Goal: Task Accomplishment & Management: Manage account settings

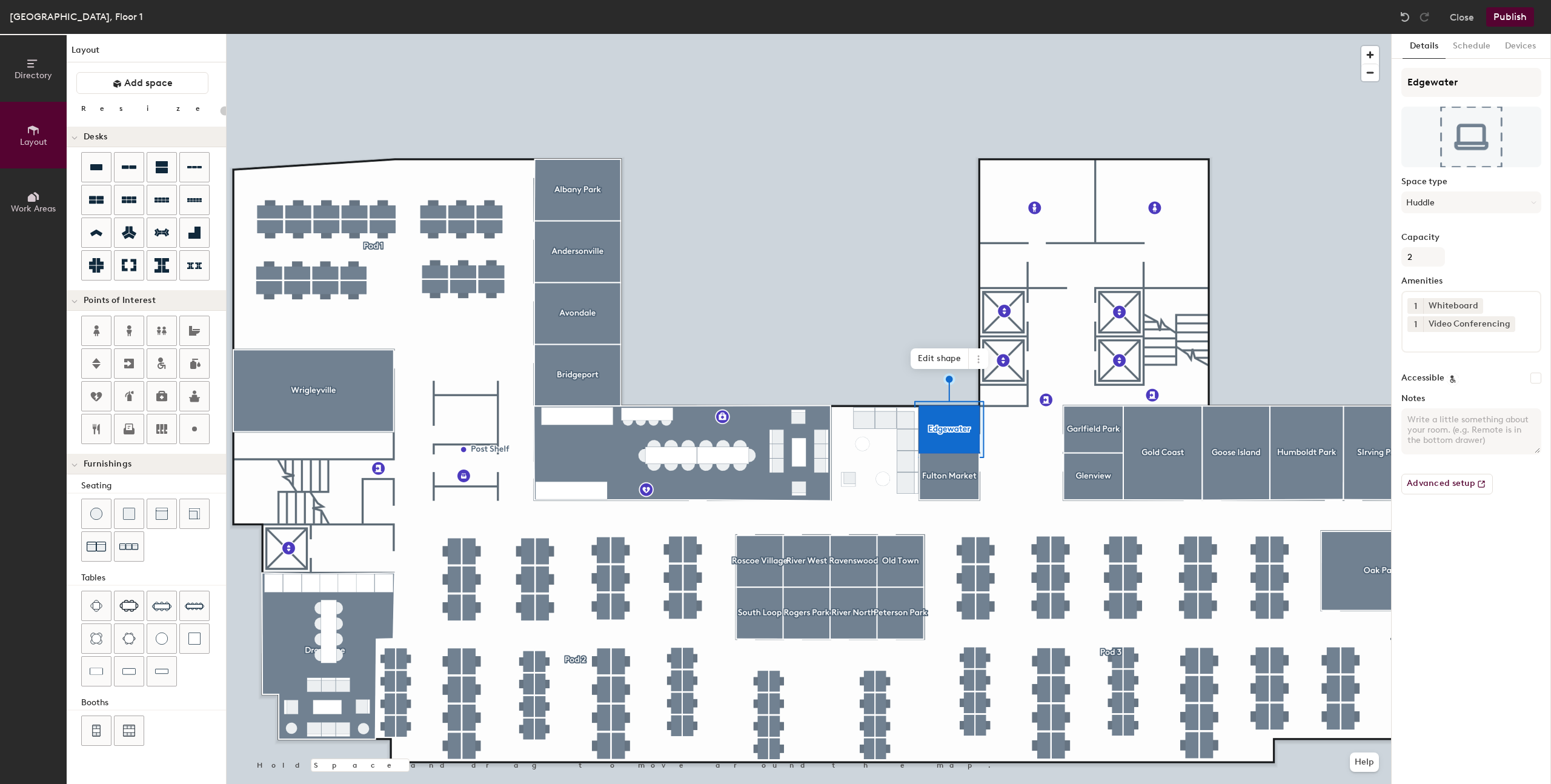
click at [564, 34] on div at bounding box center [809, 34] width 1165 height 0
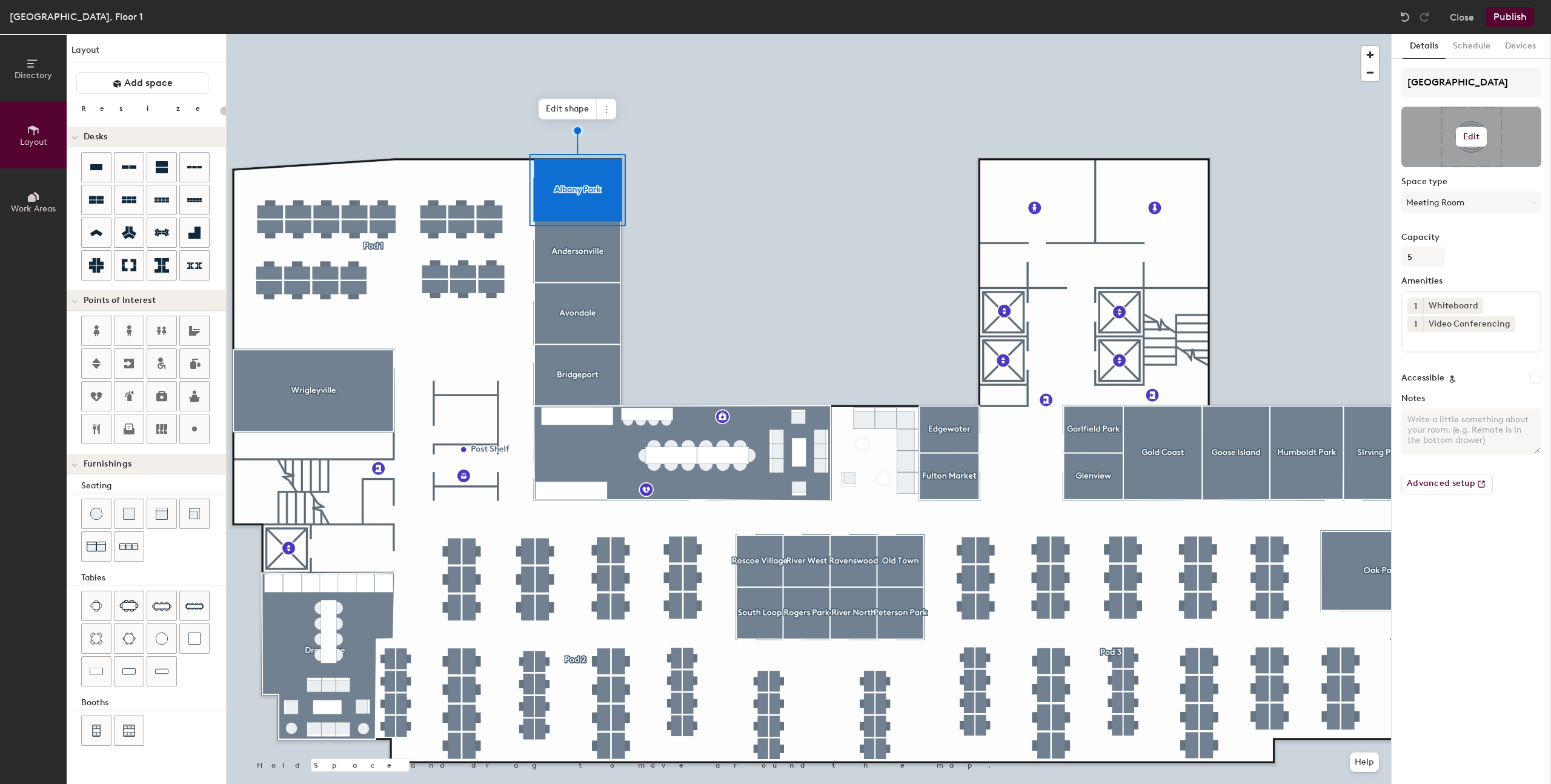
click at [598, 149] on div at bounding box center [1471, 137] width 140 height 61
click at [598, 138] on button "Edit" at bounding box center [1471, 136] width 32 height 19
click at [598, 169] on input "file" at bounding box center [1481, 172] width 139 height 18
click at [593, 34] on div at bounding box center [809, 34] width 1165 height 0
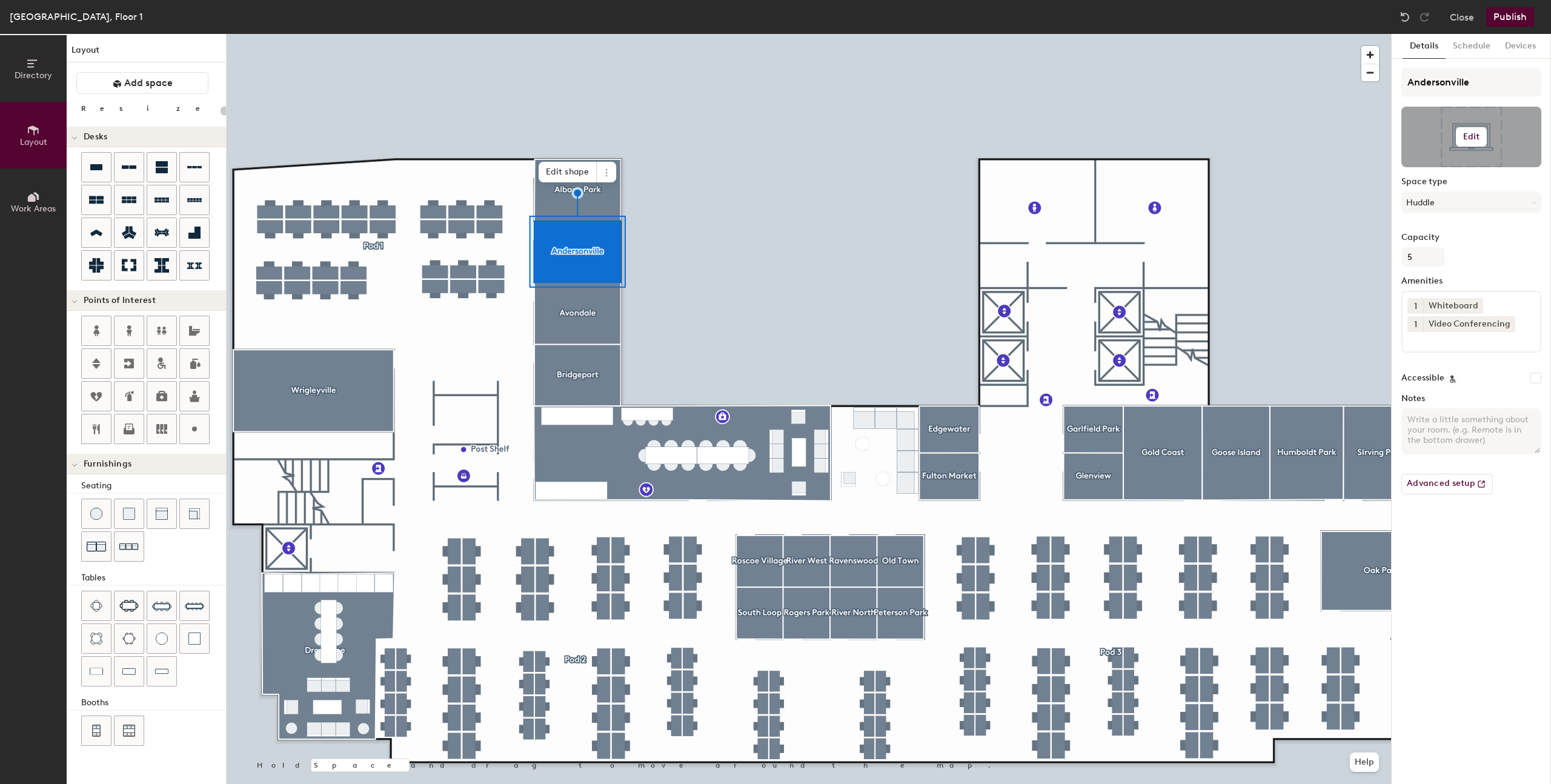
click at [598, 136] on h6 "Edit" at bounding box center [1471, 137] width 17 height 10
click at [598, 173] on input "file" at bounding box center [1481, 172] width 139 height 18
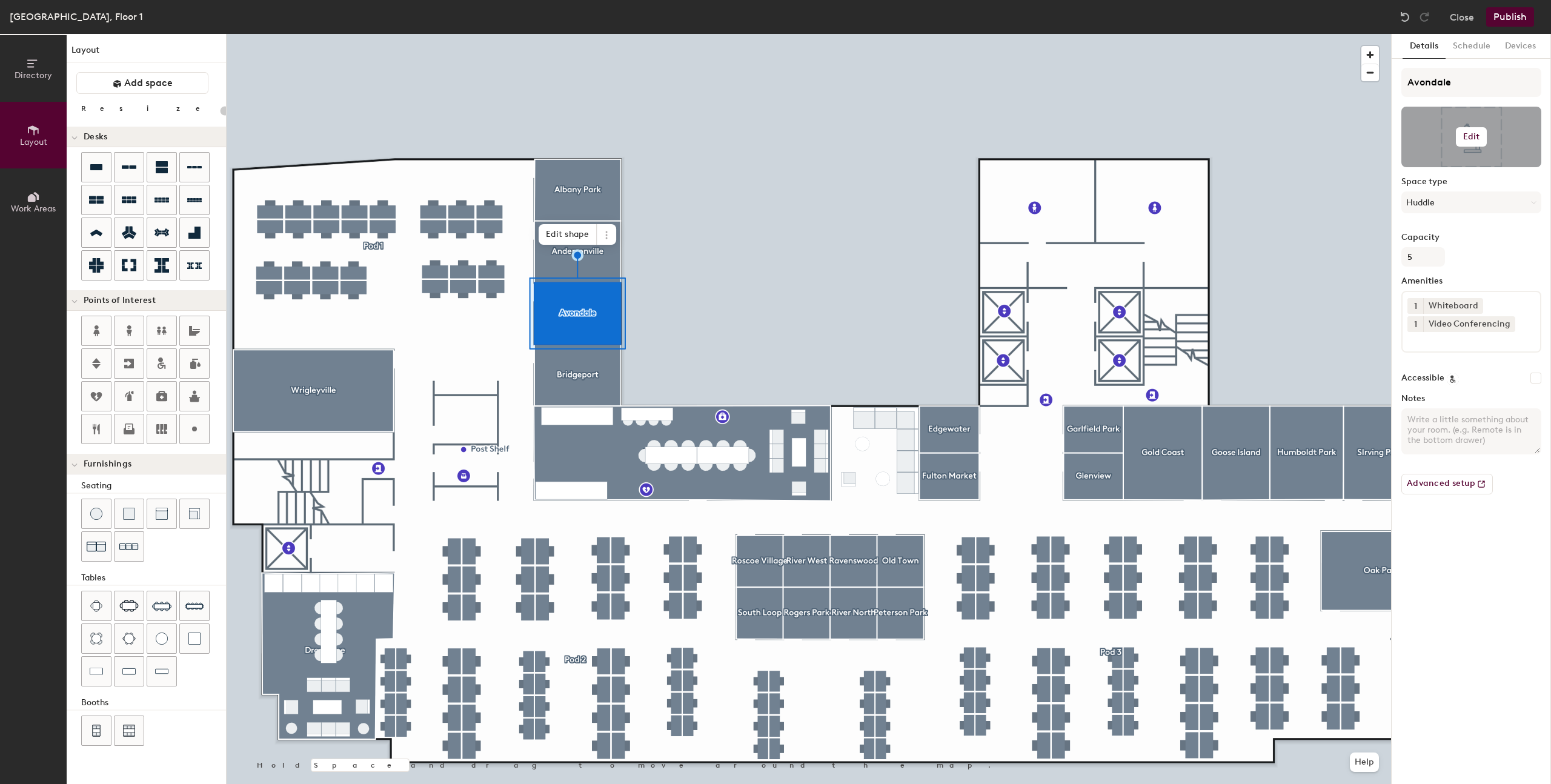
click at [598, 138] on h6 "Edit" at bounding box center [1471, 137] width 17 height 10
click at [598, 166] on input "file" at bounding box center [1481, 172] width 139 height 18
click at [567, 34] on div at bounding box center [809, 34] width 1165 height 0
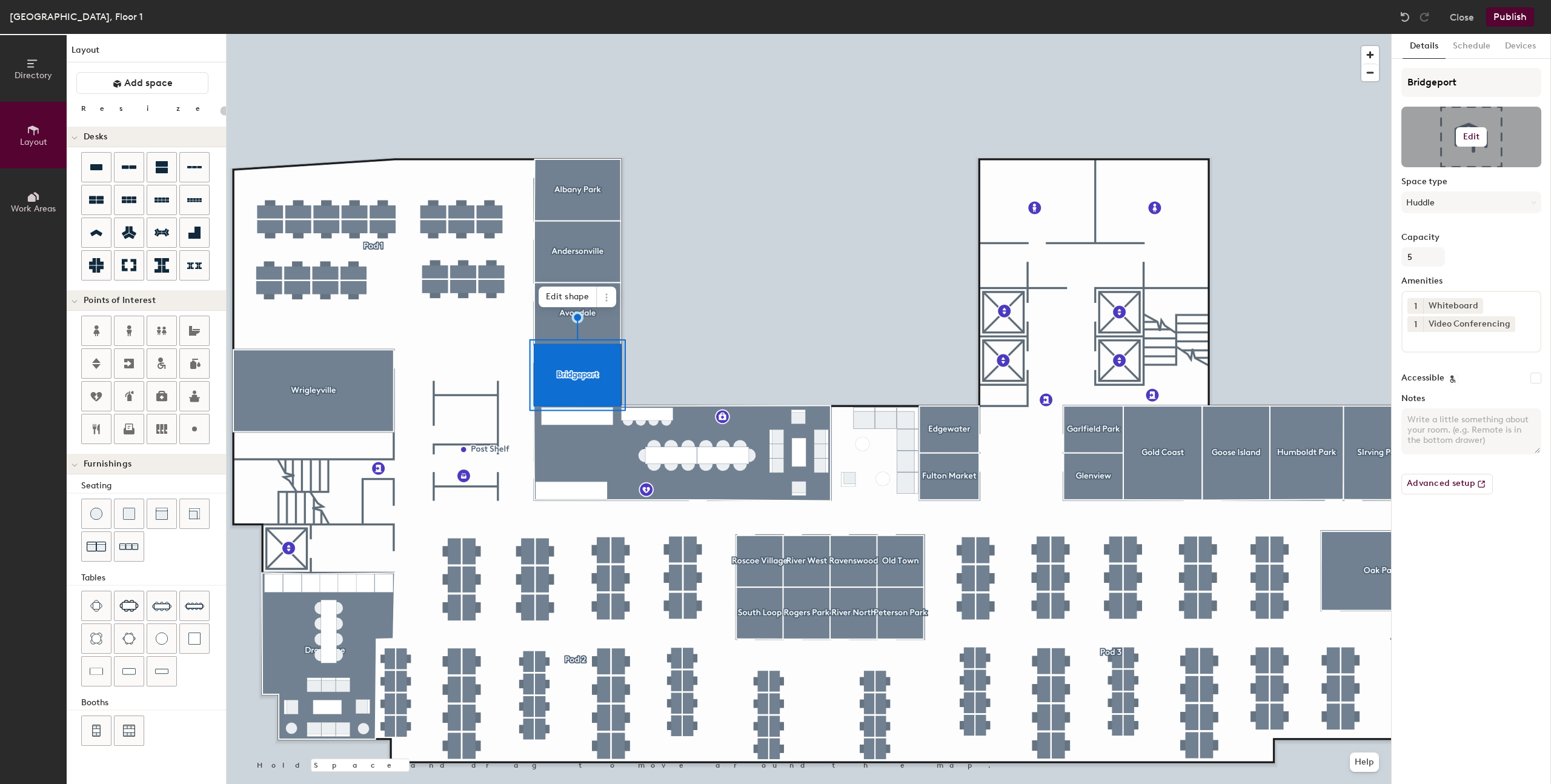
click at [598, 135] on h6 "Edit" at bounding box center [1471, 137] width 17 height 10
click at [598, 169] on input "file" at bounding box center [1481, 172] width 139 height 18
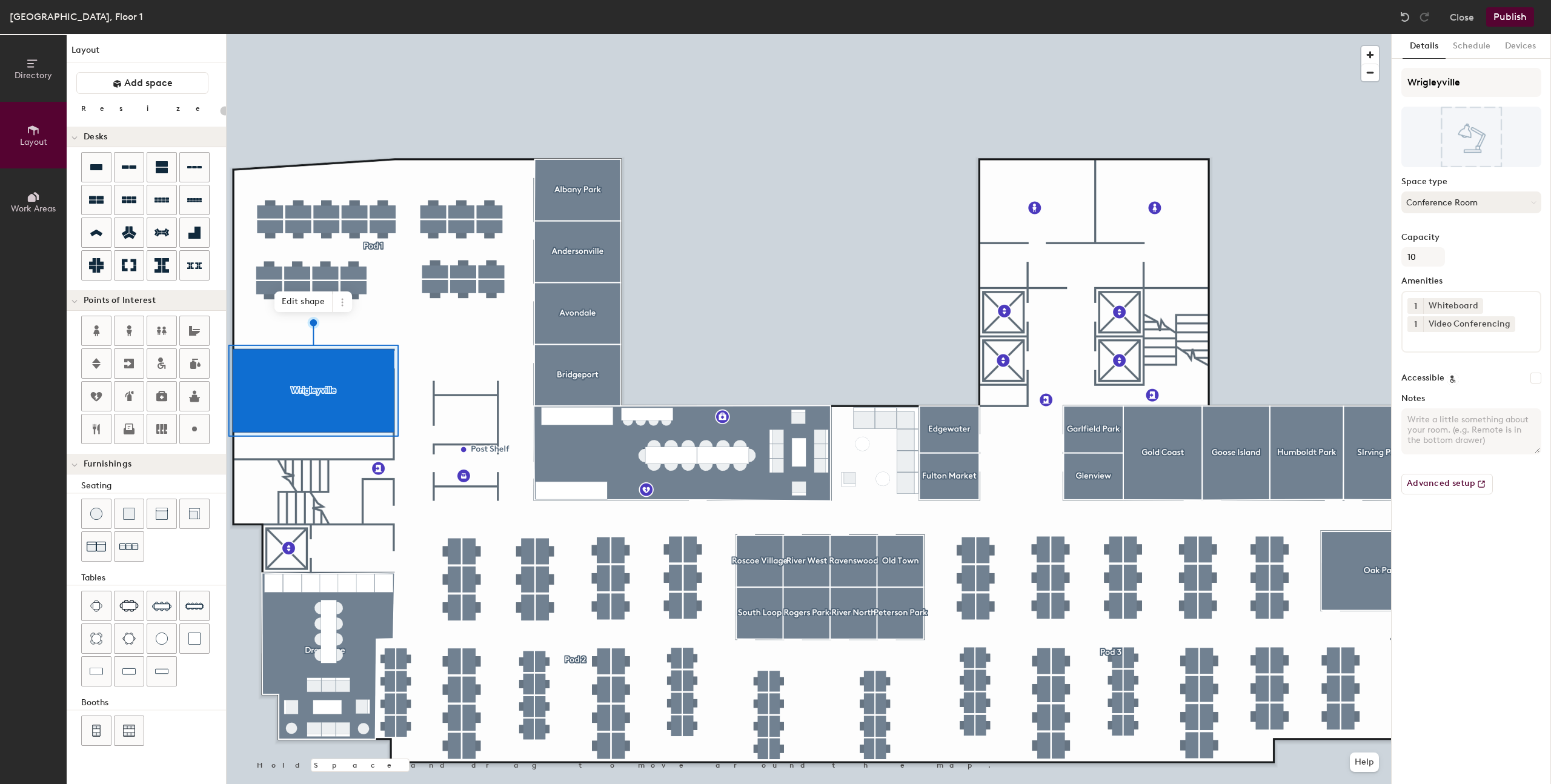
click at [598, 200] on button "Conference Room" at bounding box center [1471, 202] width 140 height 22
click at [598, 140] on button "Edit" at bounding box center [1471, 136] width 32 height 19
click at [598, 167] on input "file" at bounding box center [1481, 172] width 139 height 18
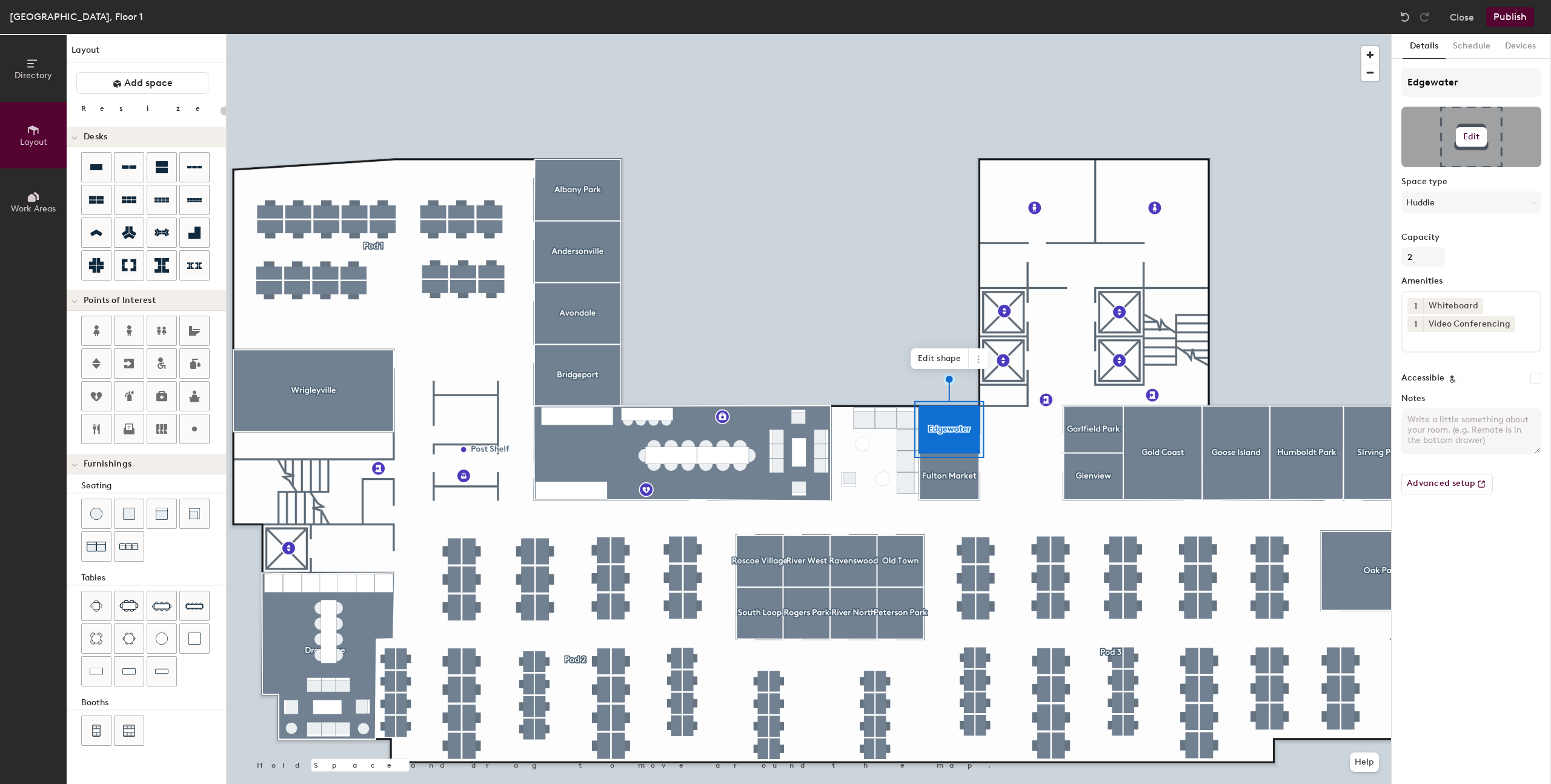
click at [598, 152] on div at bounding box center [1471, 137] width 140 height 61
click at [598, 132] on h6 "Edit" at bounding box center [1471, 137] width 17 height 10
click at [598, 167] on input "file" at bounding box center [1481, 172] width 139 height 18
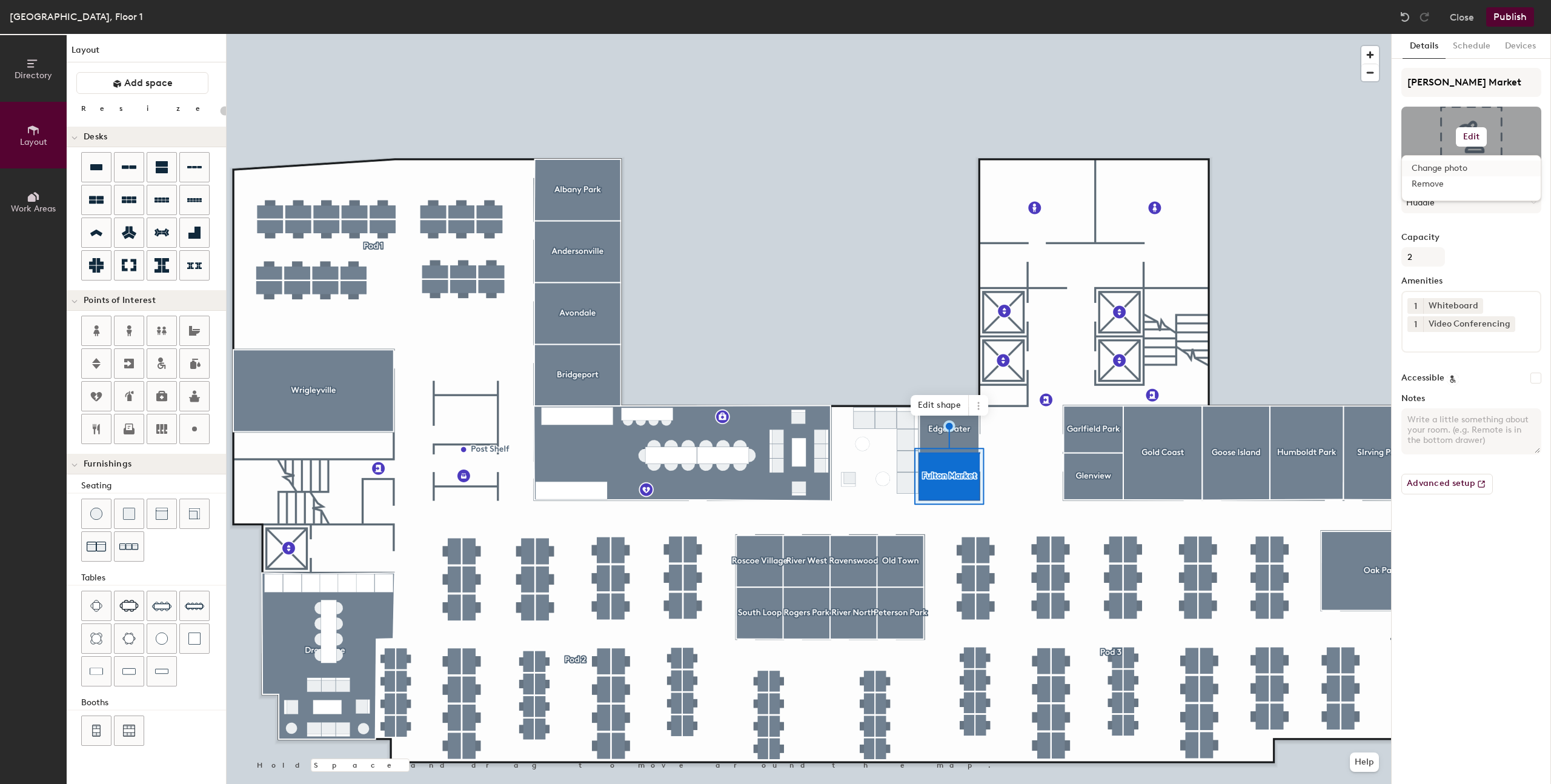
click at [598, 169] on input "file" at bounding box center [1481, 172] width 139 height 18
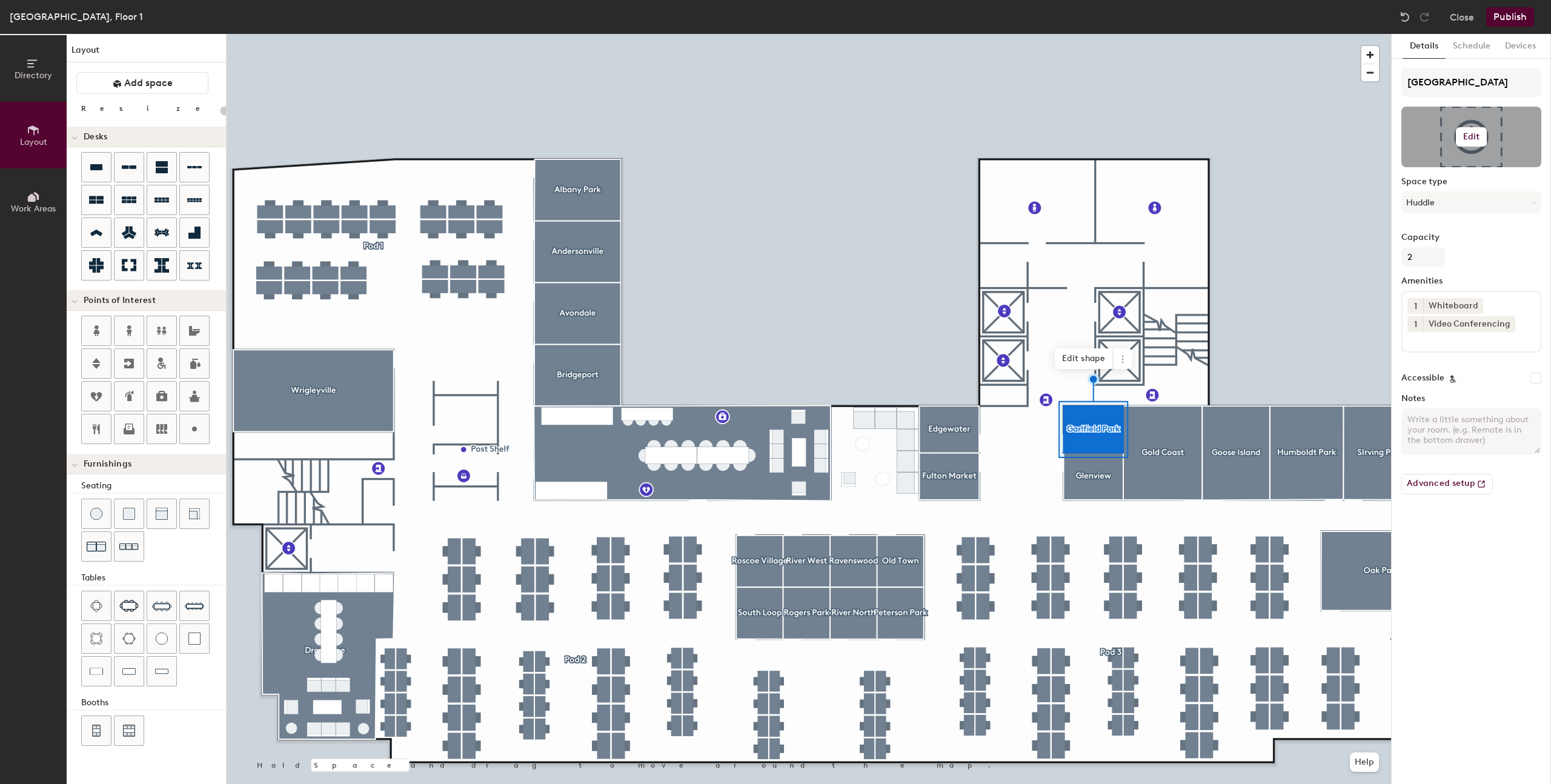
click at [598, 132] on h6 "Edit" at bounding box center [1471, 137] width 17 height 10
click at [598, 166] on input "file" at bounding box center [1481, 172] width 139 height 18
click at [598, 138] on h6 "Edit" at bounding box center [1471, 137] width 17 height 10
click at [598, 169] on input "file" at bounding box center [1481, 172] width 139 height 18
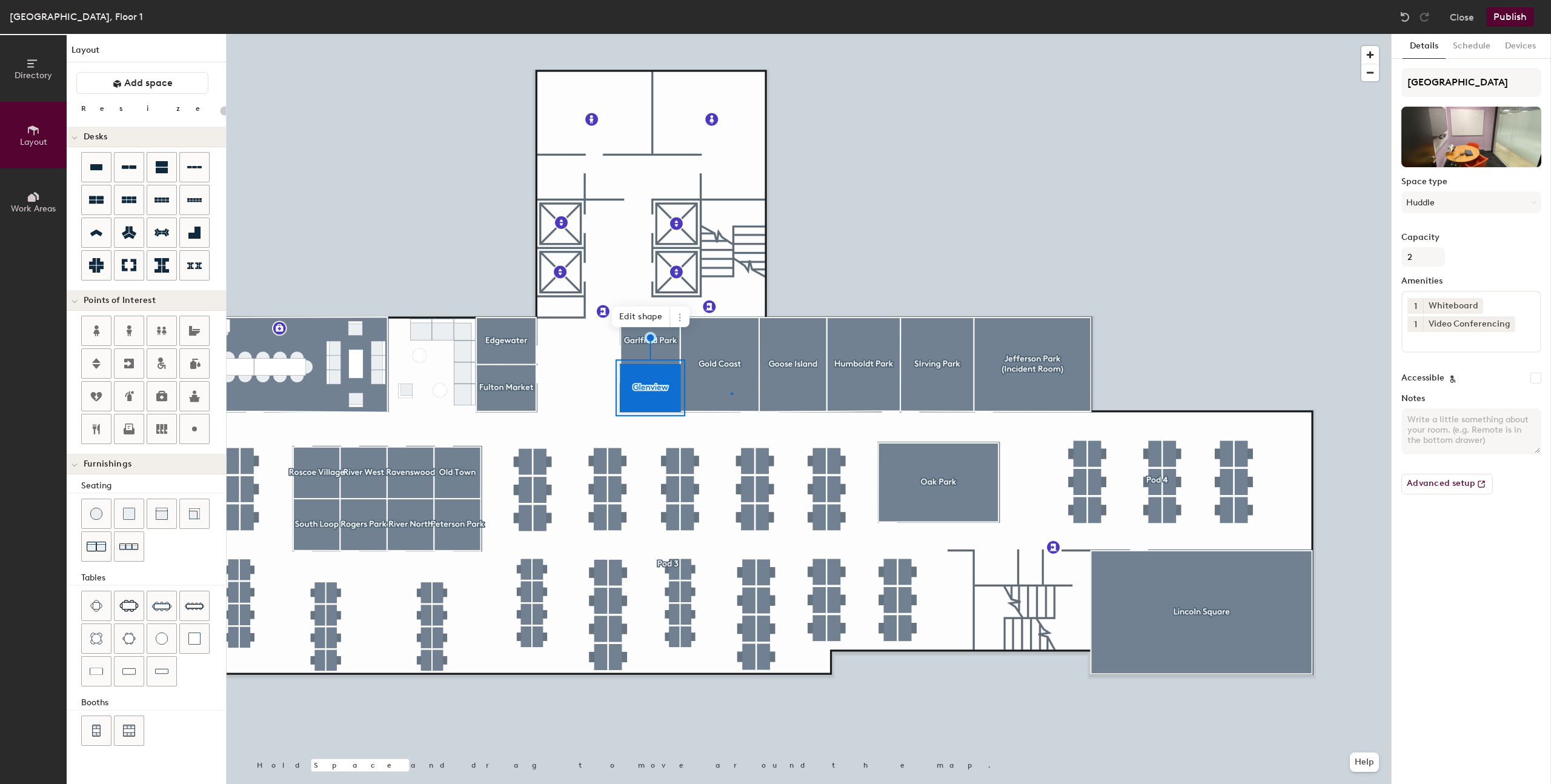
click at [598, 34] on div at bounding box center [809, 34] width 1165 height 0
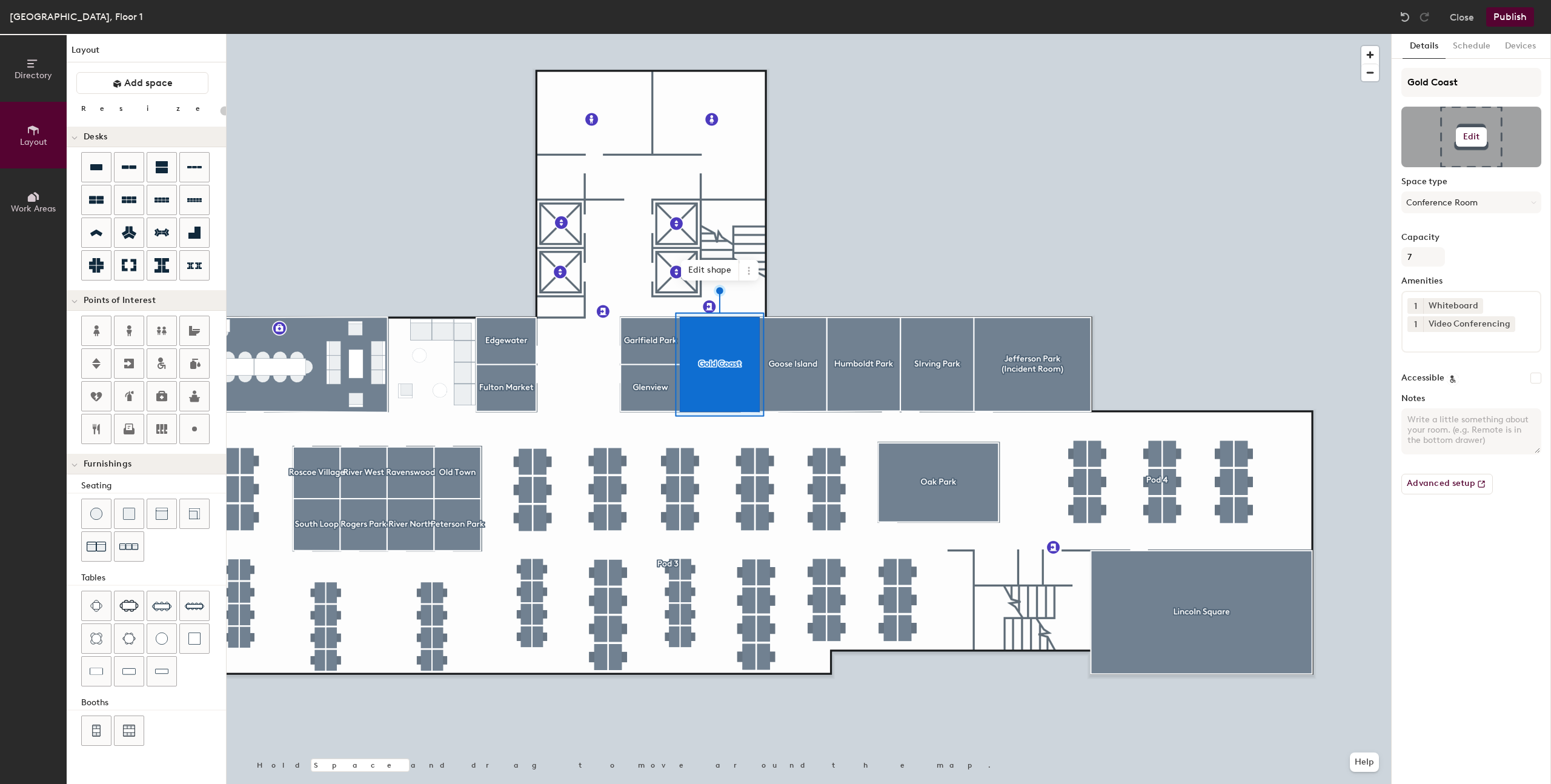
click at [598, 147] on div at bounding box center [1471, 137] width 140 height 61
click at [598, 141] on button "Edit" at bounding box center [1471, 136] width 32 height 19
click at [598, 165] on input "file" at bounding box center [1481, 172] width 139 height 18
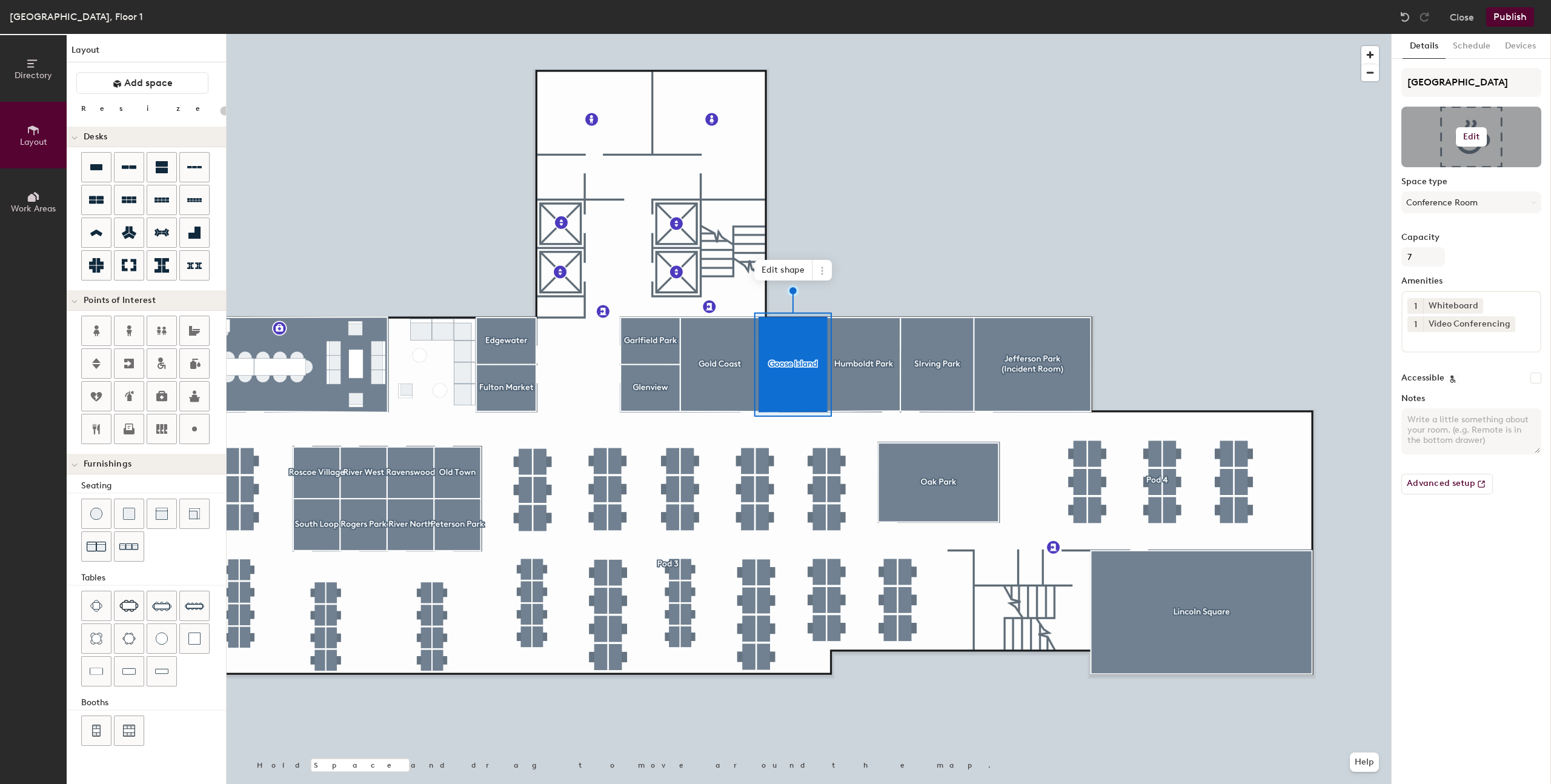
click at [598, 131] on button "Edit" at bounding box center [1471, 136] width 32 height 19
click at [598, 165] on input "file" at bounding box center [1481, 172] width 139 height 18
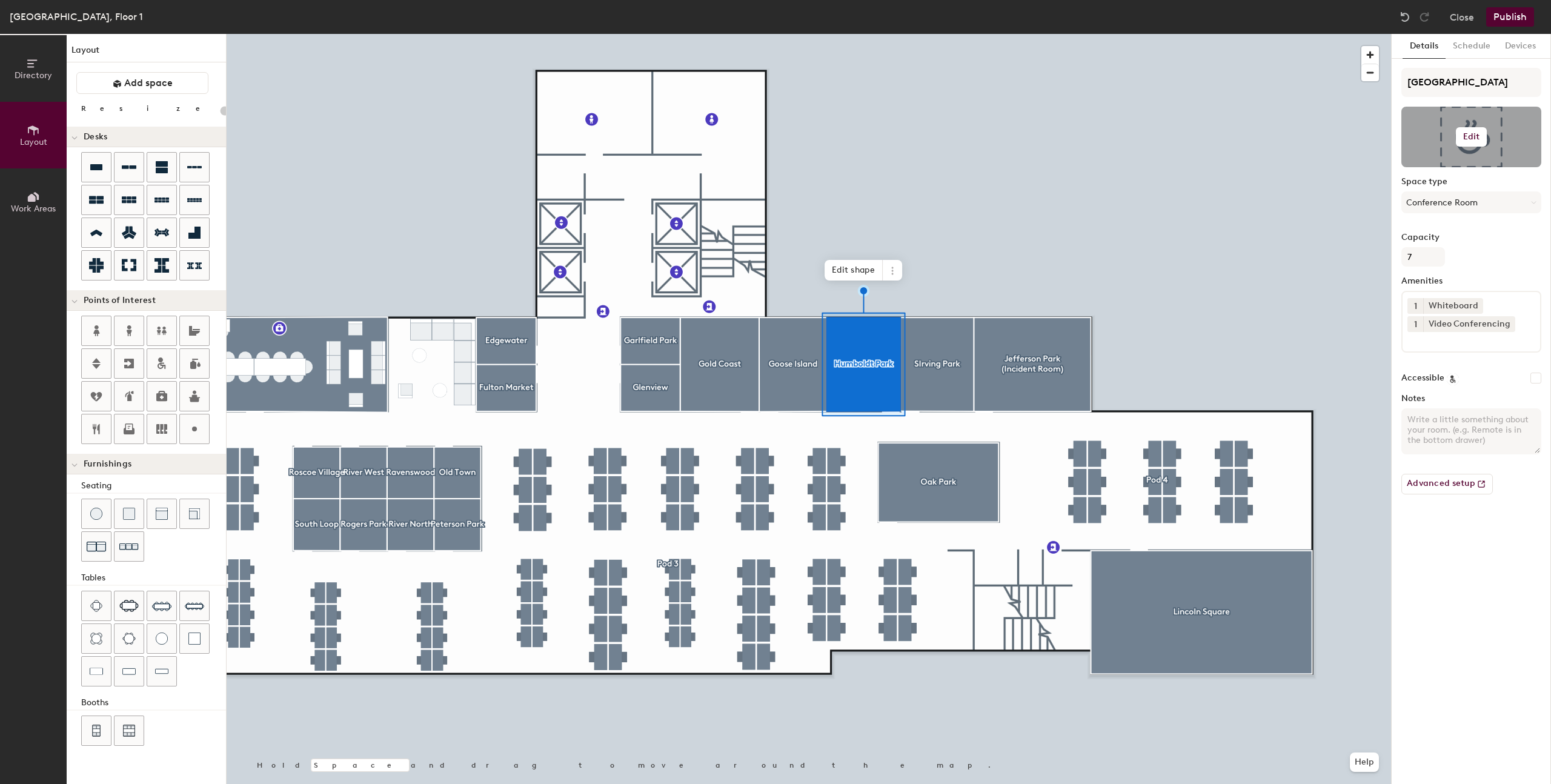
click at [598, 132] on button "Edit" at bounding box center [1471, 136] width 32 height 19
click at [598, 170] on input "file" at bounding box center [1481, 172] width 139 height 18
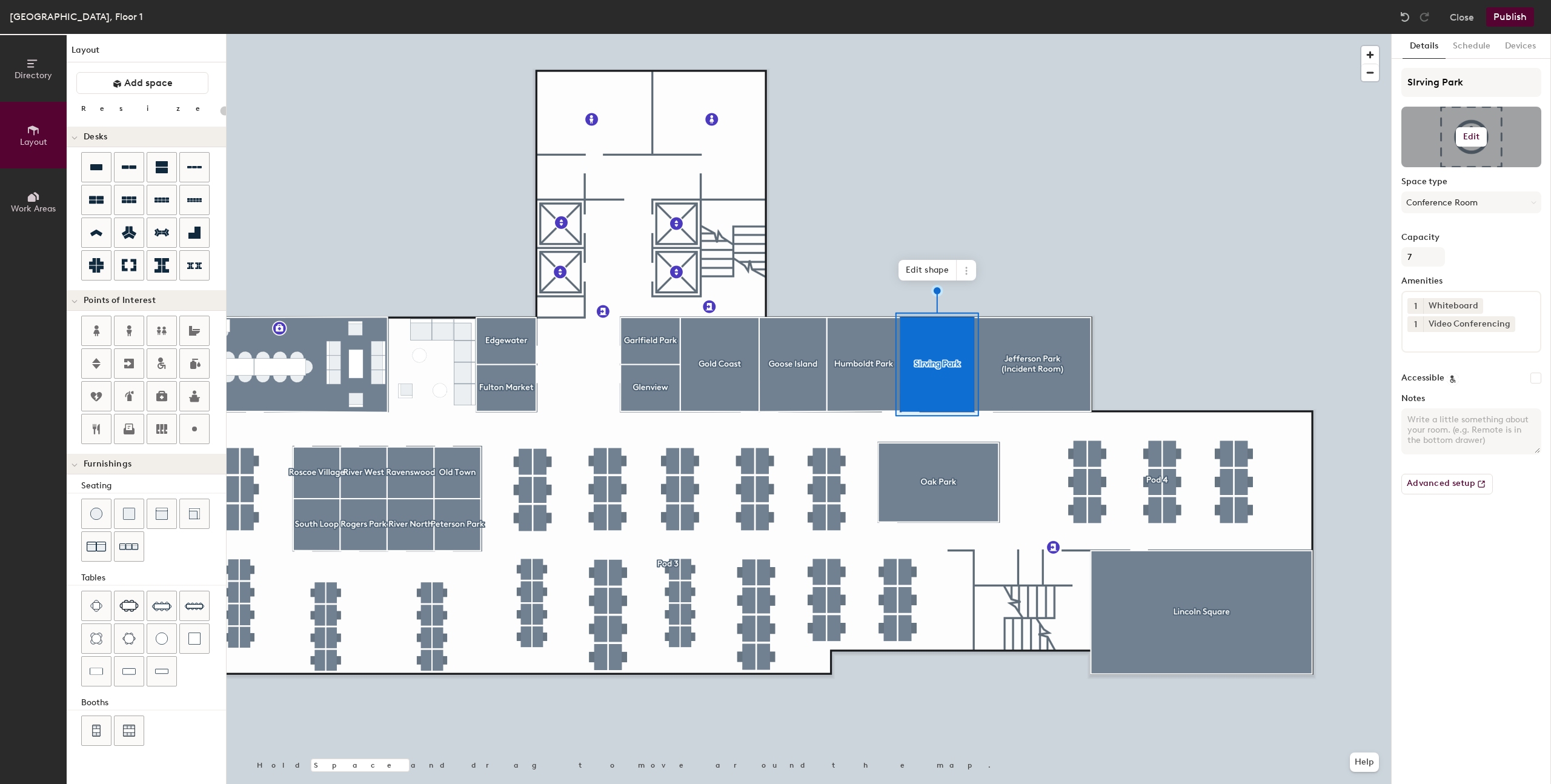
type input "20"
click at [598, 82] on input "SIrving Park" at bounding box center [1471, 82] width 140 height 29
type input "[GEOGRAPHIC_DATA]"
type input "20"
type input "[GEOGRAPHIC_DATA]"
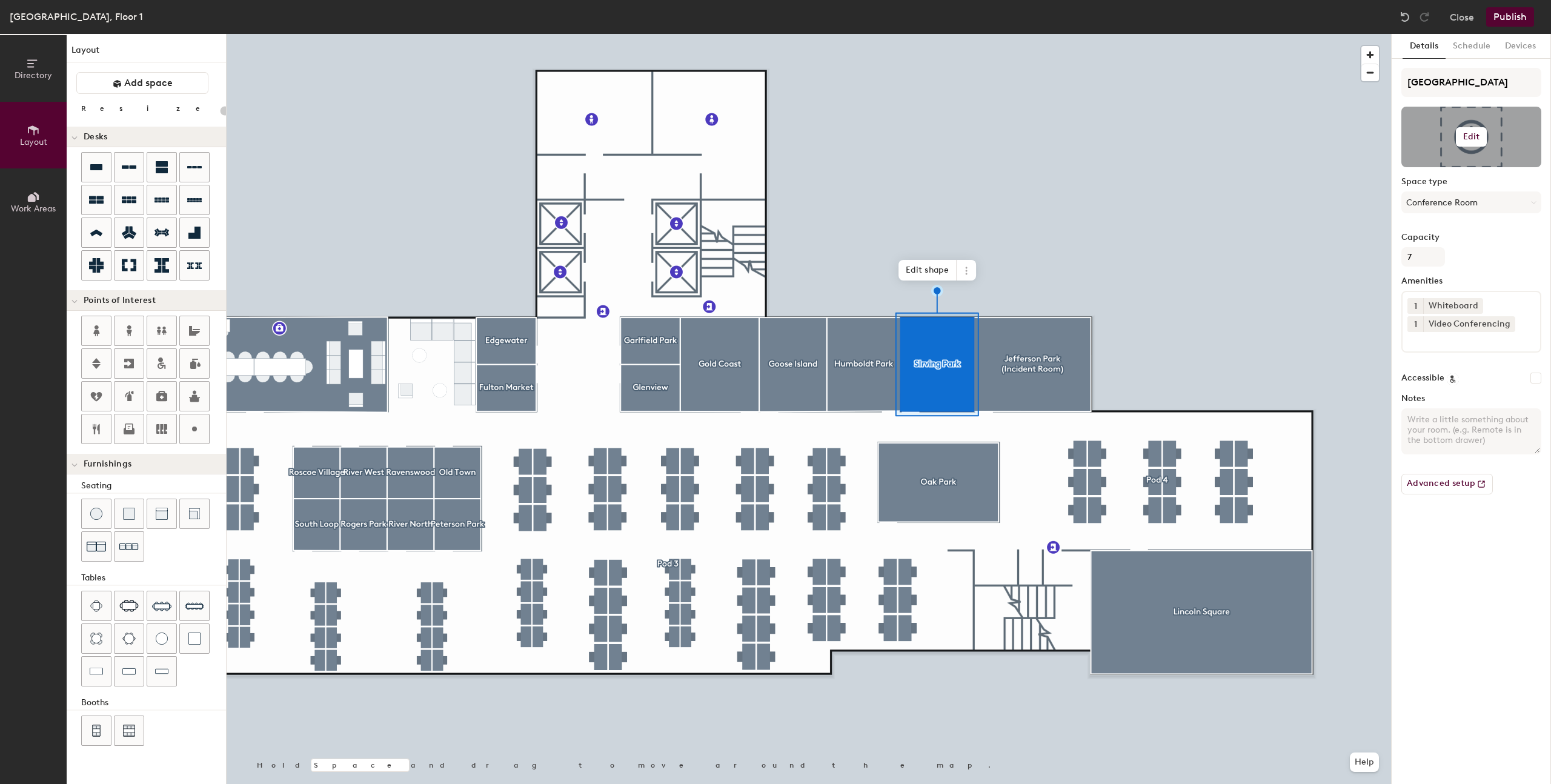
click at [598, 139] on h6 "Edit" at bounding box center [1471, 137] width 17 height 10
click at [598, 172] on input "file" at bounding box center [1481, 172] width 139 height 18
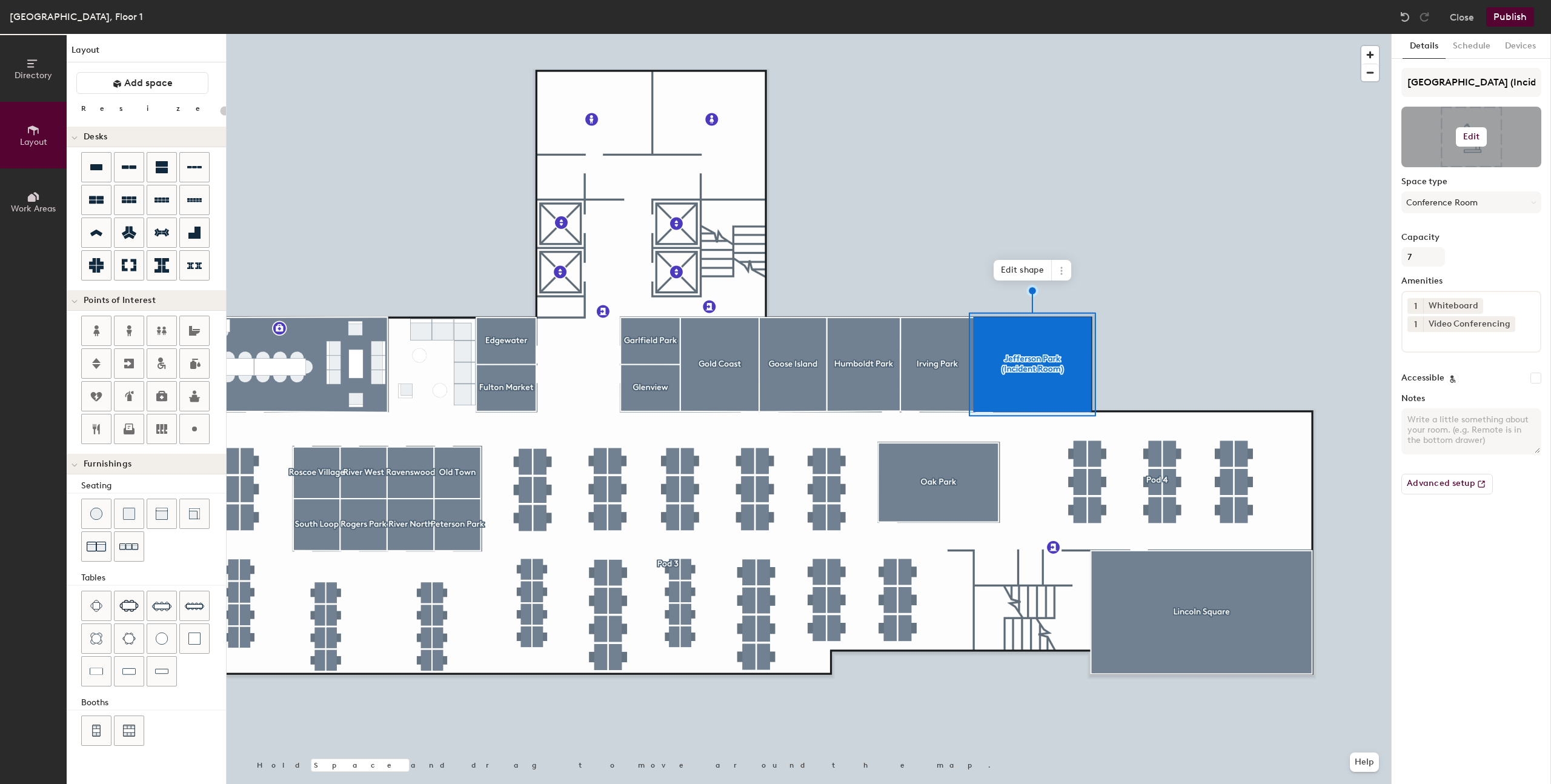
click at [598, 126] on div at bounding box center [1471, 137] width 140 height 61
click at [598, 129] on button "Edit" at bounding box center [1471, 136] width 32 height 19
click at [598, 173] on input "file" at bounding box center [1481, 172] width 139 height 18
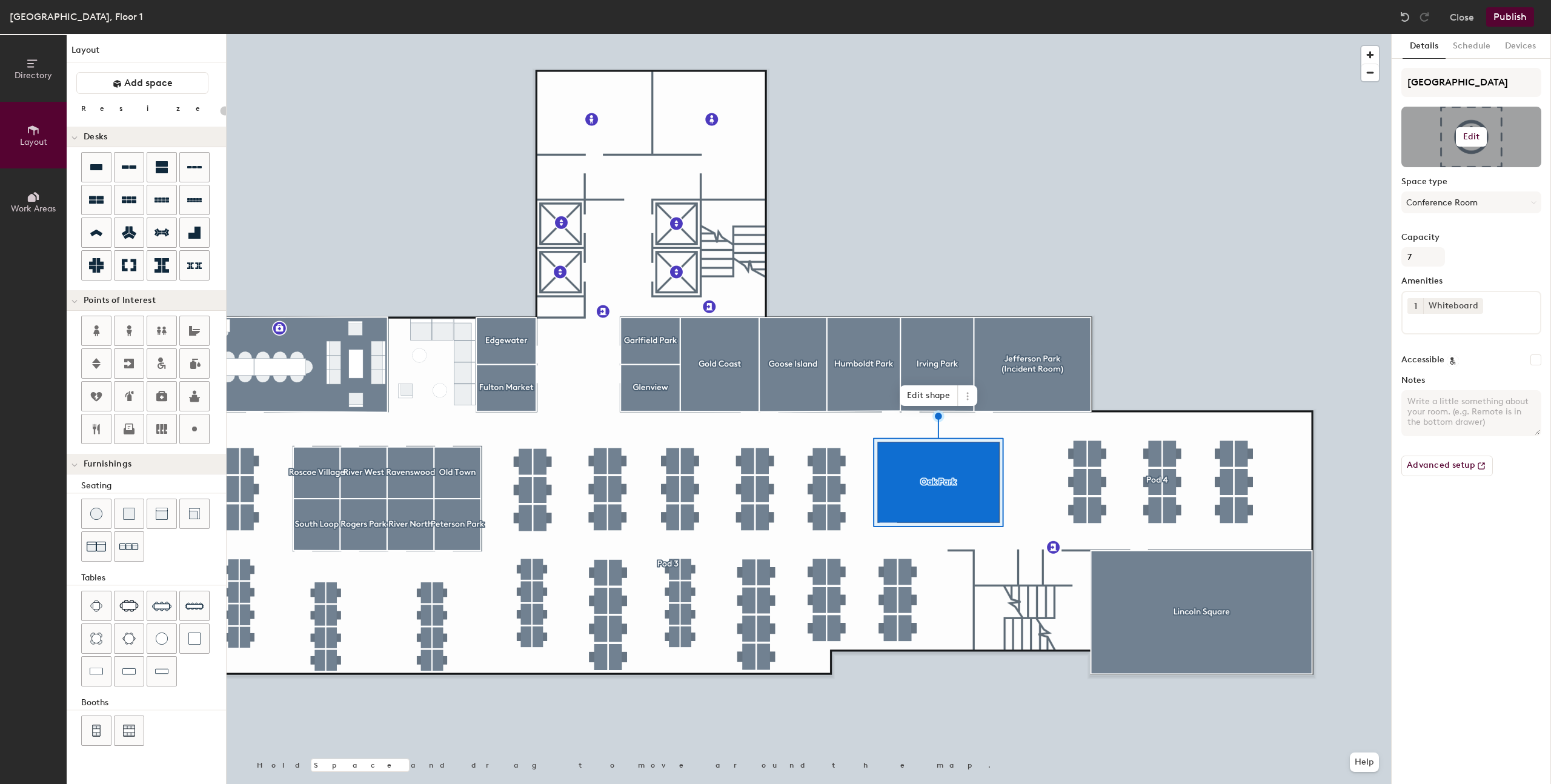
click at [598, 132] on h6 "Edit" at bounding box center [1471, 137] width 17 height 10
click at [598, 169] on input "file" at bounding box center [1481, 172] width 139 height 18
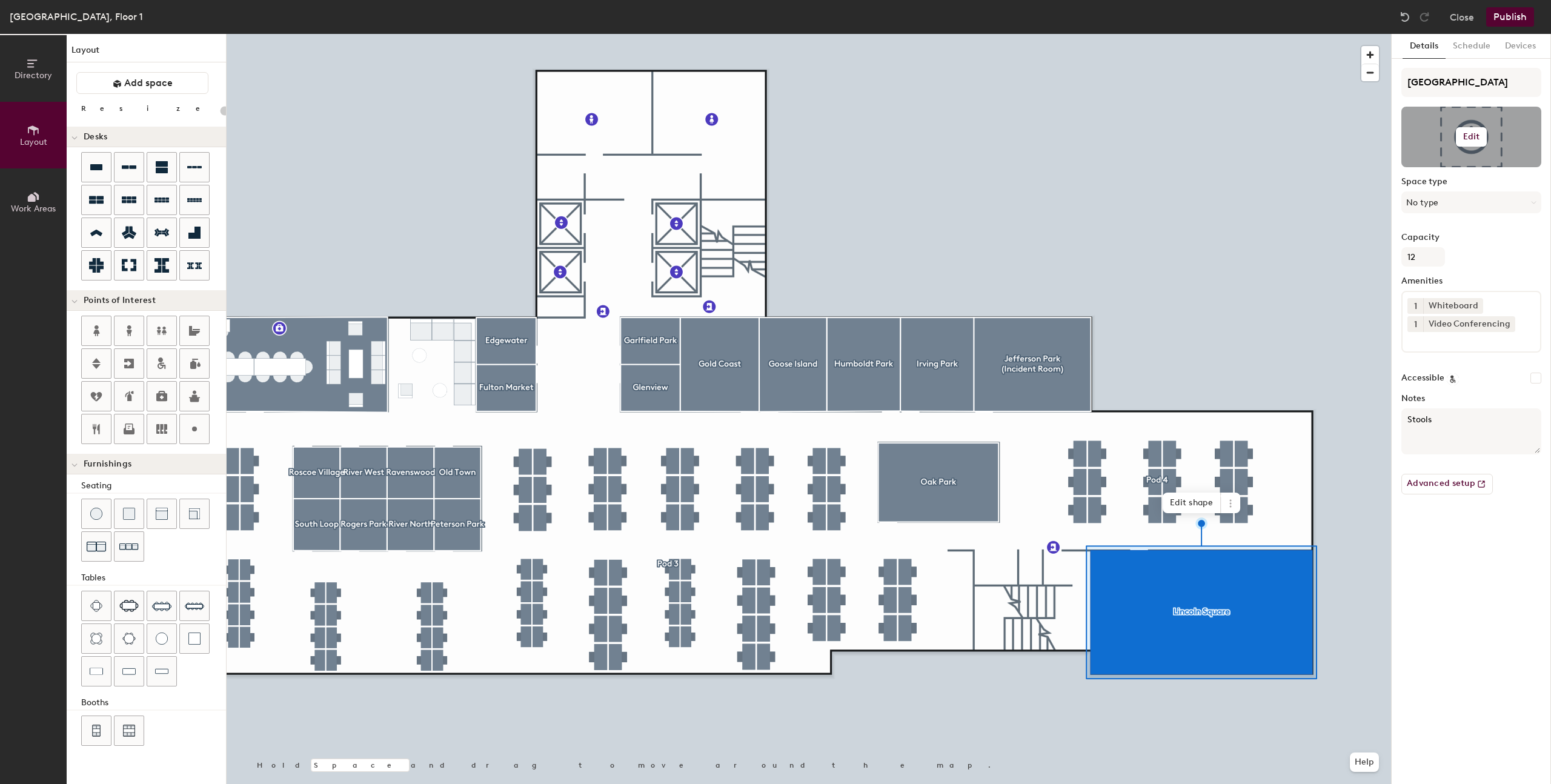
type input "20"
click at [598, 138] on h6 "Edit" at bounding box center [1471, 137] width 17 height 10
click at [598, 166] on input "file" at bounding box center [1481, 172] width 139 height 18
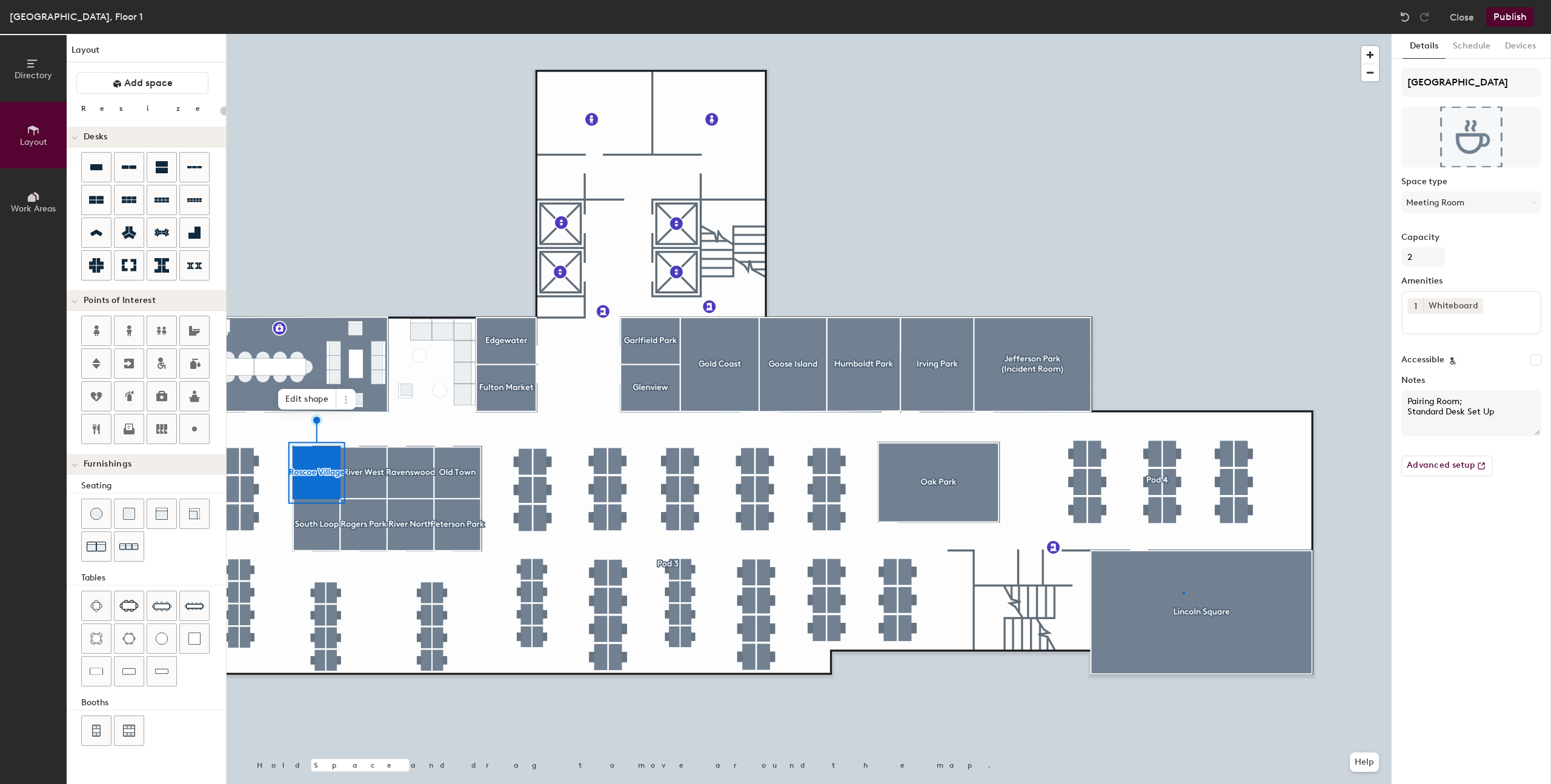
click at [1183, 34] on div at bounding box center [809, 34] width 1165 height 0
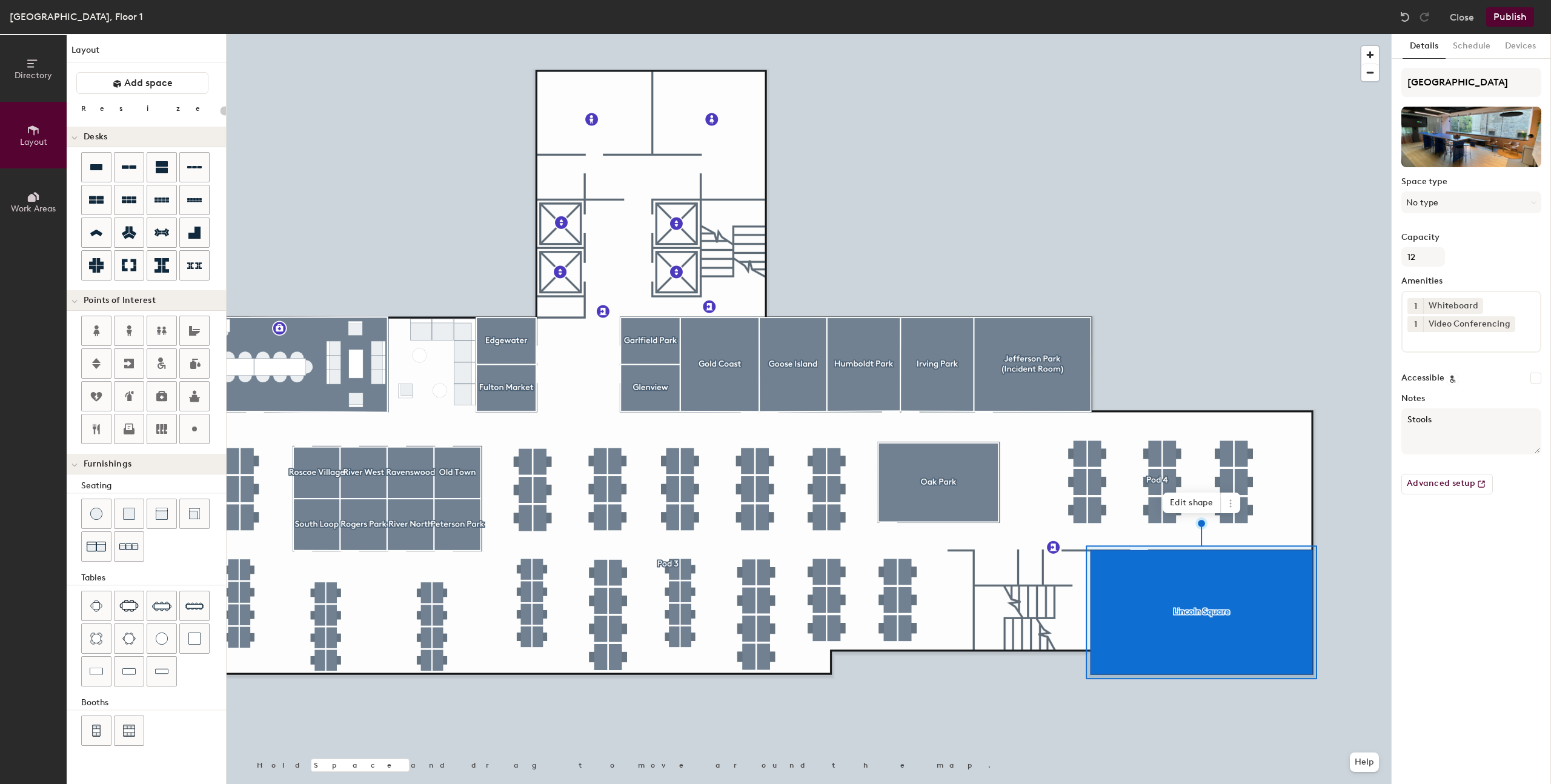
click at [314, 34] on div at bounding box center [809, 34] width 1165 height 0
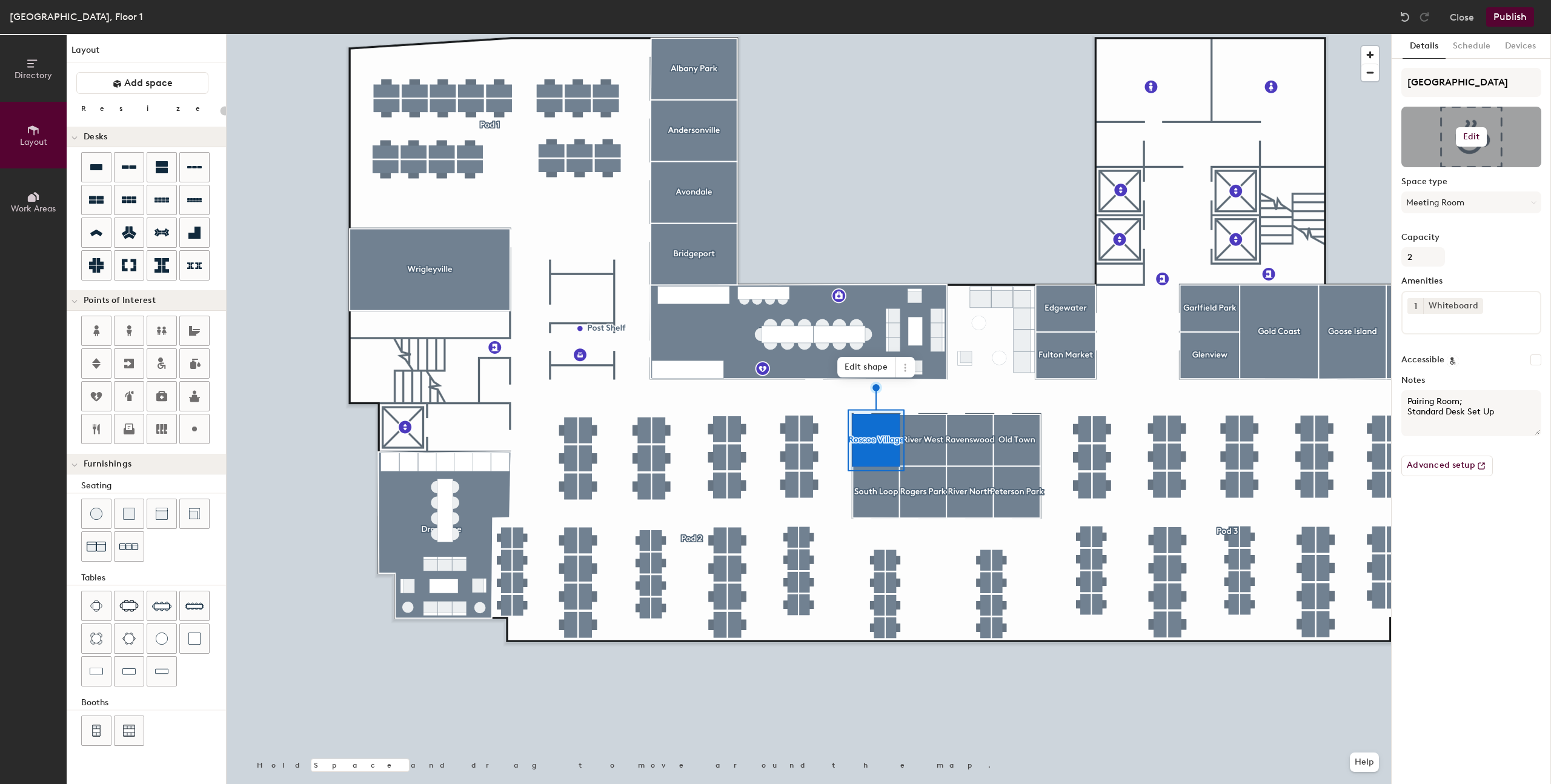
click at [1472, 127] on button "Edit" at bounding box center [1471, 136] width 32 height 19
click at [1441, 167] on input "file" at bounding box center [1481, 172] width 139 height 18
click at [1469, 131] on button "Edit" at bounding box center [1471, 136] width 32 height 19
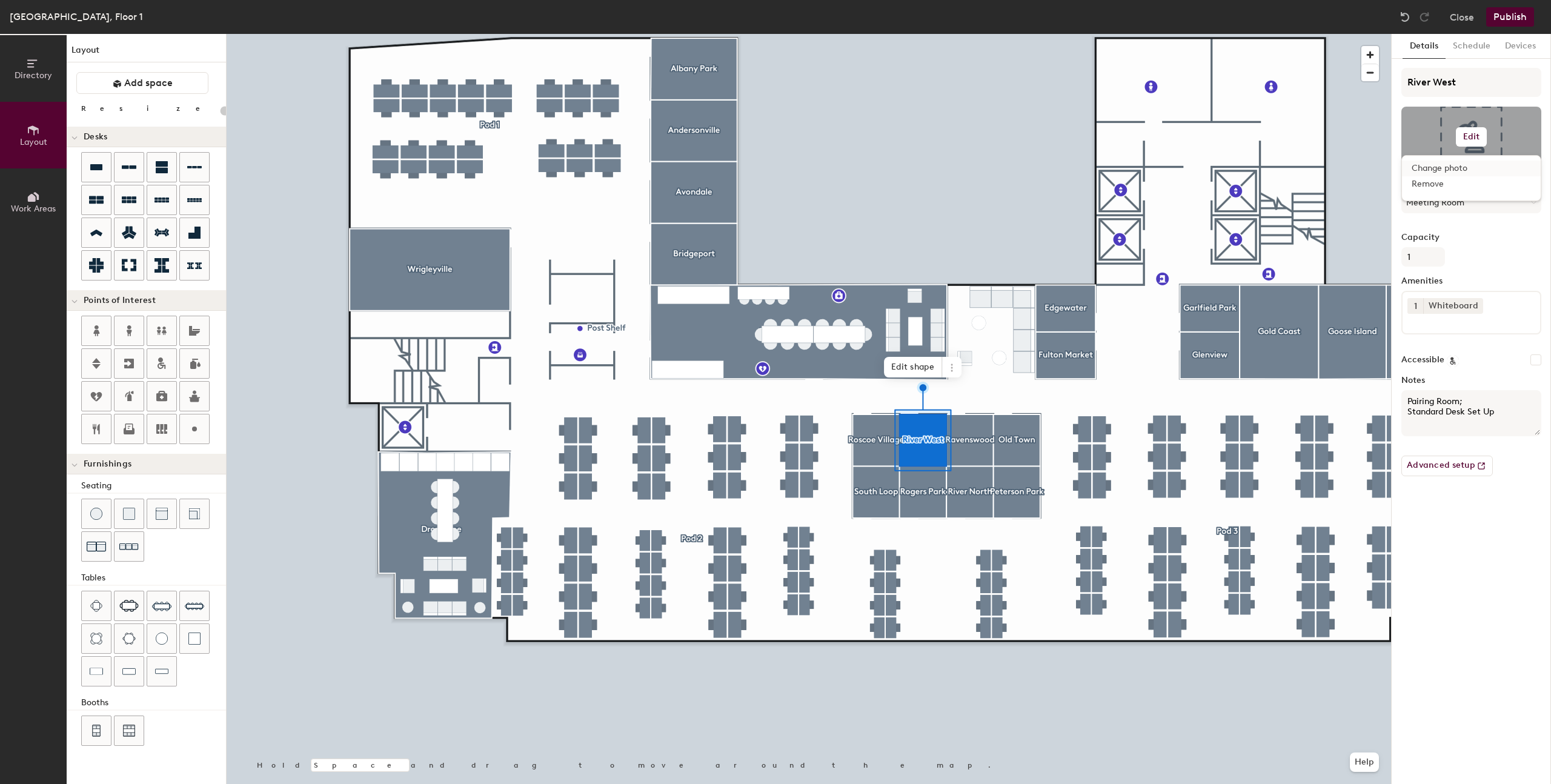
click at [1443, 169] on input "file" at bounding box center [1481, 172] width 139 height 18
click at [868, 34] on div at bounding box center [809, 34] width 1165 height 0
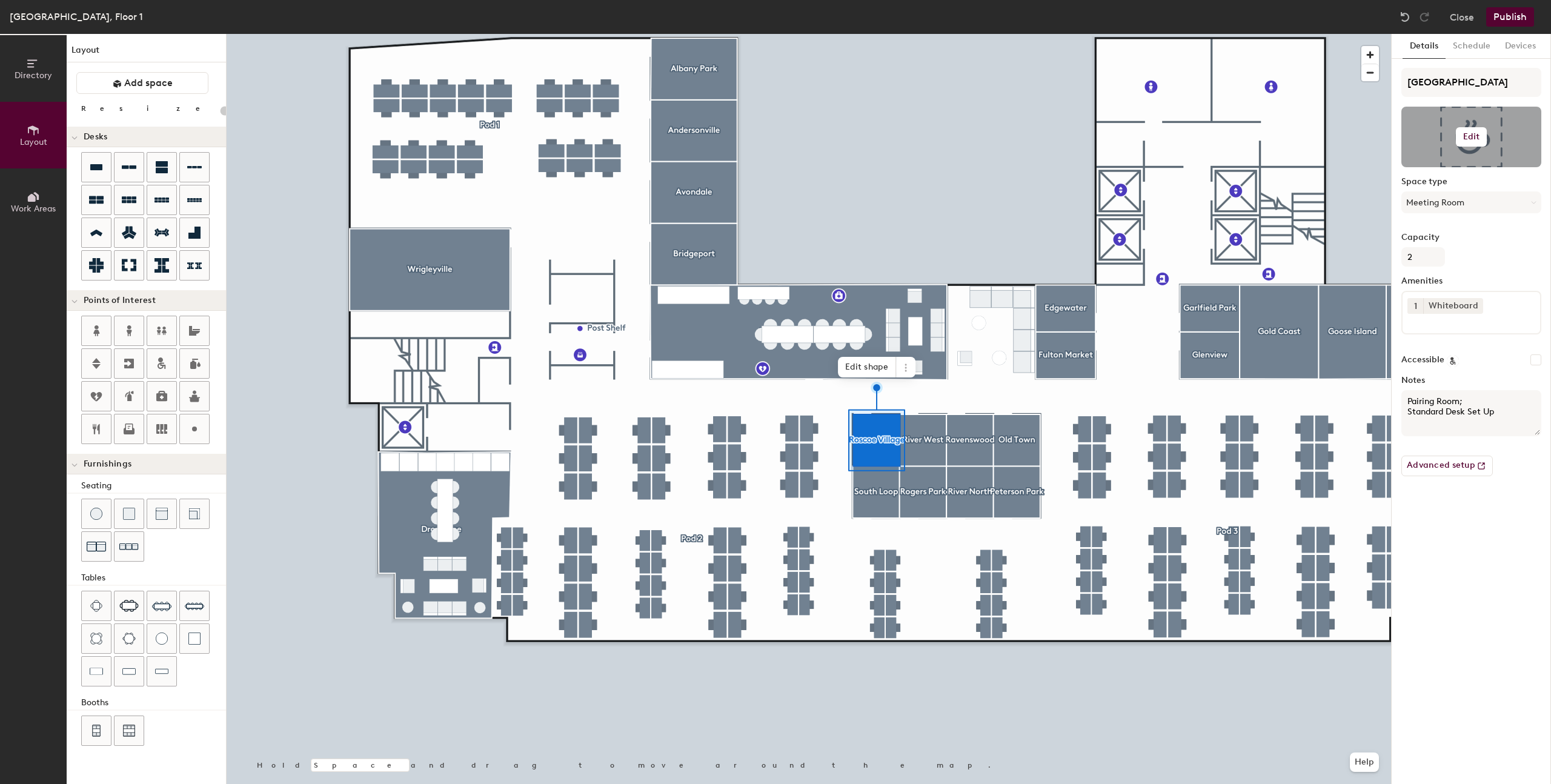
click at [1466, 132] on h6 "Edit" at bounding box center [1471, 137] width 17 height 10
click at [1435, 170] on input "file" at bounding box center [1481, 172] width 139 height 18
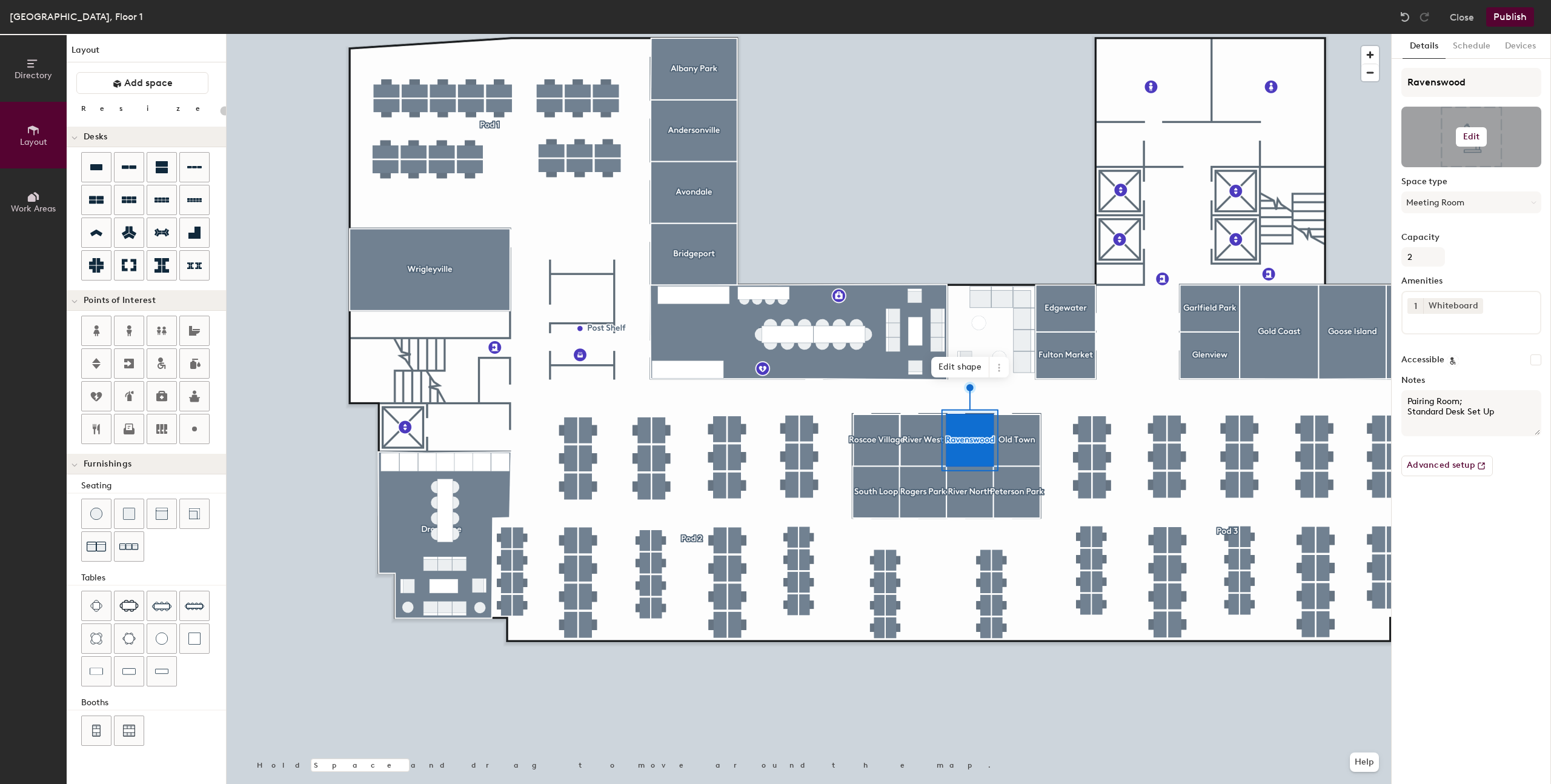
click at [1490, 129] on div at bounding box center [1471, 137] width 140 height 61
click at [1472, 136] on h6 "Edit" at bounding box center [1471, 137] width 17 height 10
click at [1440, 167] on input "file" at bounding box center [1481, 172] width 139 height 18
click at [1473, 135] on h6 "Edit" at bounding box center [1471, 137] width 17 height 10
click at [1456, 172] on input "file" at bounding box center [1481, 172] width 139 height 18
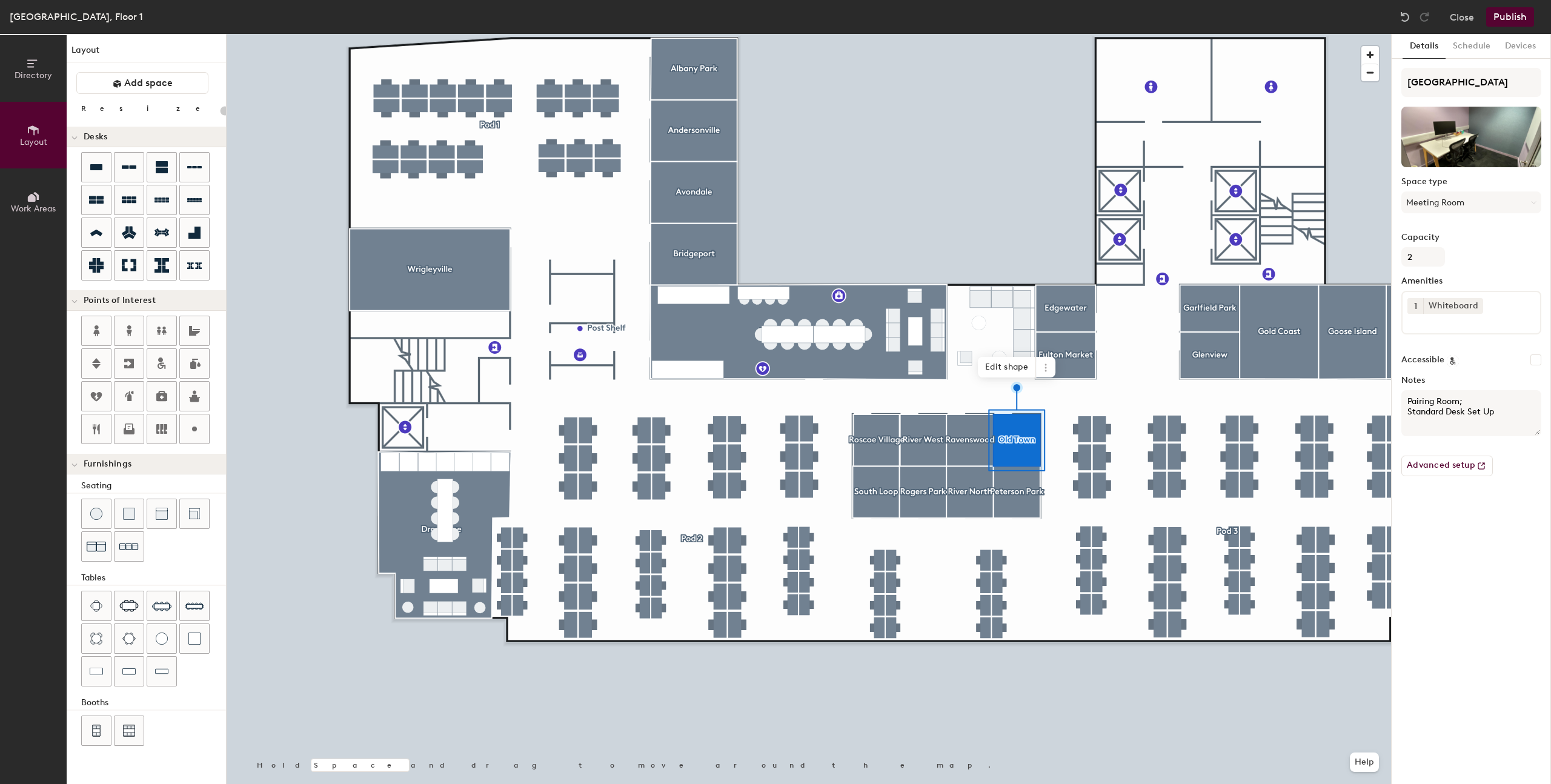
click at [868, 34] on div at bounding box center [809, 34] width 1165 height 0
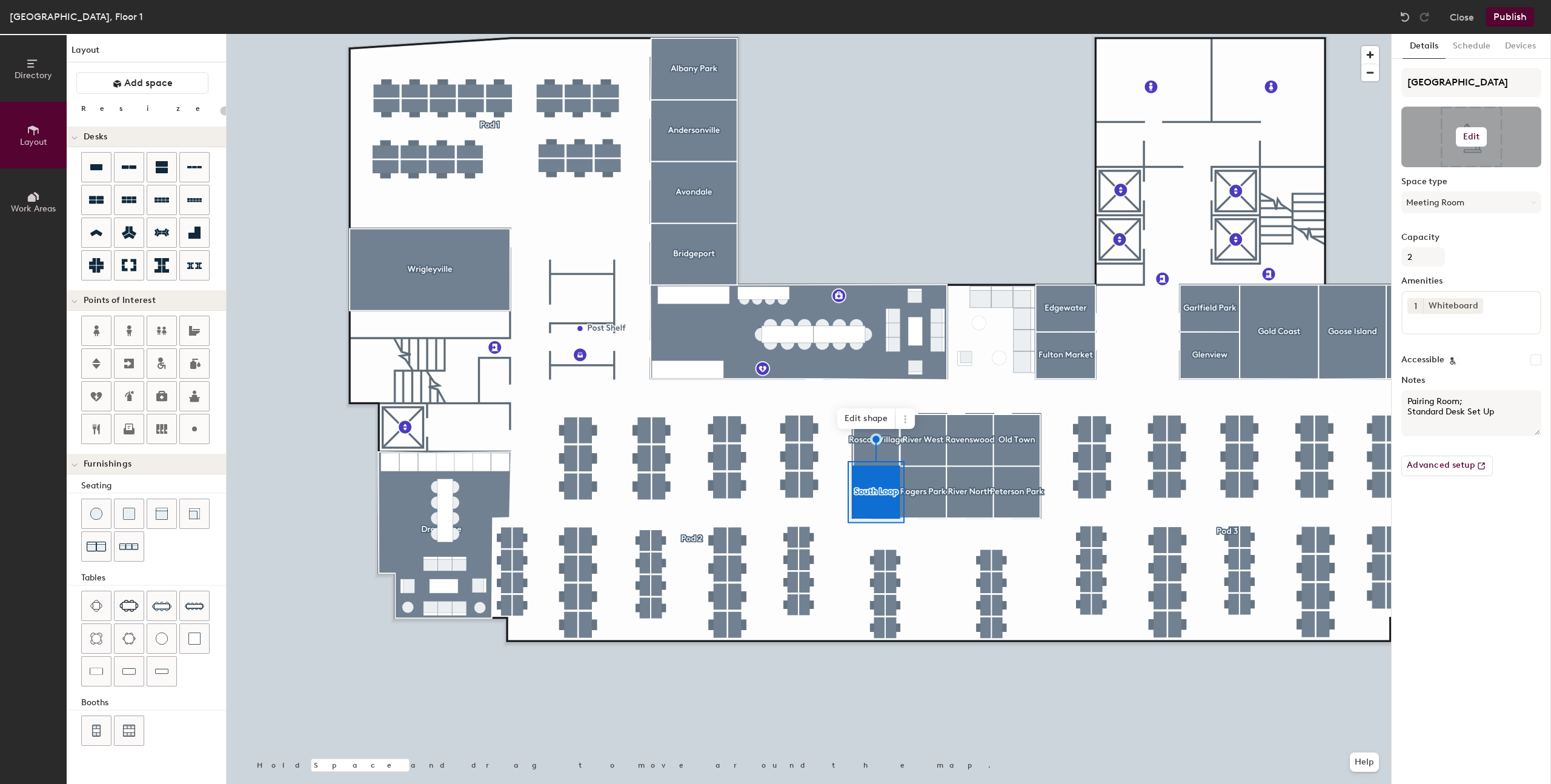
click at [1473, 136] on h6 "Edit" at bounding box center [1471, 137] width 17 height 10
click at [1453, 170] on input "file" at bounding box center [1481, 172] width 139 height 18
click at [1479, 138] on button "Edit" at bounding box center [1471, 136] width 32 height 19
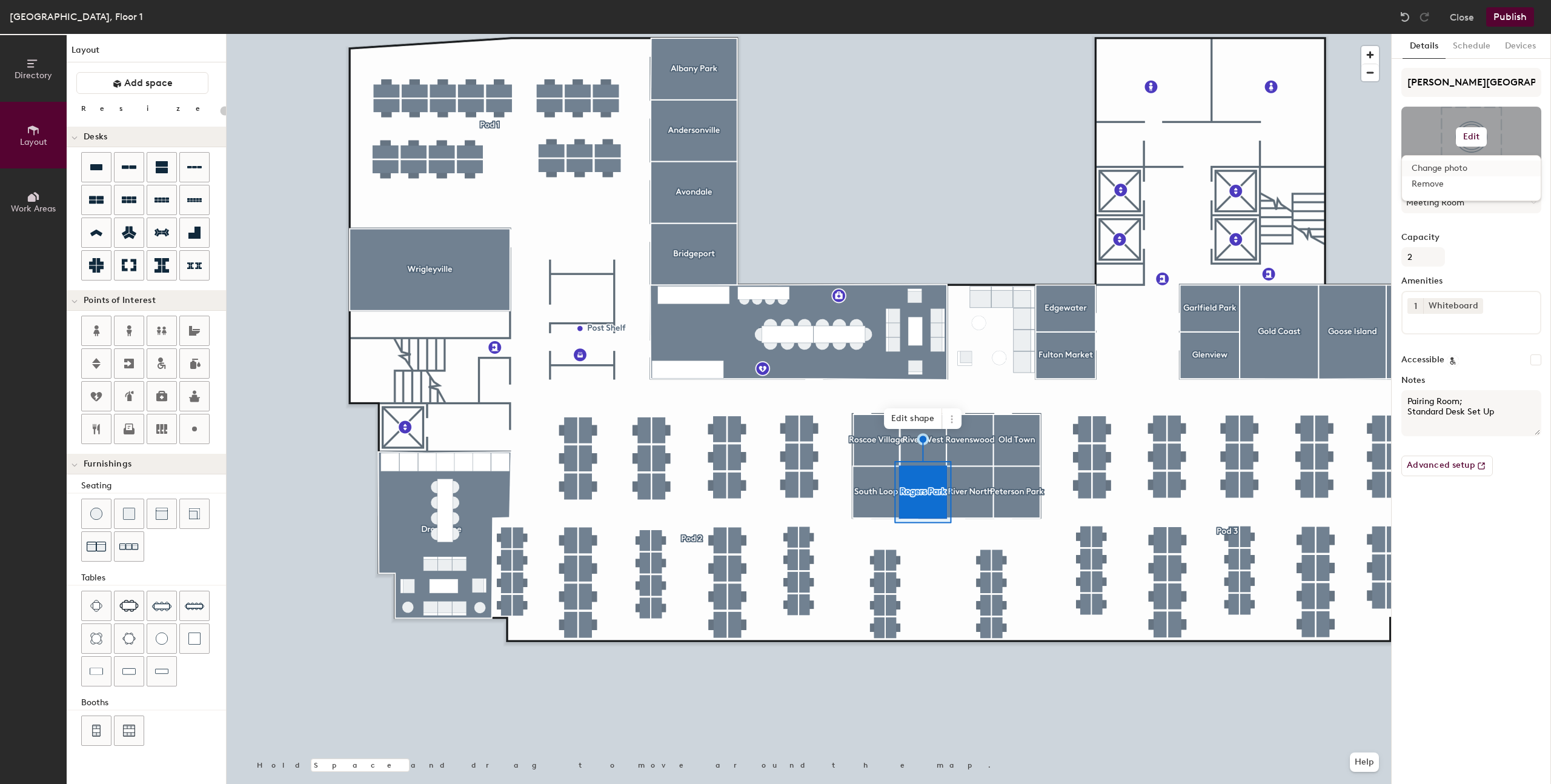
click at [1452, 173] on input "file" at bounding box center [1481, 172] width 139 height 18
click at [974, 34] on div at bounding box center [809, 34] width 1165 height 0
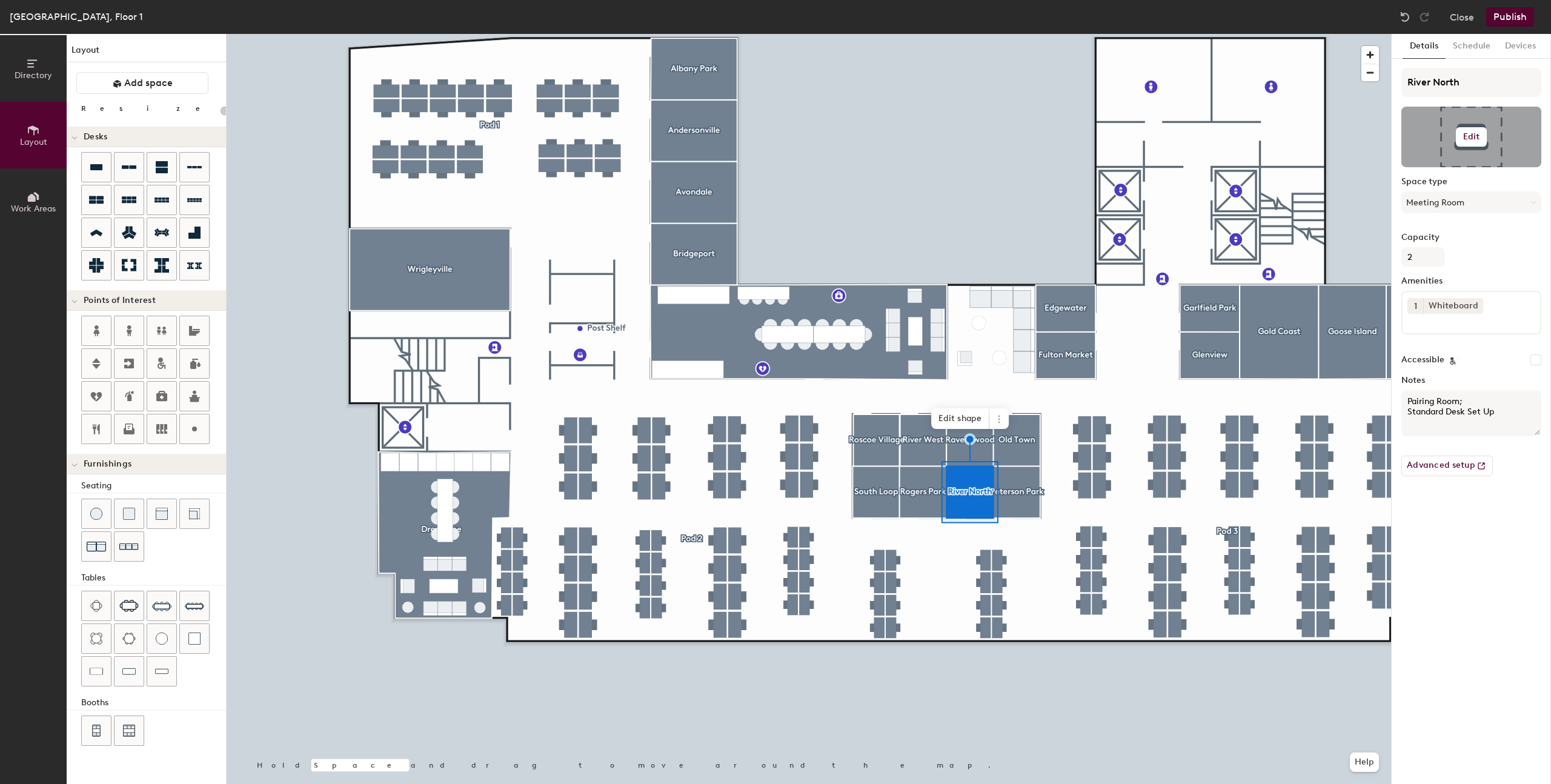
click at [1478, 124] on div at bounding box center [1471, 137] width 140 height 61
click at [1478, 133] on h6 "Edit" at bounding box center [1471, 137] width 17 height 10
click at [1444, 167] on input "file" at bounding box center [1481, 172] width 139 height 18
click at [1020, 34] on div at bounding box center [809, 34] width 1165 height 0
click at [1474, 148] on div at bounding box center [1471, 137] width 140 height 61
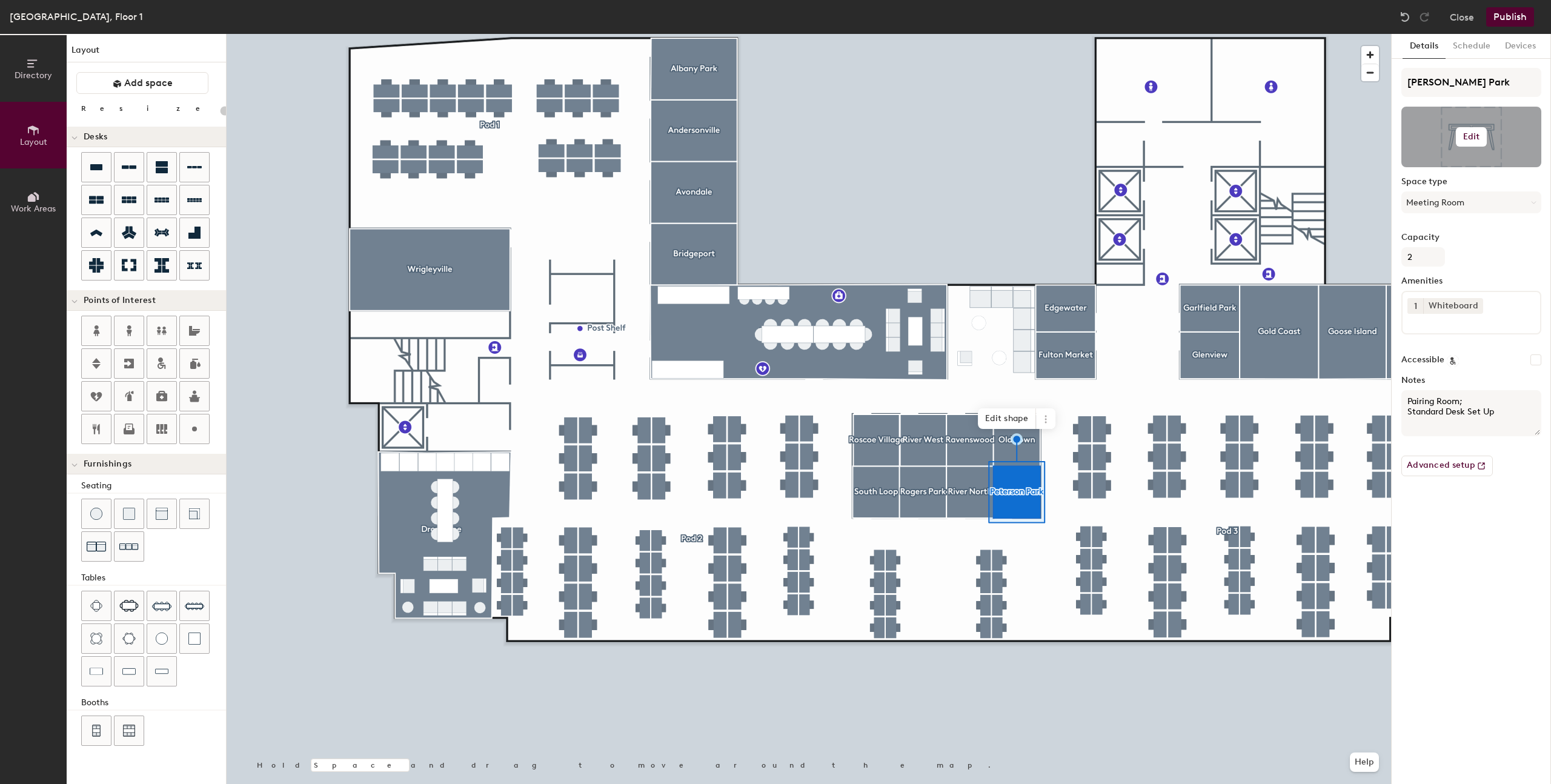
click at [1474, 138] on h6 "Edit" at bounding box center [1471, 137] width 17 height 10
click at [1438, 169] on input "file" at bounding box center [1481, 172] width 139 height 18
click at [1514, 24] on button "Publish" at bounding box center [1510, 16] width 48 height 19
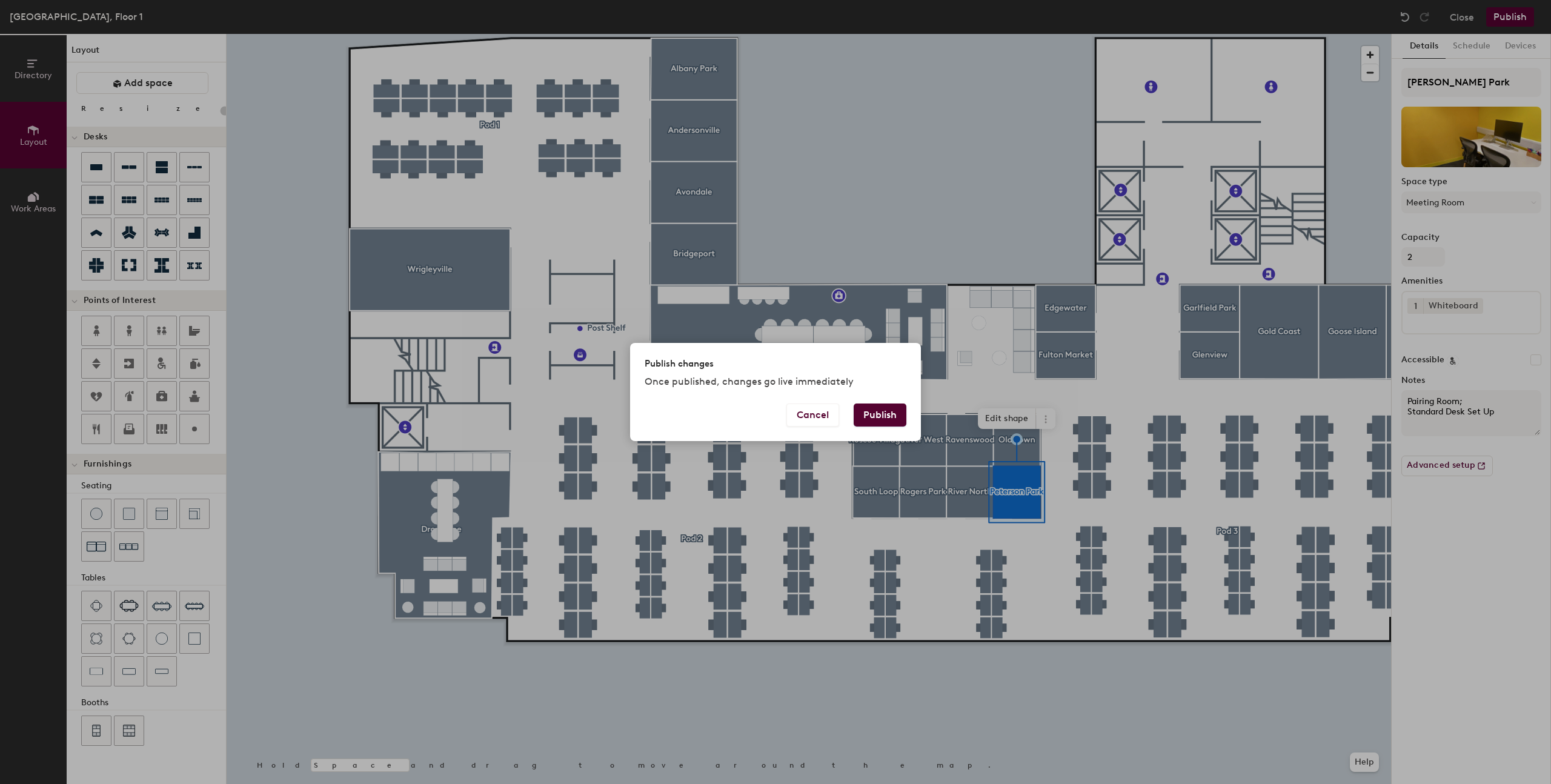
click at [881, 411] on button "Publish" at bounding box center [880, 414] width 53 height 23
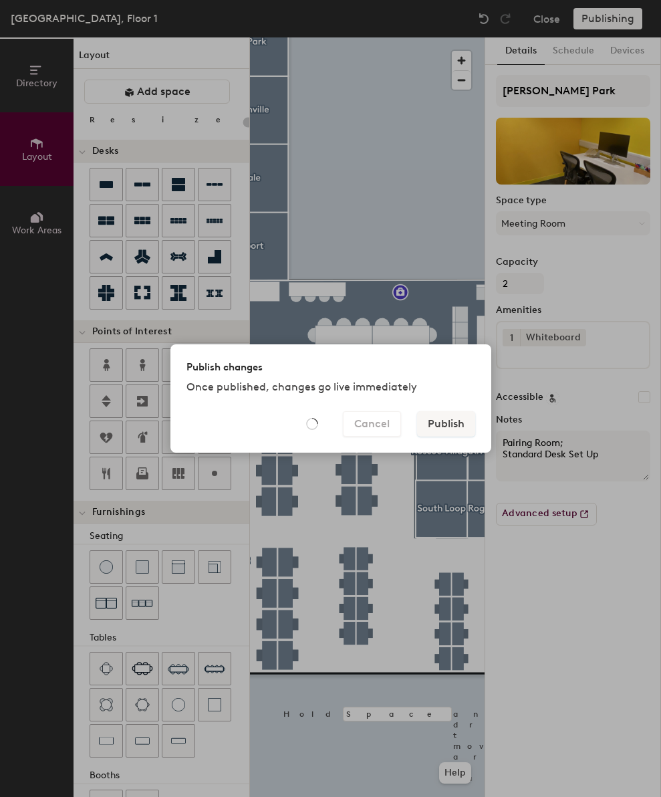
type input "20"
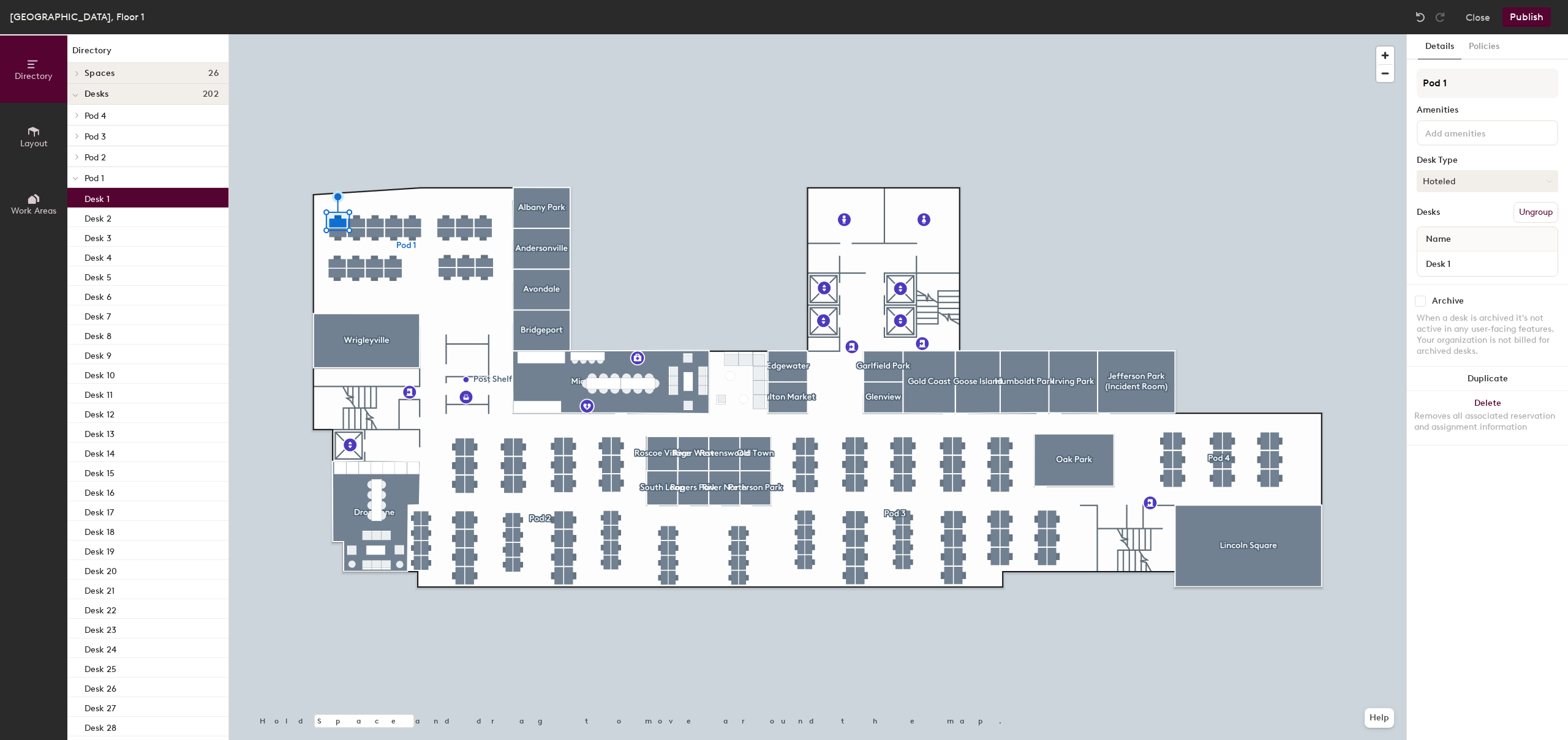
click at [1461, 177] on button "Hoteled" at bounding box center [1487, 181] width 141 height 22
click at [1453, 178] on button "Hoteled" at bounding box center [1487, 181] width 141 height 22
click at [1450, 242] on span "Name" at bounding box center [1438, 239] width 38 height 22
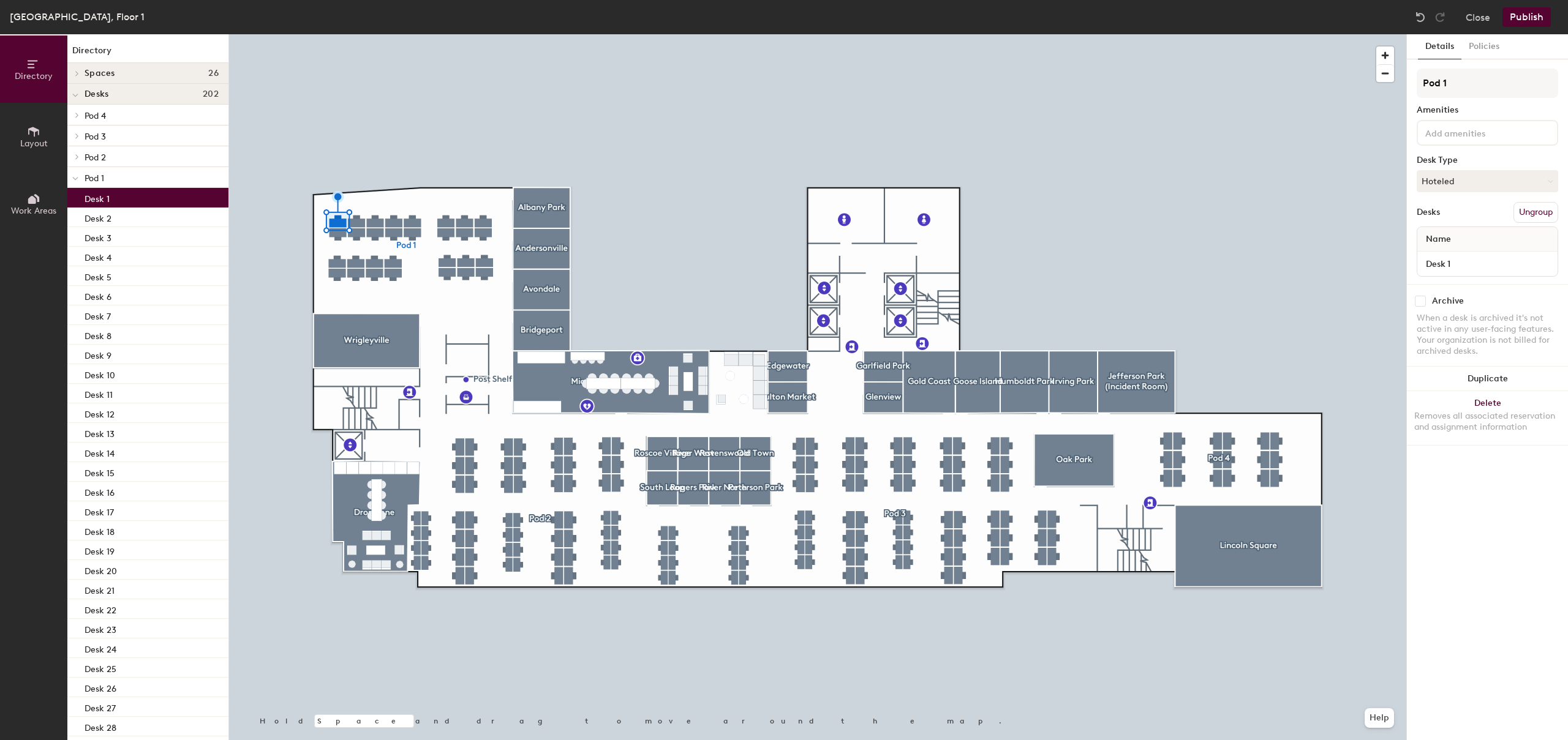
click at [1463, 239] on div "Name" at bounding box center [1487, 239] width 140 height 25
click at [1437, 239] on span "Name" at bounding box center [1438, 239] width 38 height 22
click at [1459, 265] on input "Desk 1" at bounding box center [1487, 264] width 136 height 17
click at [1455, 239] on span "Name" at bounding box center [1438, 239] width 38 height 22
click at [1448, 239] on span "Name" at bounding box center [1438, 239] width 38 height 22
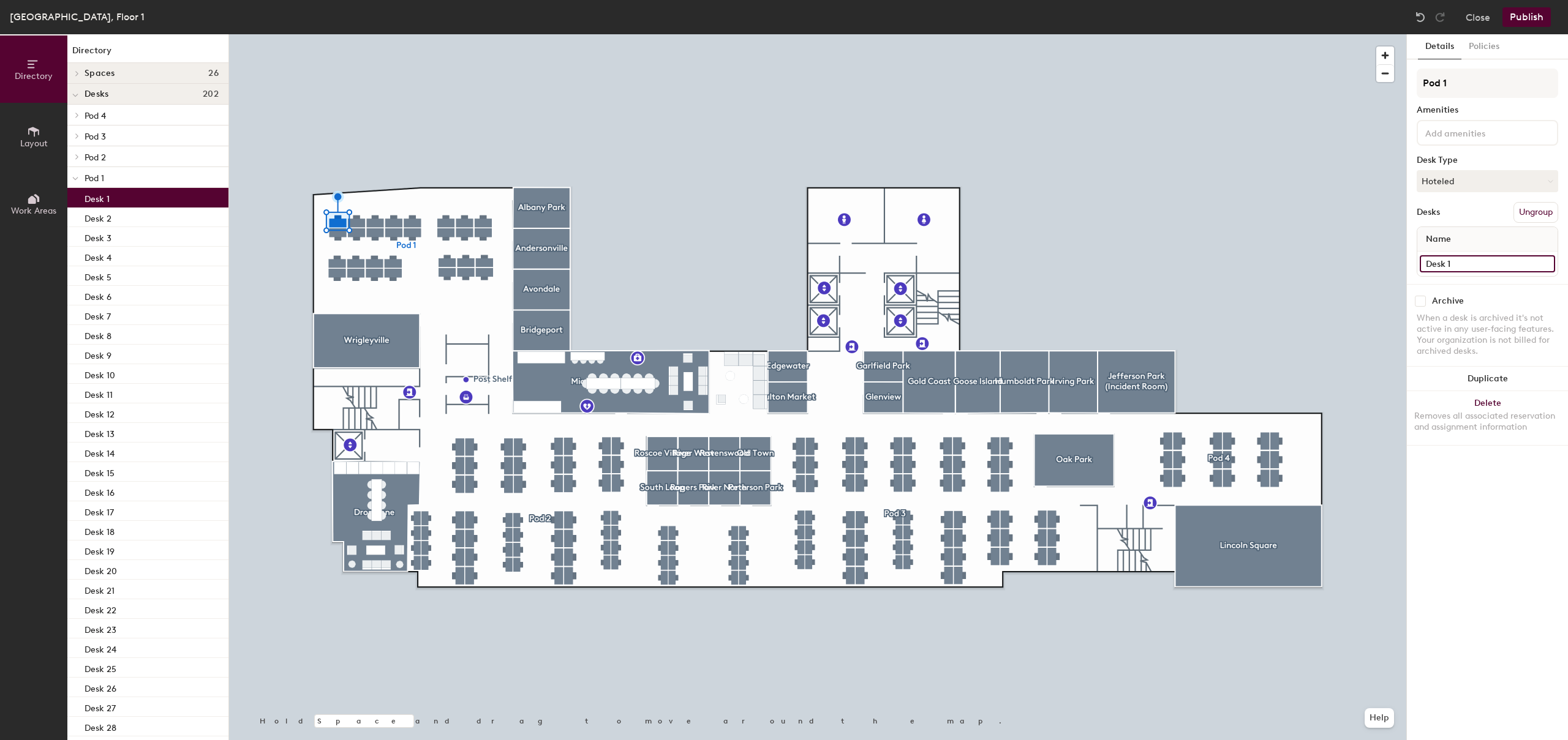
click at [1456, 263] on input "Desk 1" at bounding box center [1487, 264] width 136 height 17
click at [1452, 81] on input "Pod 1" at bounding box center [1487, 83] width 141 height 29
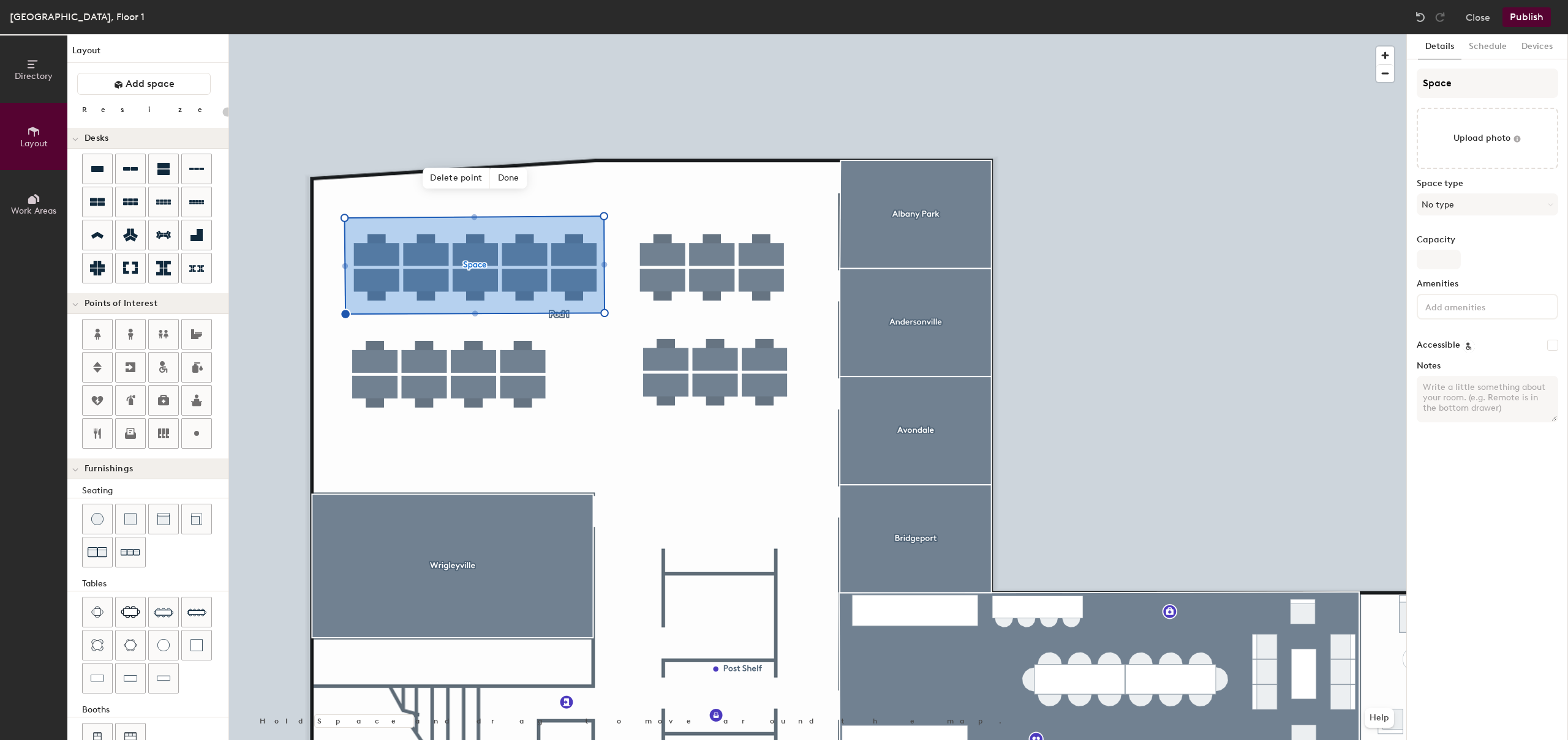
type input "20"
click at [1457, 86] on input "Space" at bounding box center [1487, 83] width 141 height 29
type input "H"
type input "20"
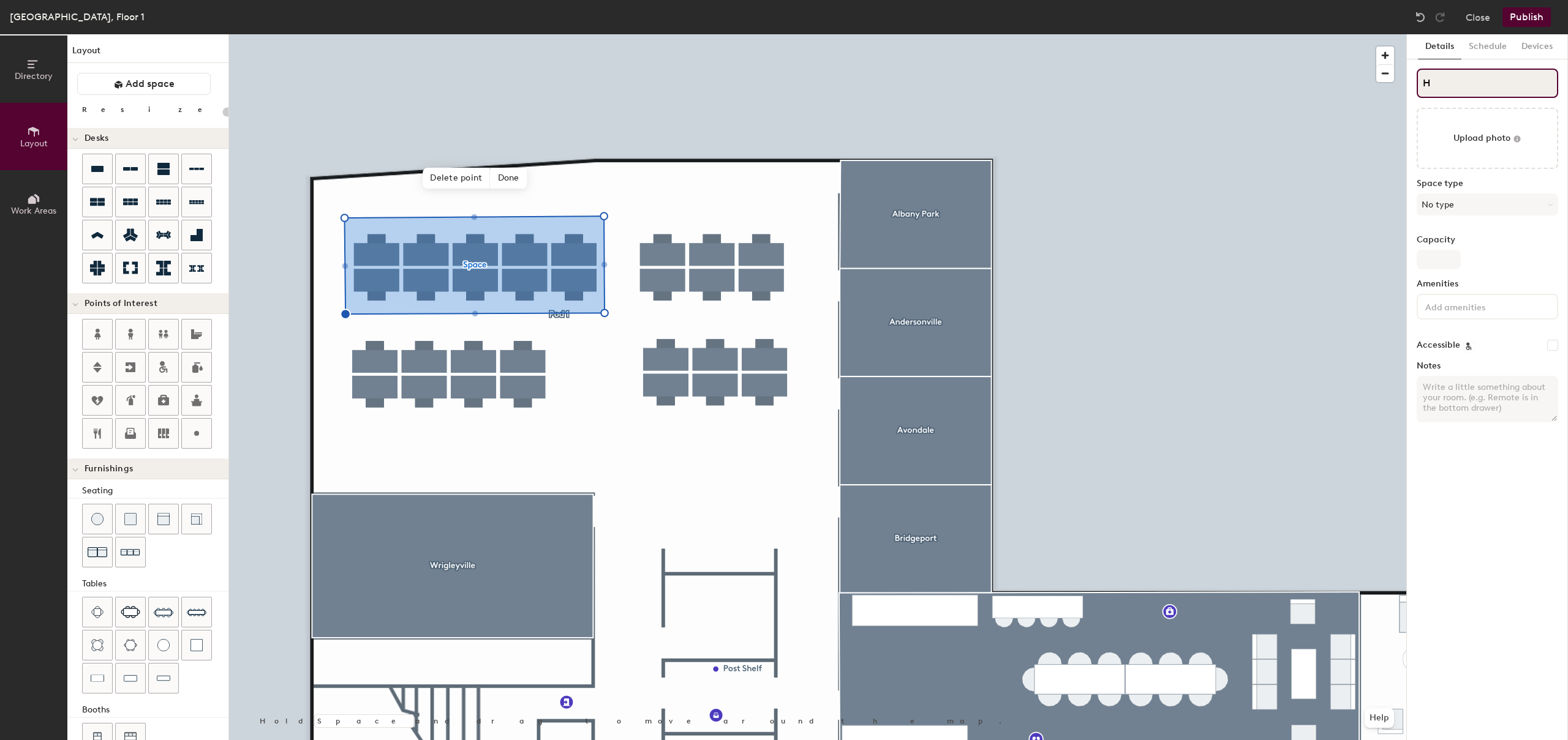
type input "HR"
type input "20"
type input "HRB"
type input "20"
type input "HRBP"
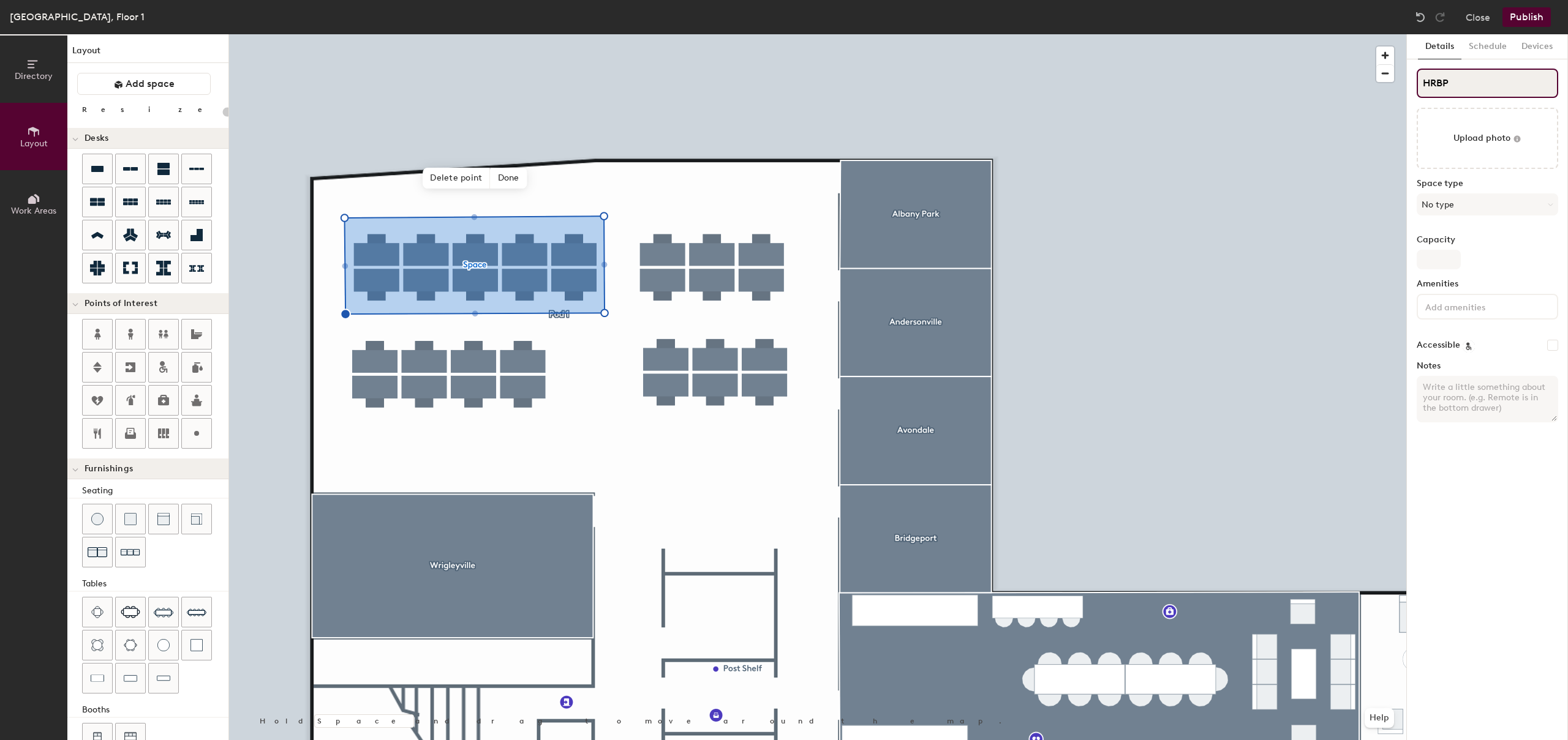
type input "20"
type input "HRBP"
click at [460, 179] on span "Delete point" at bounding box center [456, 178] width 68 height 21
click at [454, 177] on span "Add another" at bounding box center [433, 178] width 66 height 21
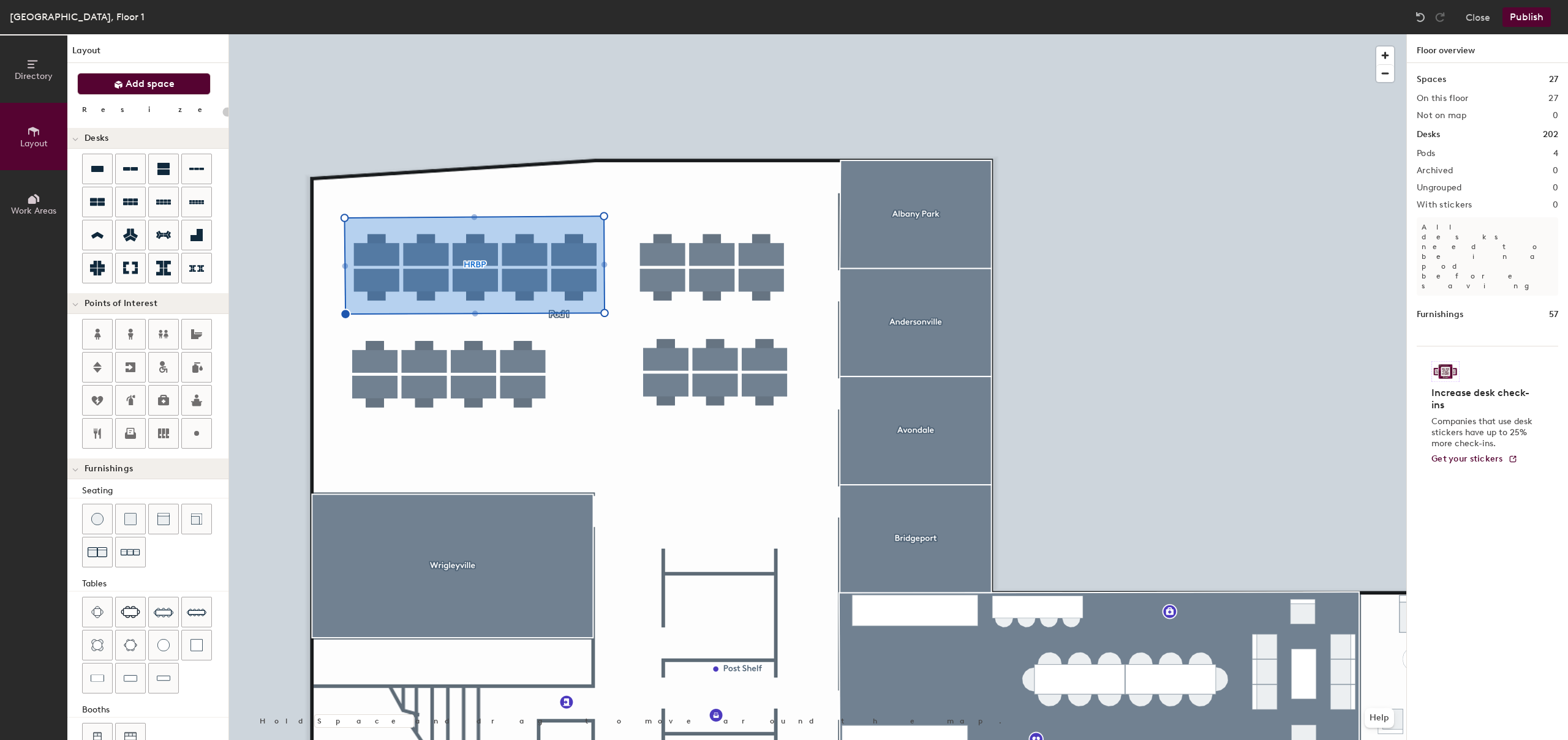
type input "20"
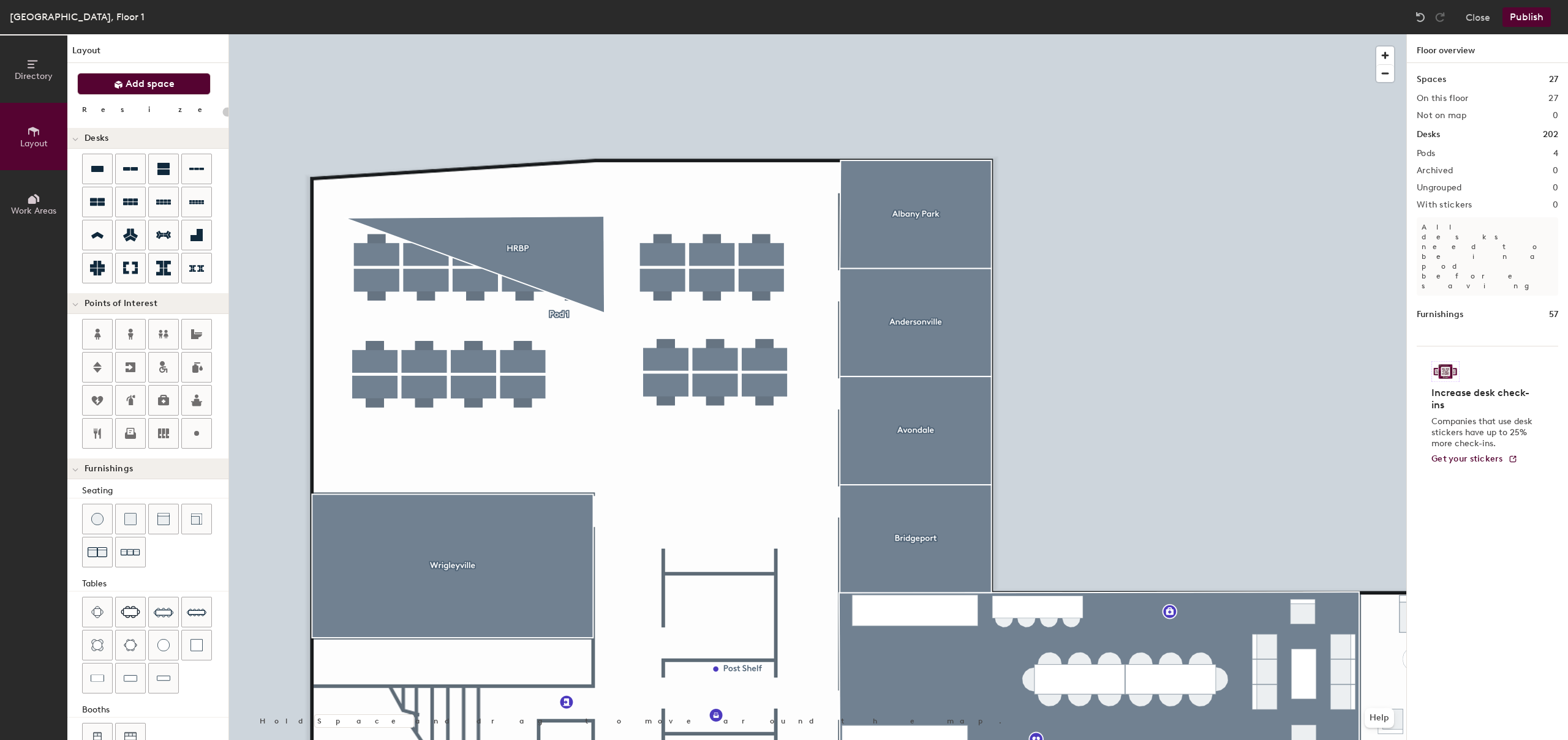
click at [27, 77] on span "Directory" at bounding box center [33, 76] width 38 height 10
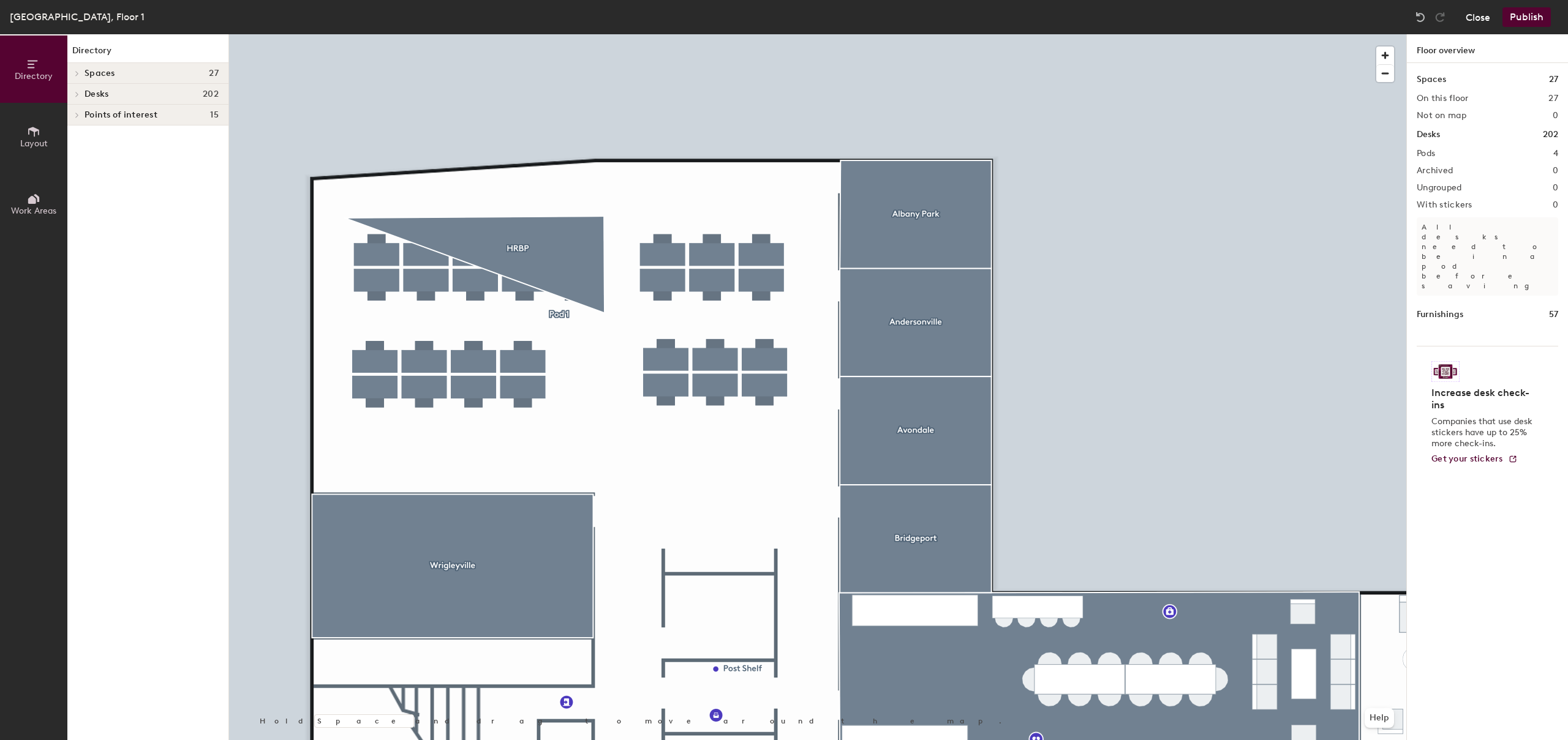
click at [1474, 24] on button "Close" at bounding box center [1478, 16] width 25 height 19
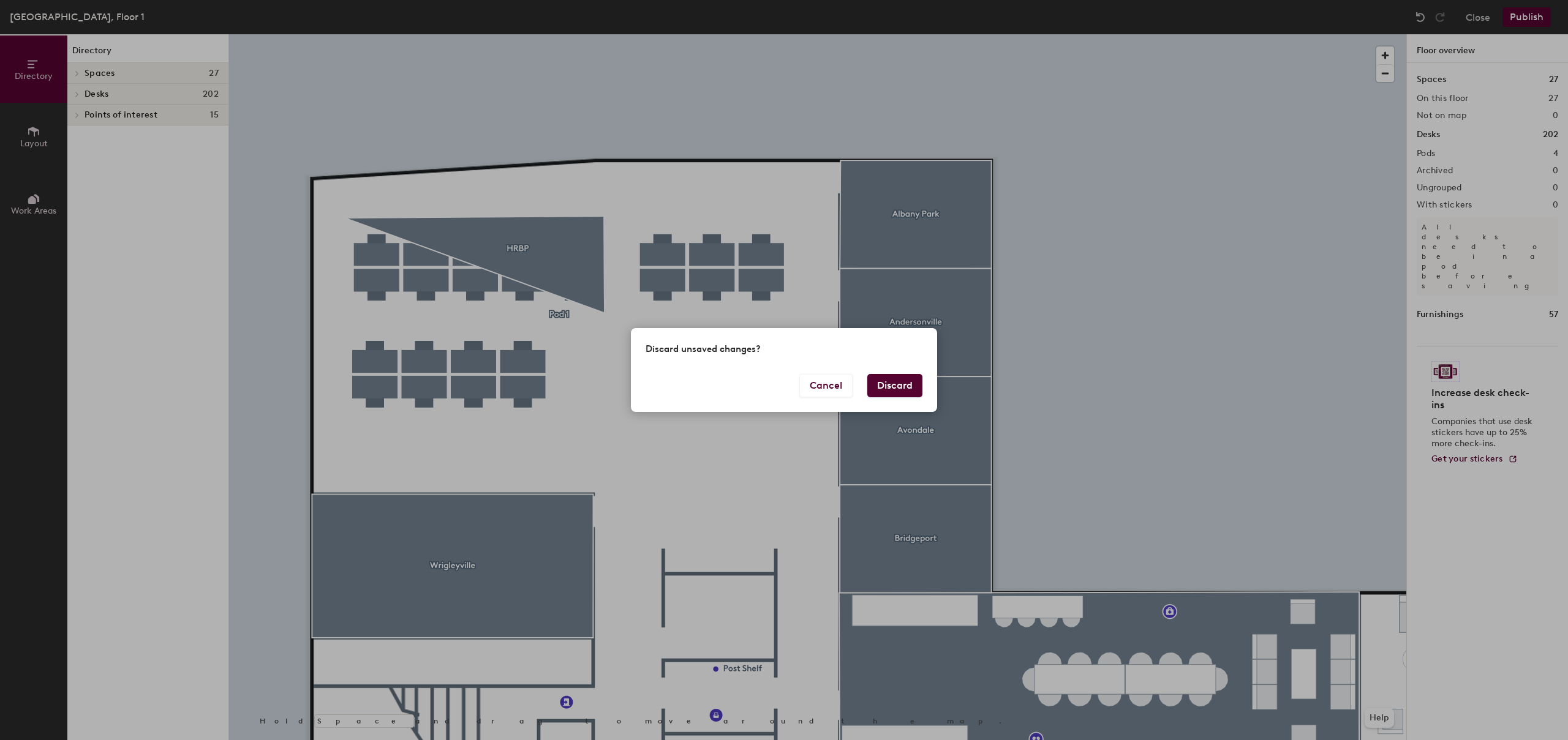
click at [904, 395] on button "Discard" at bounding box center [895, 385] width 55 height 23
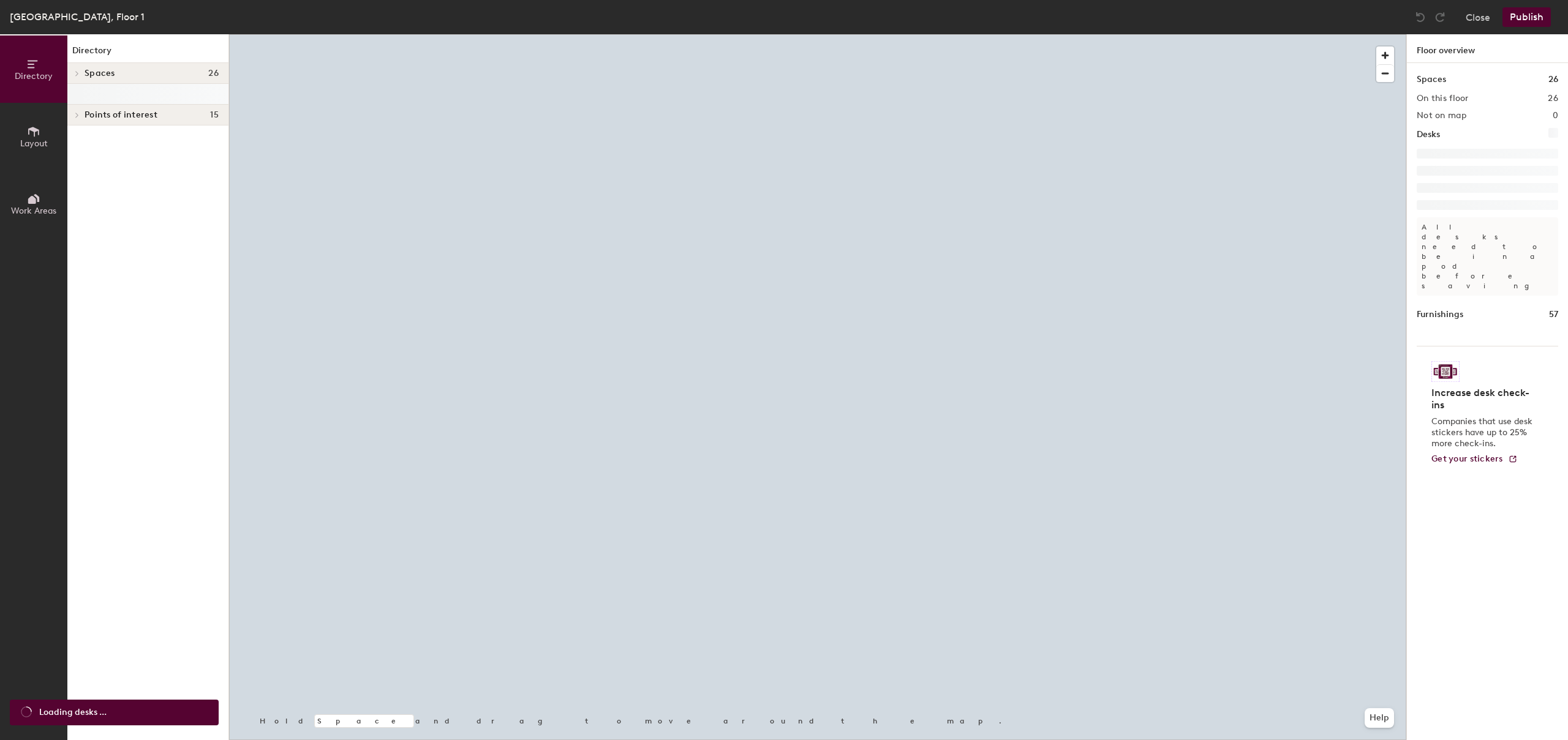
click at [35, 184] on button "Work Areas" at bounding box center [34, 204] width 68 height 68
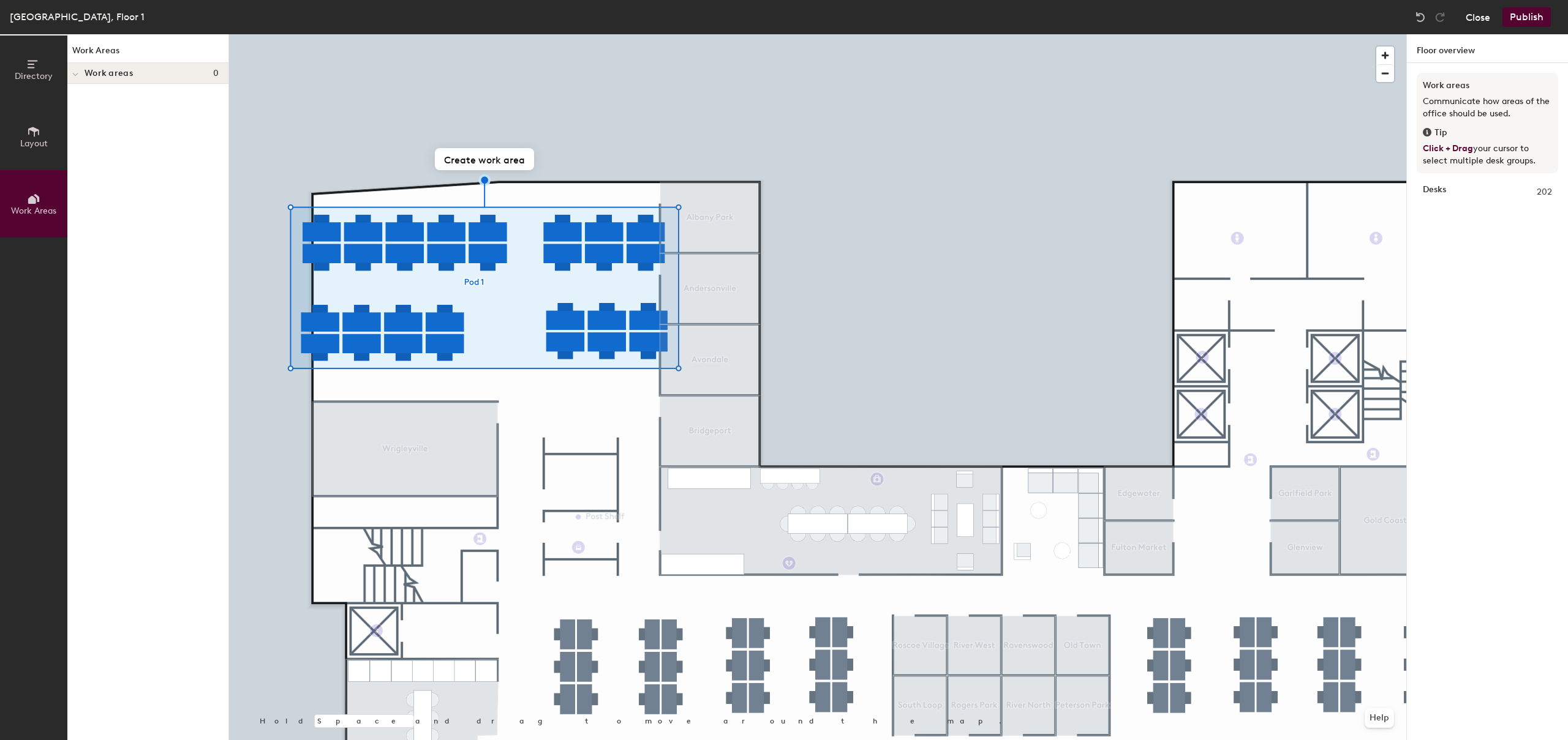
click at [1473, 25] on button "Close" at bounding box center [1478, 16] width 25 height 19
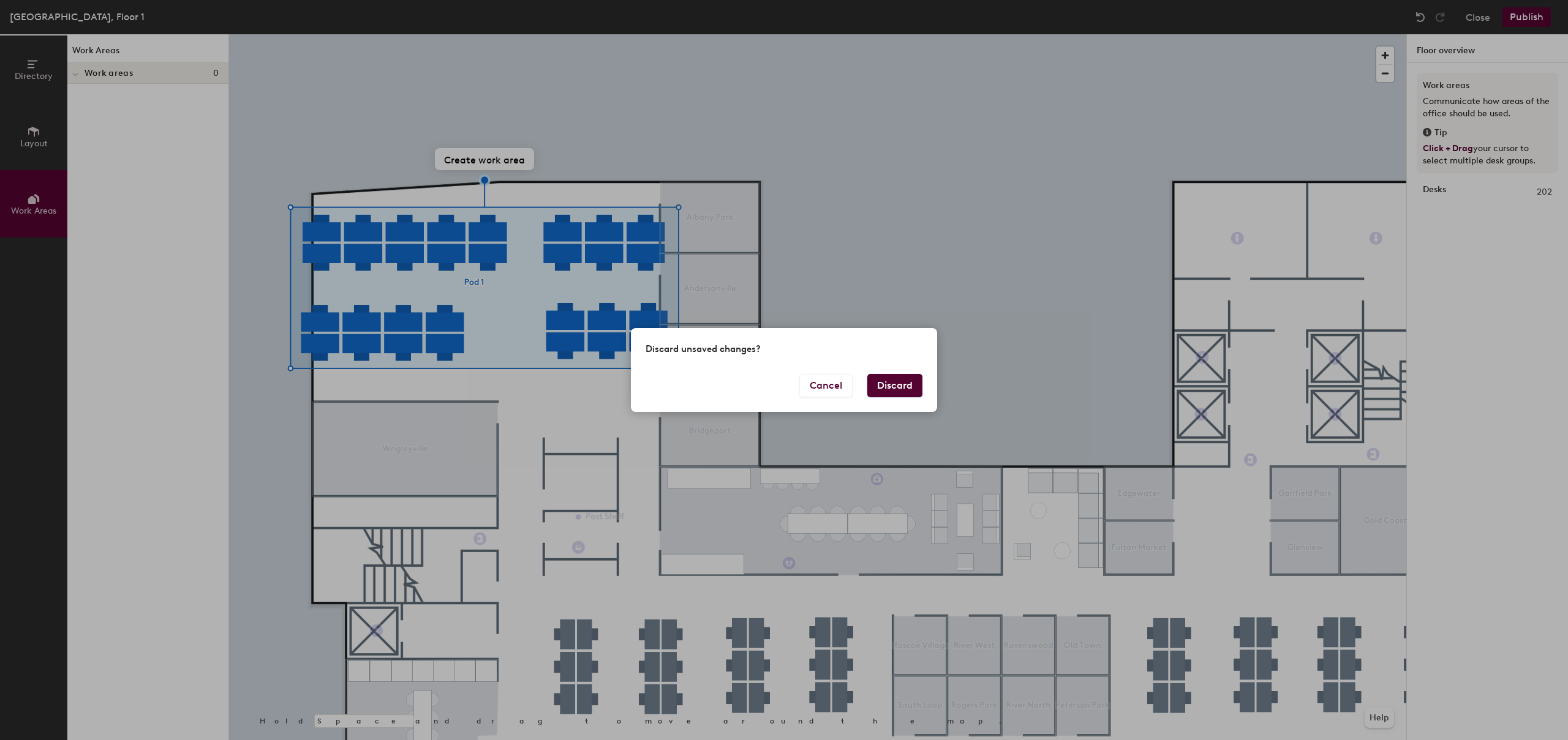
click at [883, 379] on button "Discard" at bounding box center [895, 385] width 55 height 23
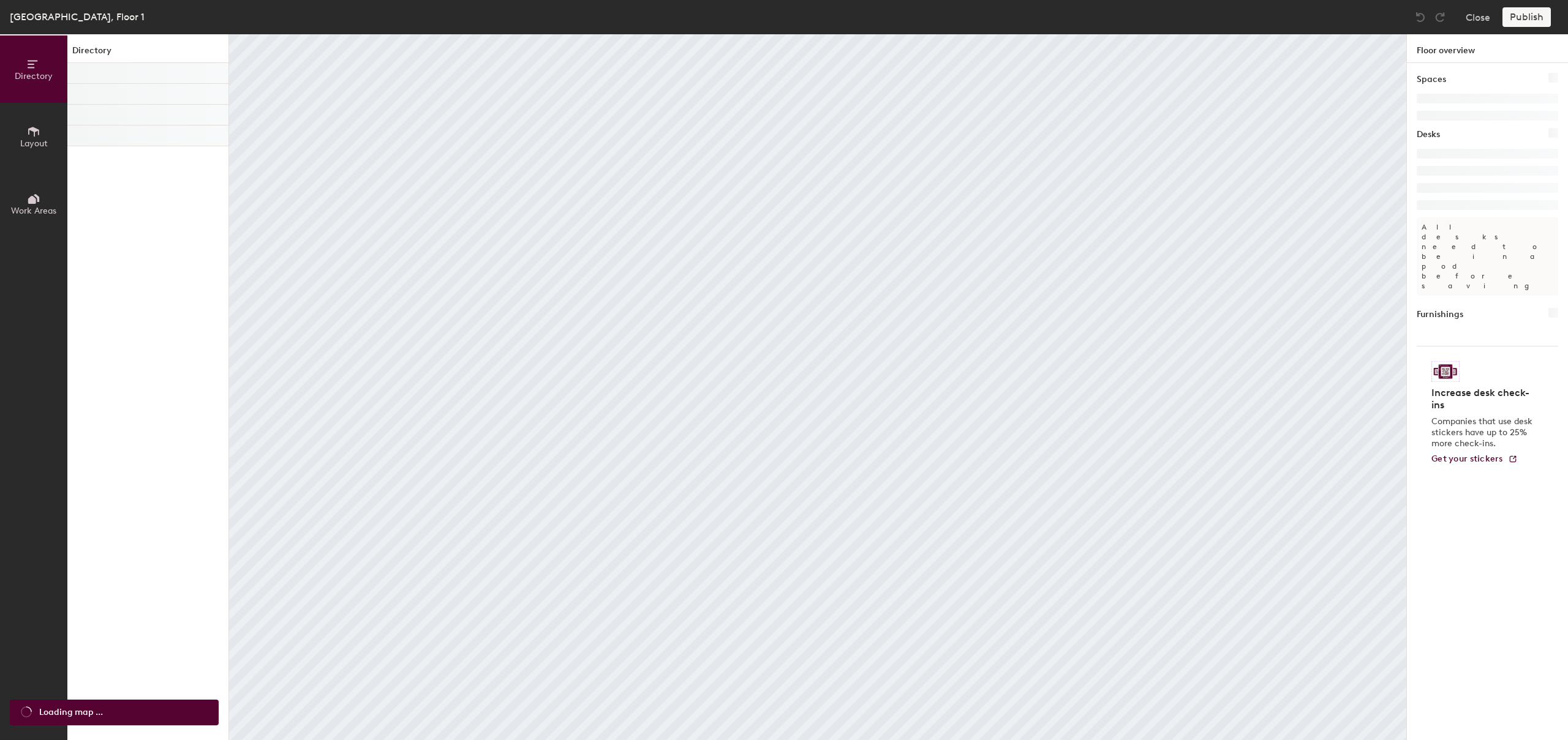
click at [627, 190] on div at bounding box center [817, 386] width 1178 height 706
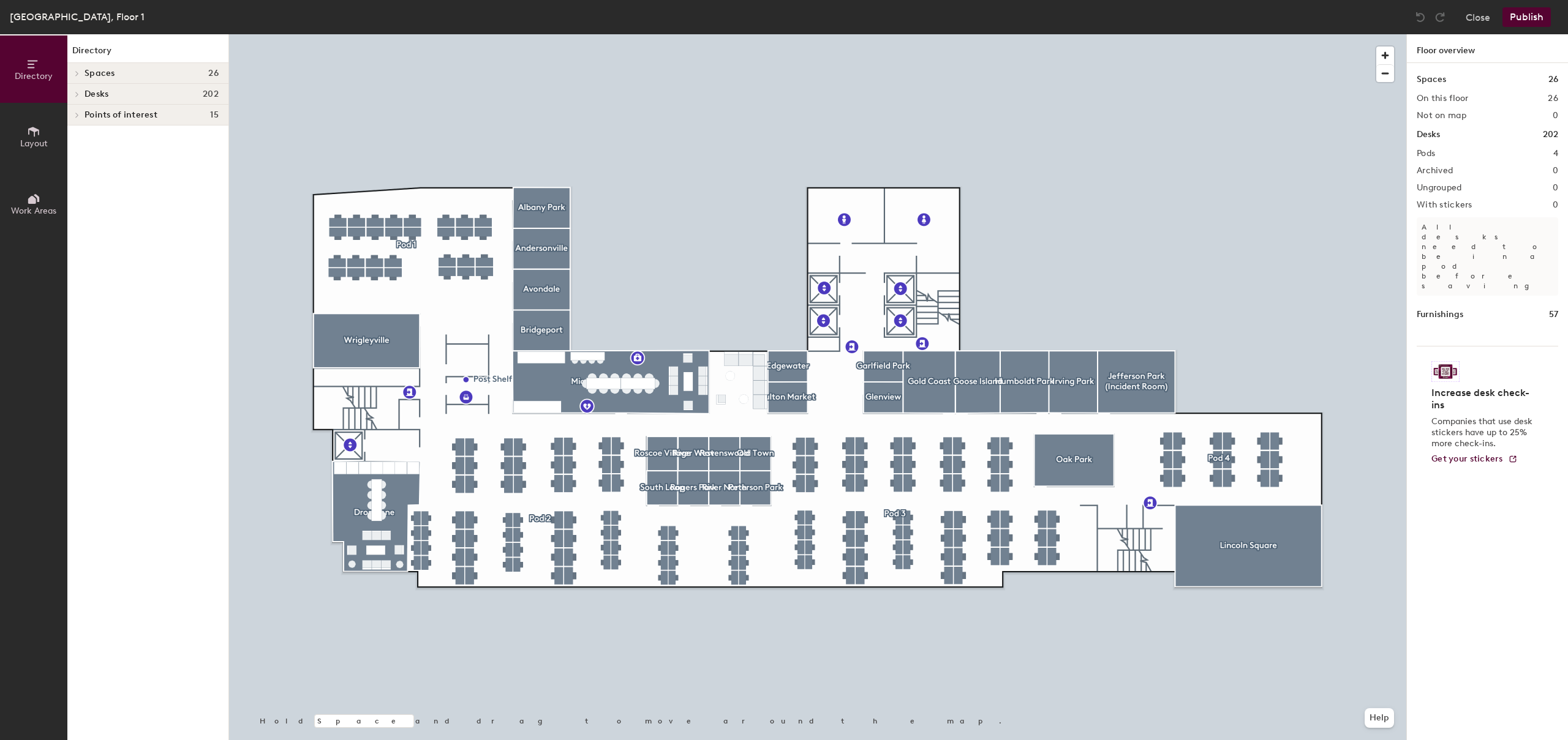
click at [49, 195] on button "Work Areas" at bounding box center [34, 204] width 68 height 68
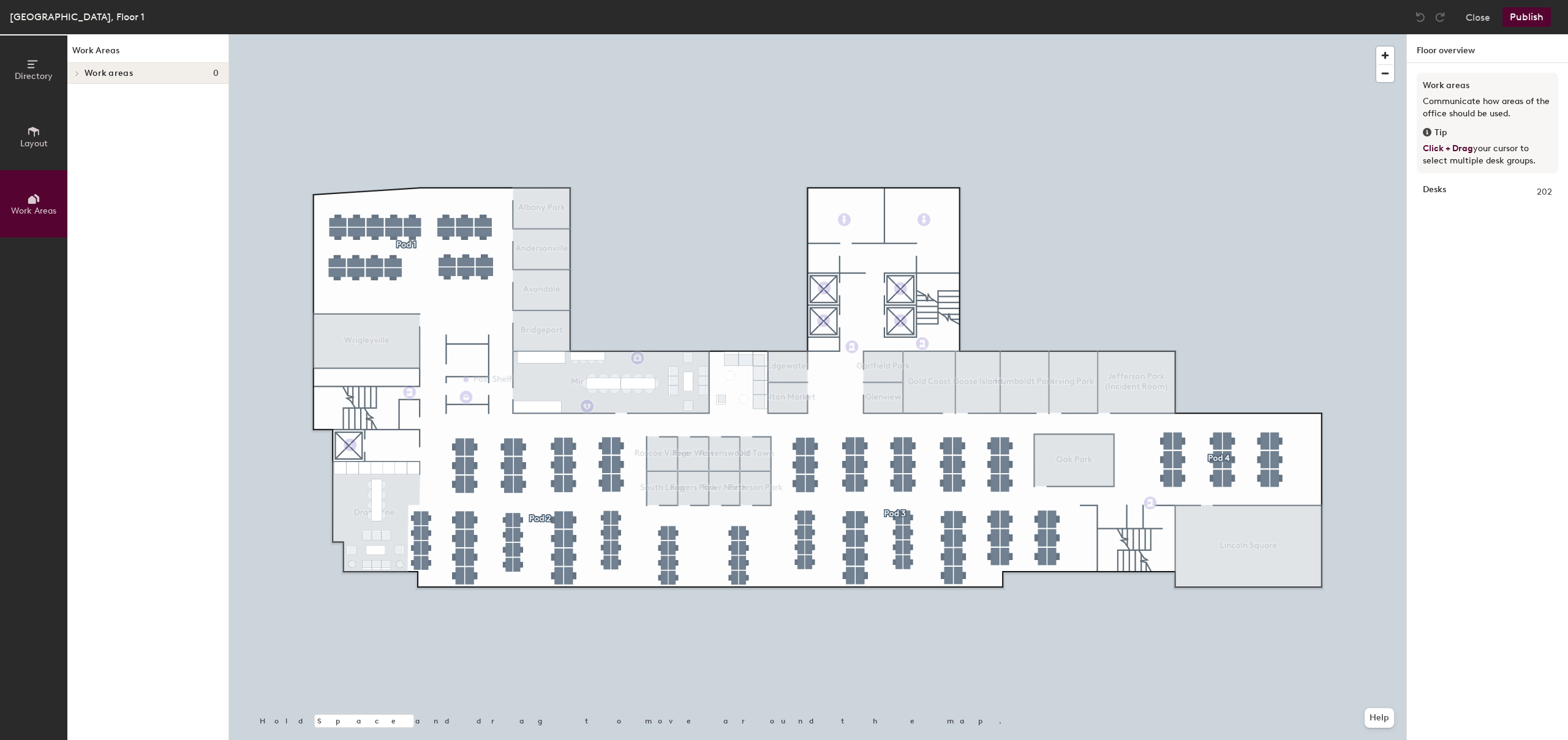
click at [393, 34] on div at bounding box center [817, 34] width 1178 height 0
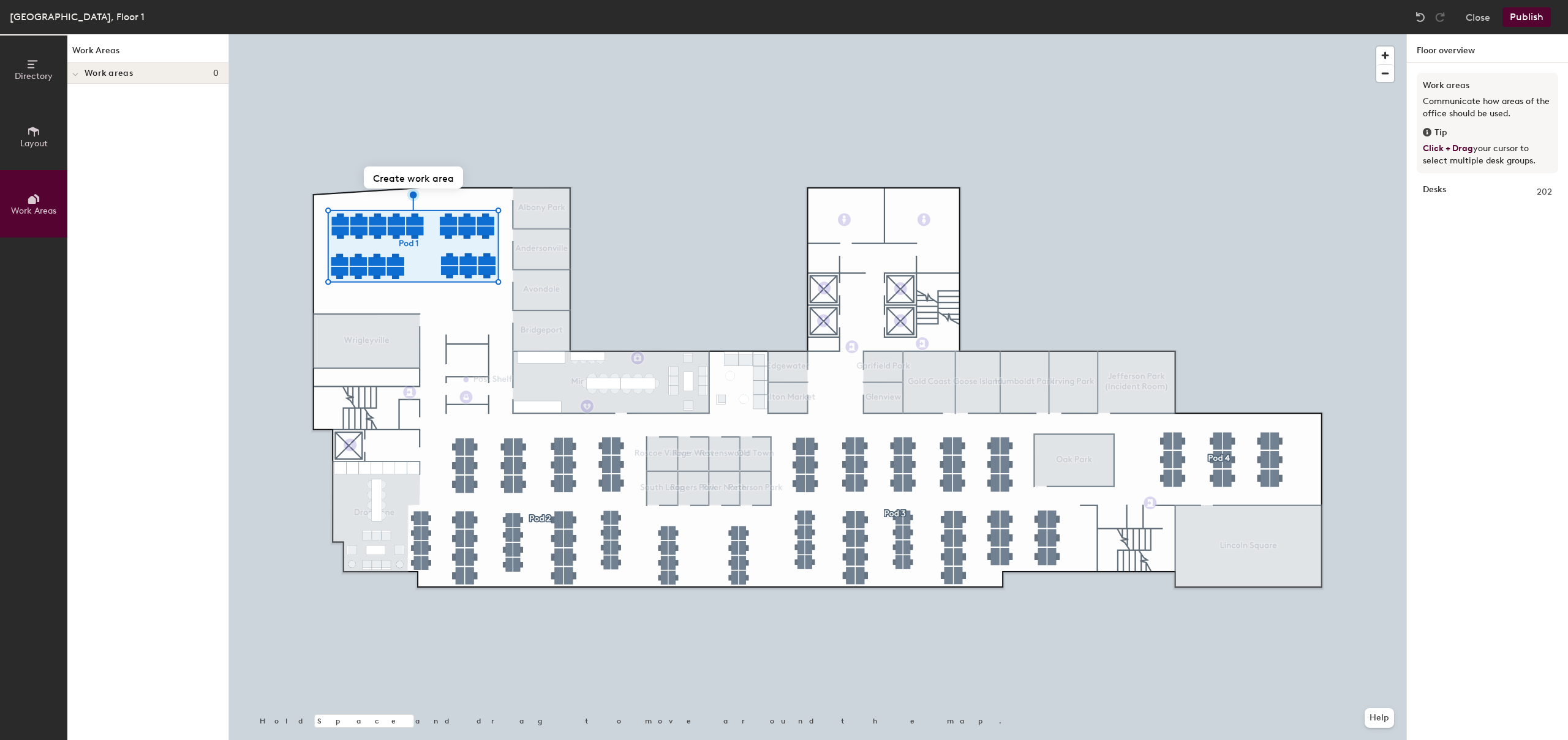
click at [34, 145] on span "Layout" at bounding box center [34, 143] width 27 height 10
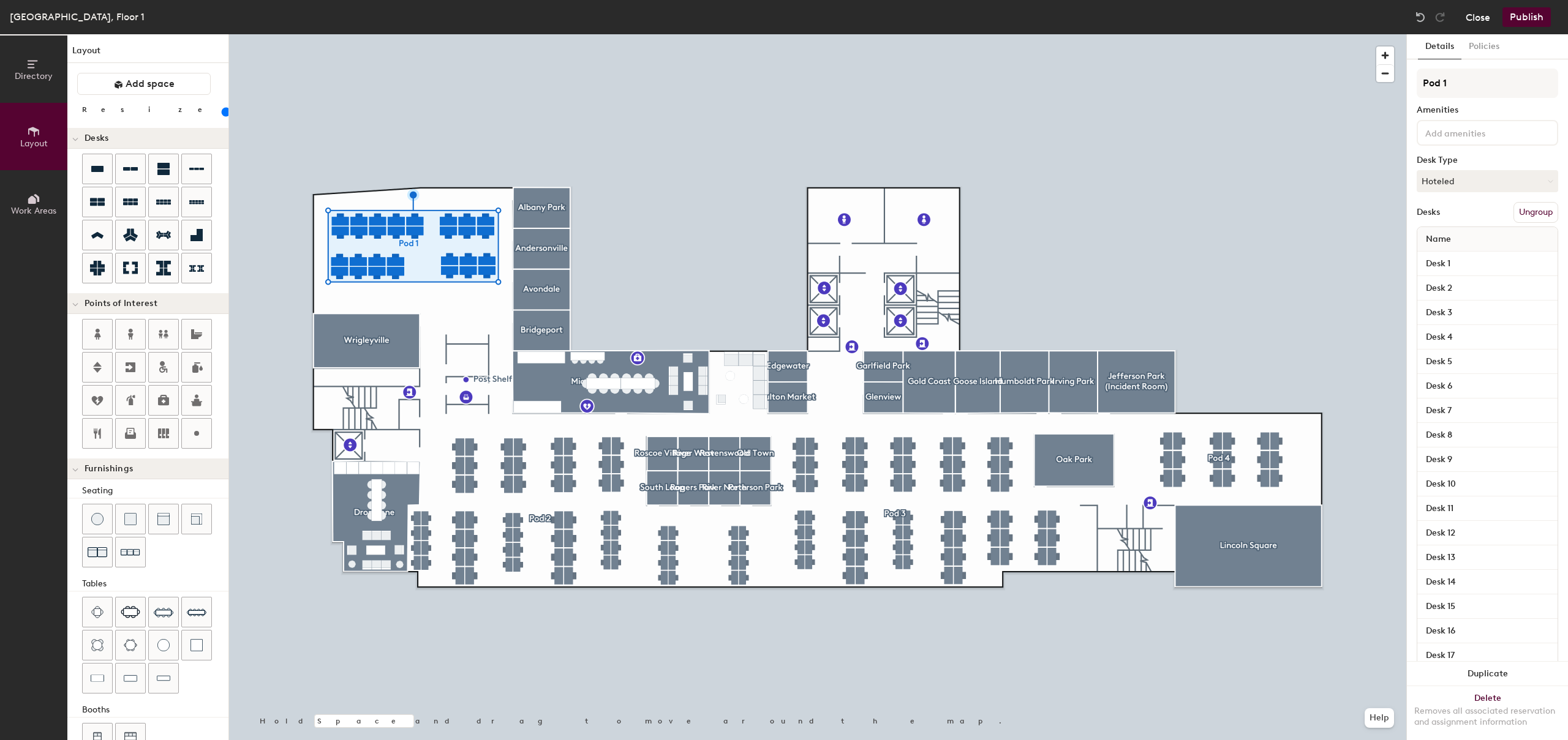
click at [1485, 18] on button "Close" at bounding box center [1478, 16] width 25 height 19
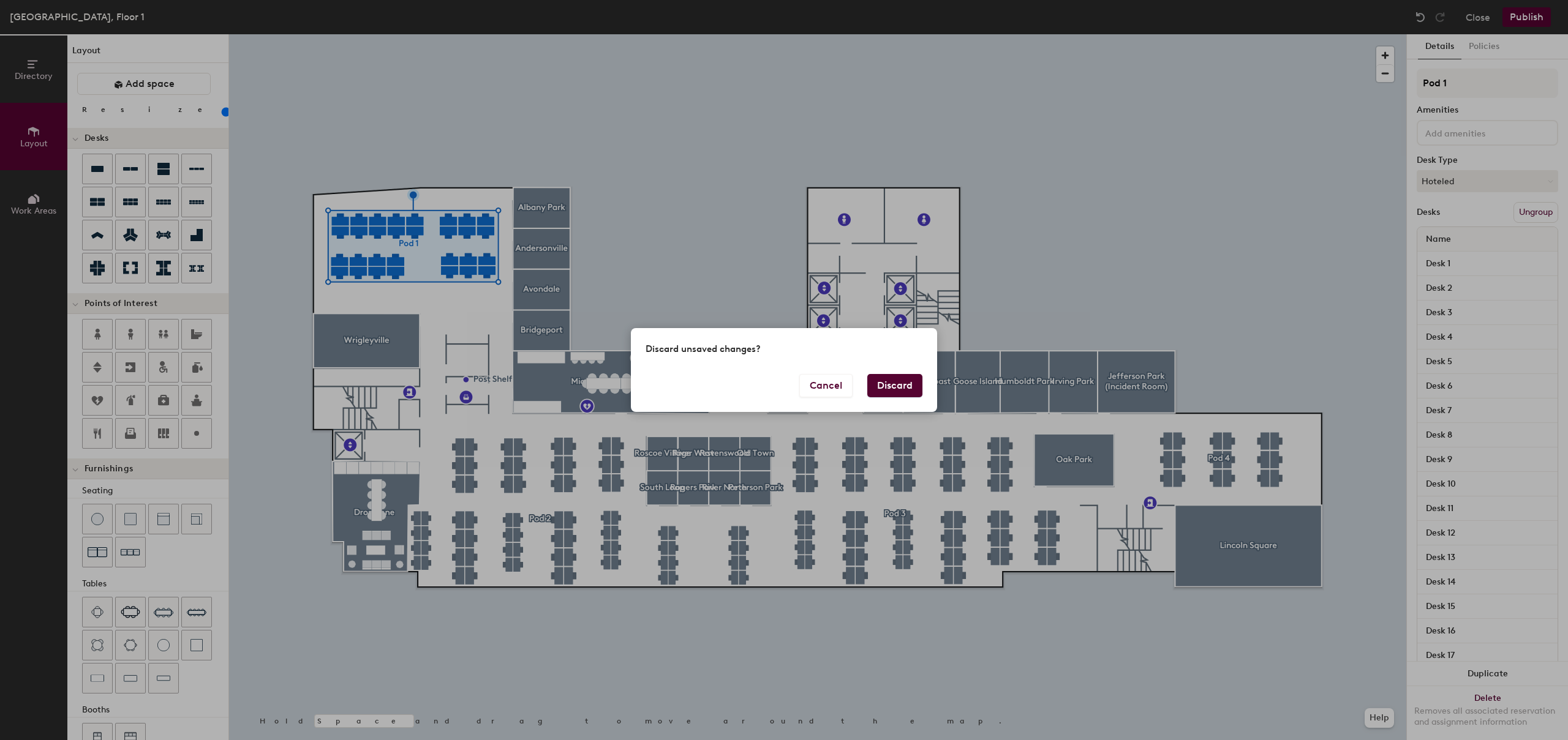
click at [891, 381] on button "Discard" at bounding box center [895, 385] width 55 height 23
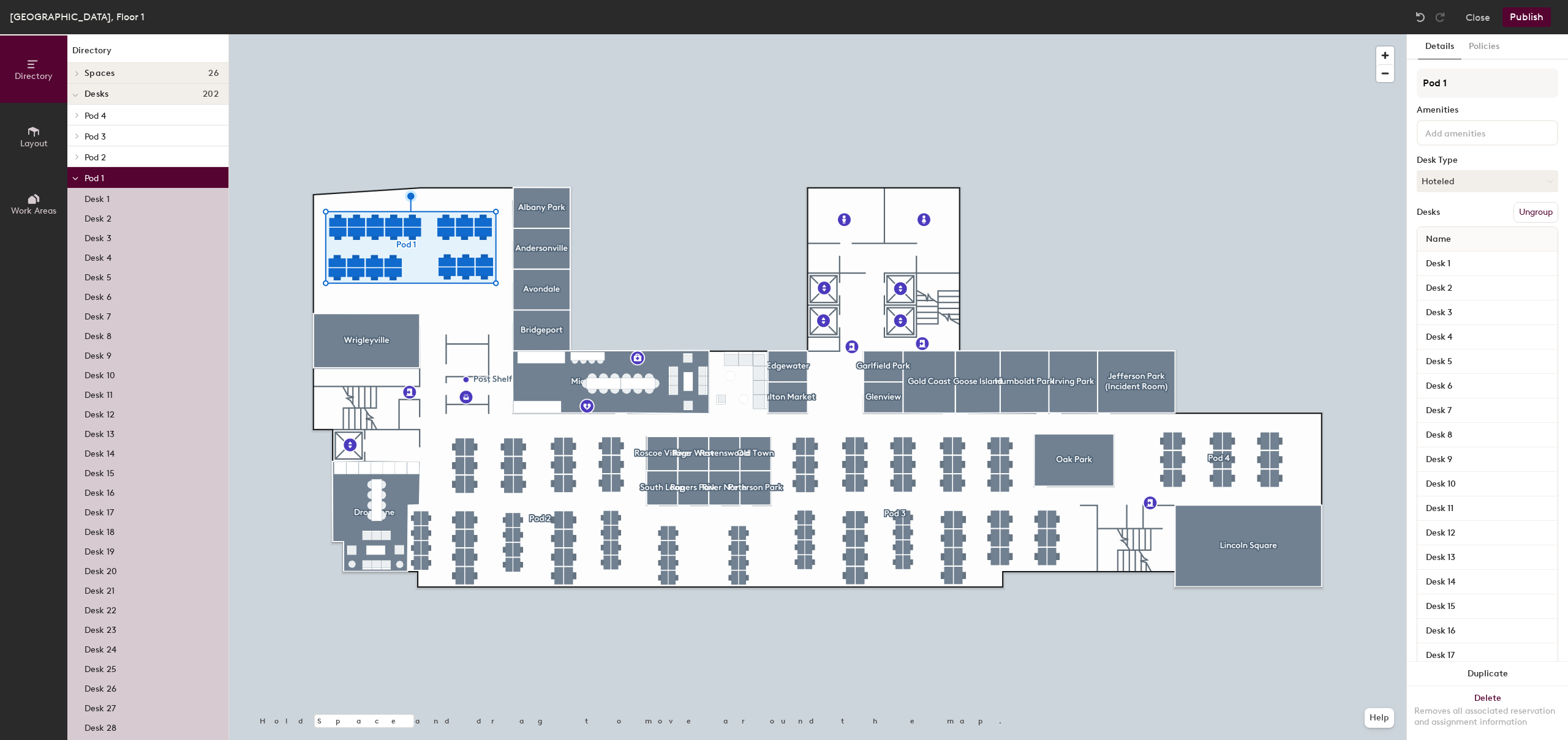
click at [38, 134] on icon at bounding box center [34, 131] width 11 height 10
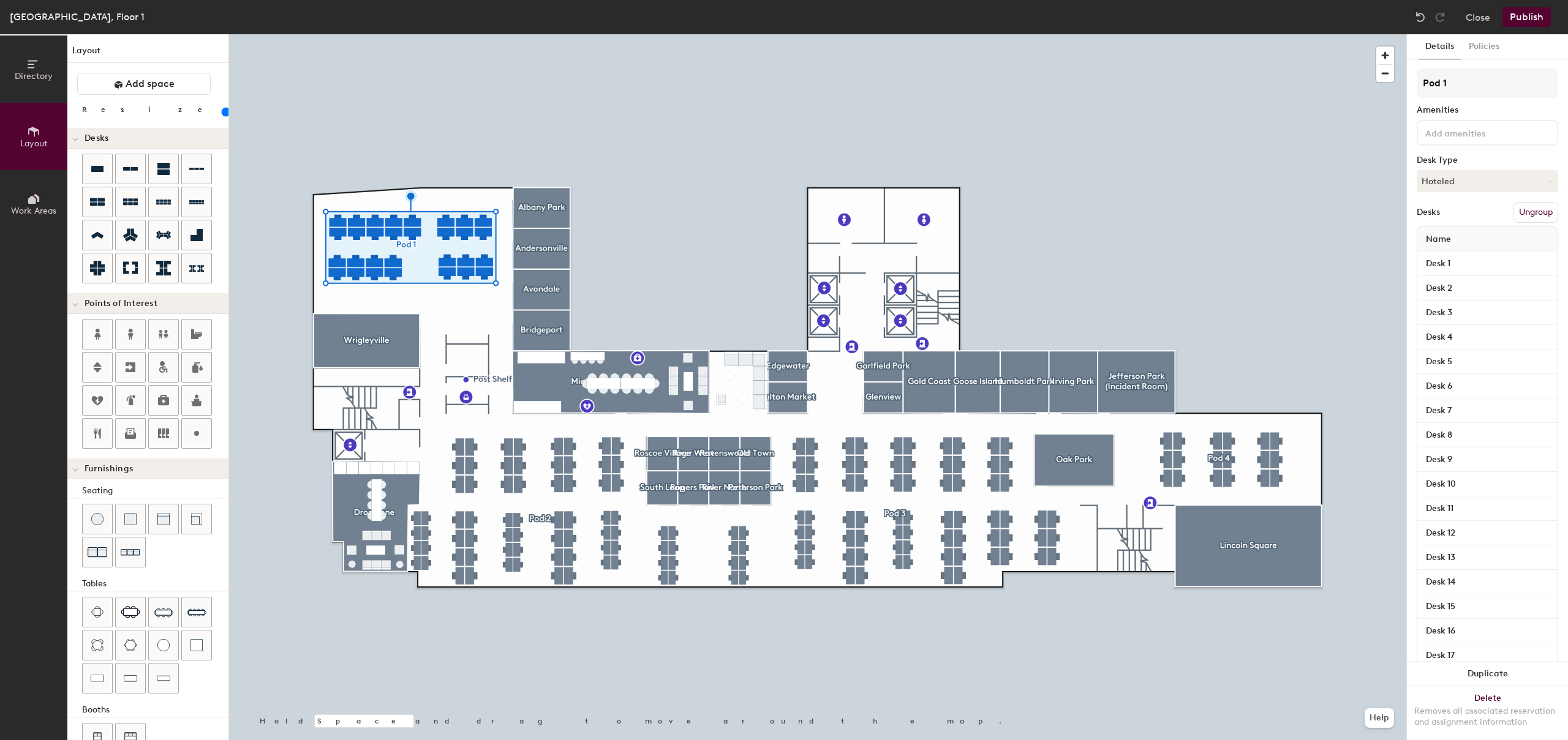
click at [465, 34] on div at bounding box center [817, 34] width 1178 height 0
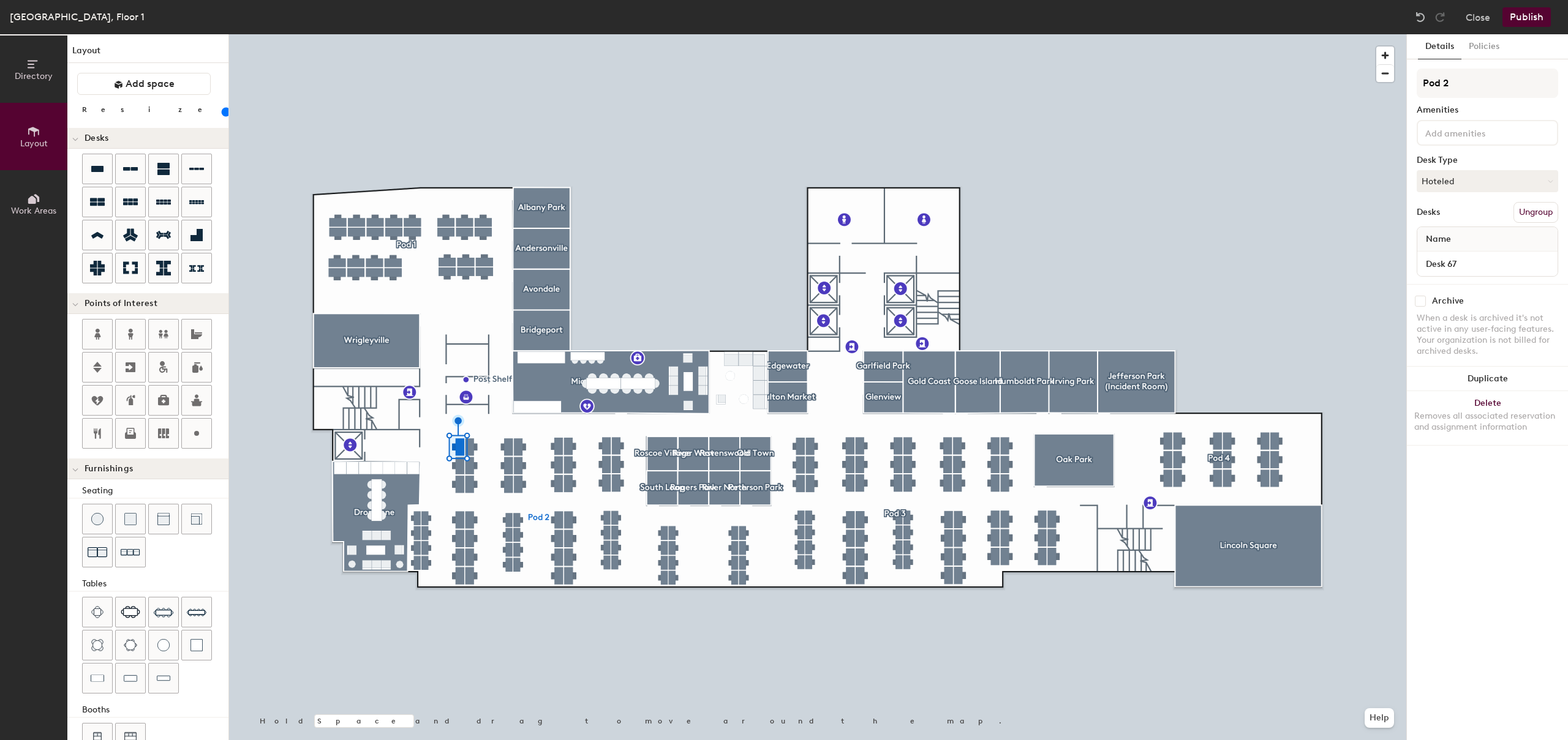
click at [1466, 130] on input at bounding box center [1478, 132] width 110 height 15
click at [1360, 34] on div at bounding box center [817, 34] width 1178 height 0
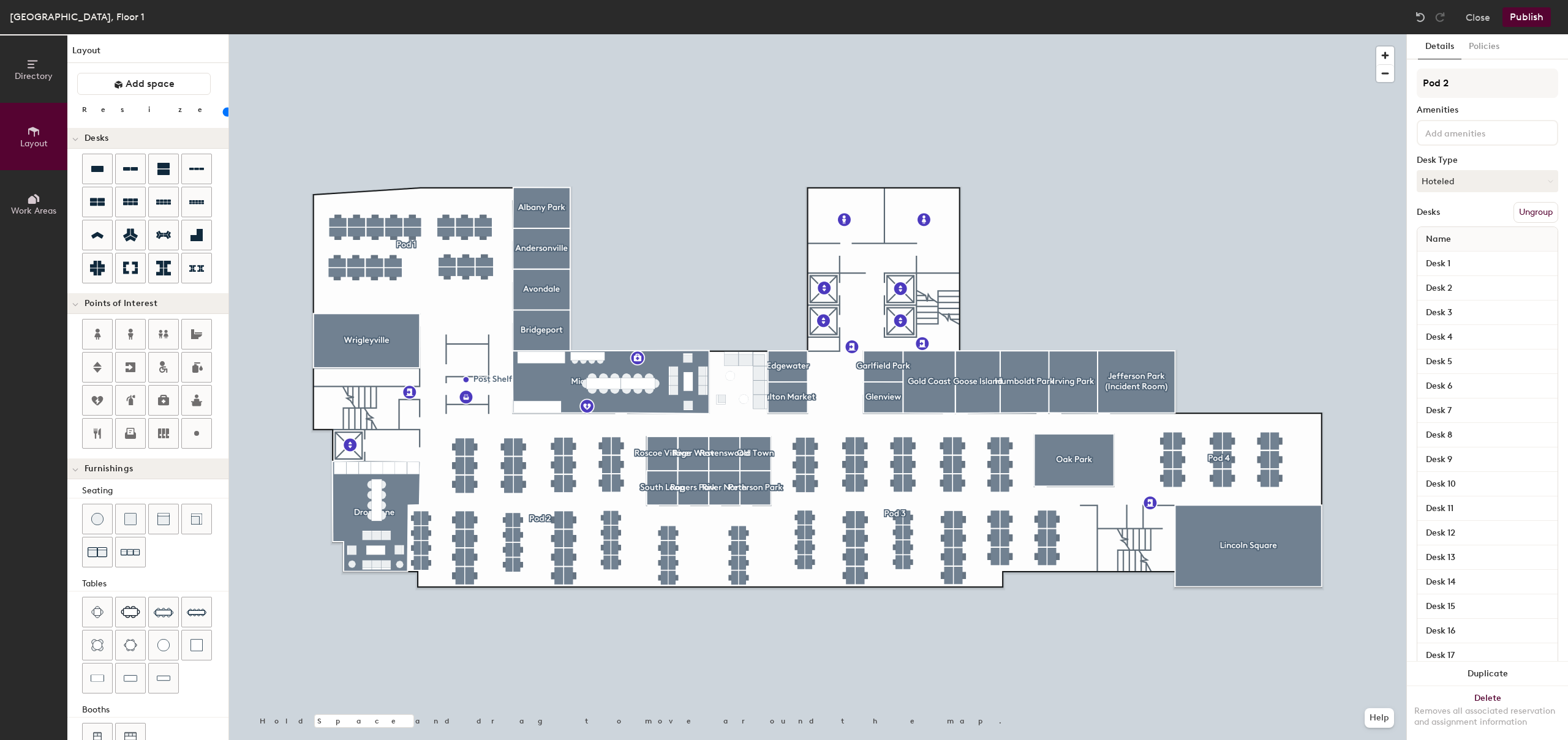
type input "100"
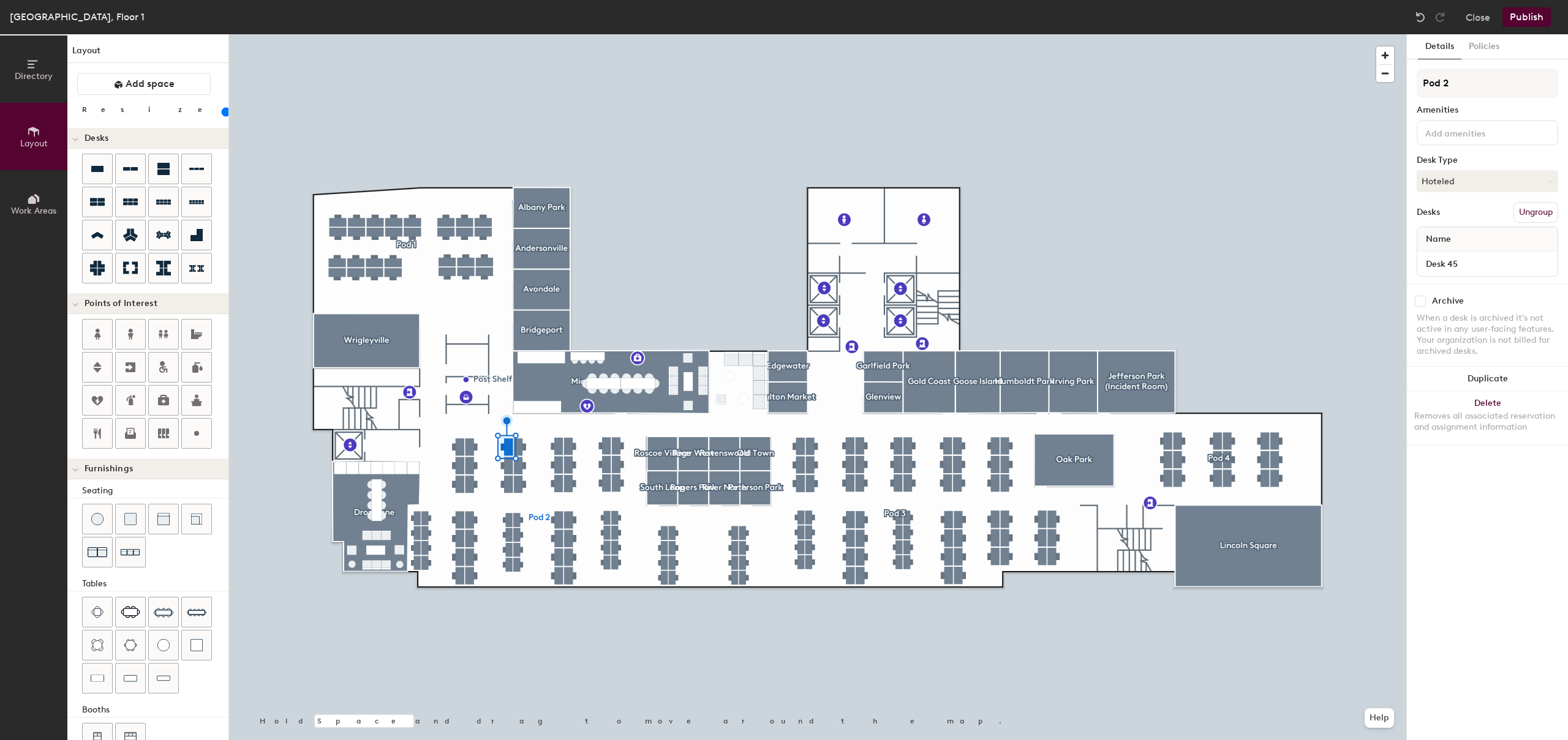
click at [1466, 244] on div "Name" at bounding box center [1487, 239] width 140 height 25
click at [1449, 240] on span "Name" at bounding box center [1438, 239] width 38 height 22
click at [1442, 240] on span "Name" at bounding box center [1438, 239] width 38 height 22
click at [1449, 264] on input "Desk 45" at bounding box center [1487, 264] width 136 height 17
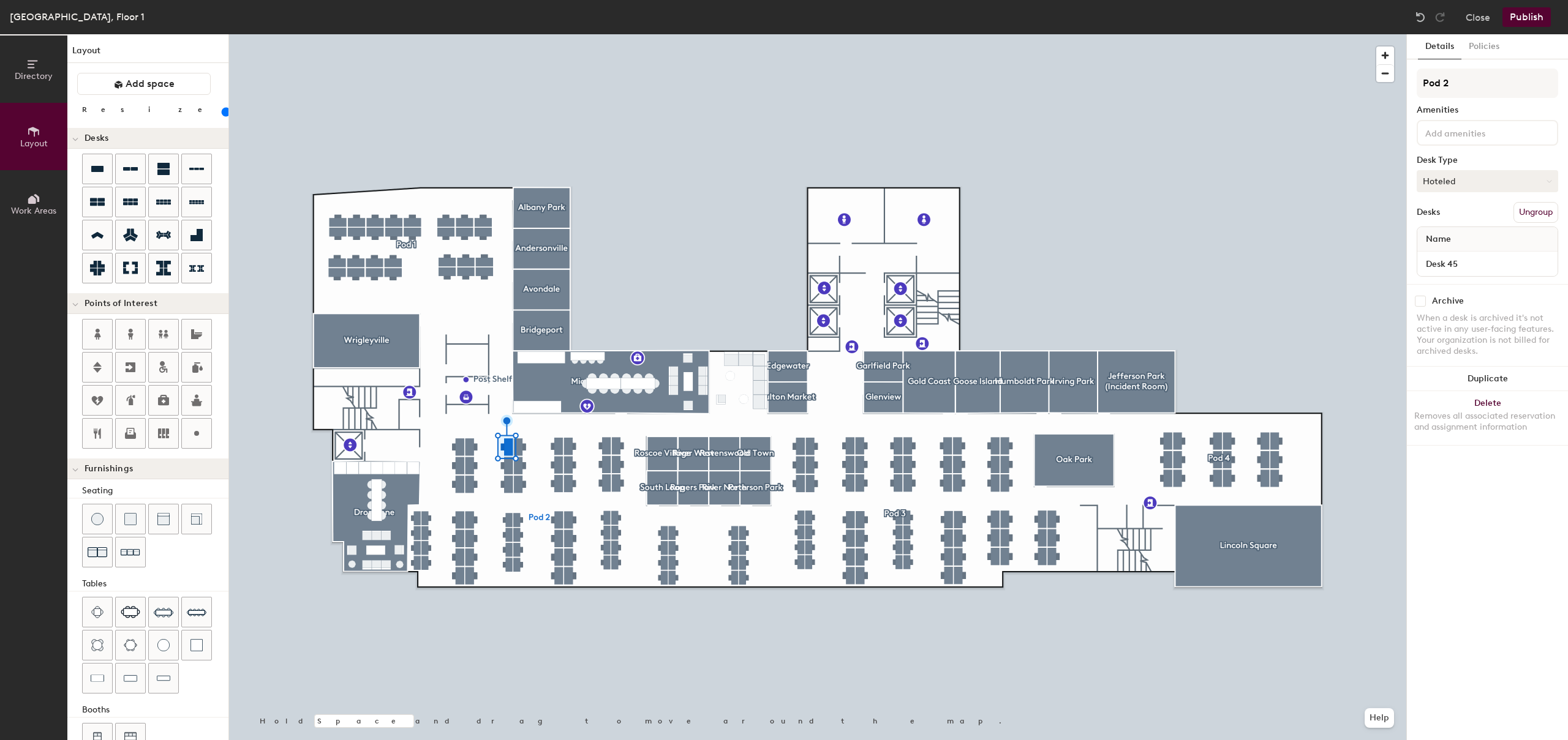
click at [1456, 180] on button "Hoteled" at bounding box center [1487, 181] width 141 height 22
click at [1454, 179] on button "Hoteled" at bounding box center [1487, 181] width 141 height 22
click at [1451, 217] on div "Assigned" at bounding box center [1479, 219] width 123 height 18
click at [1447, 239] on span "Name" at bounding box center [1438, 239] width 38 height 22
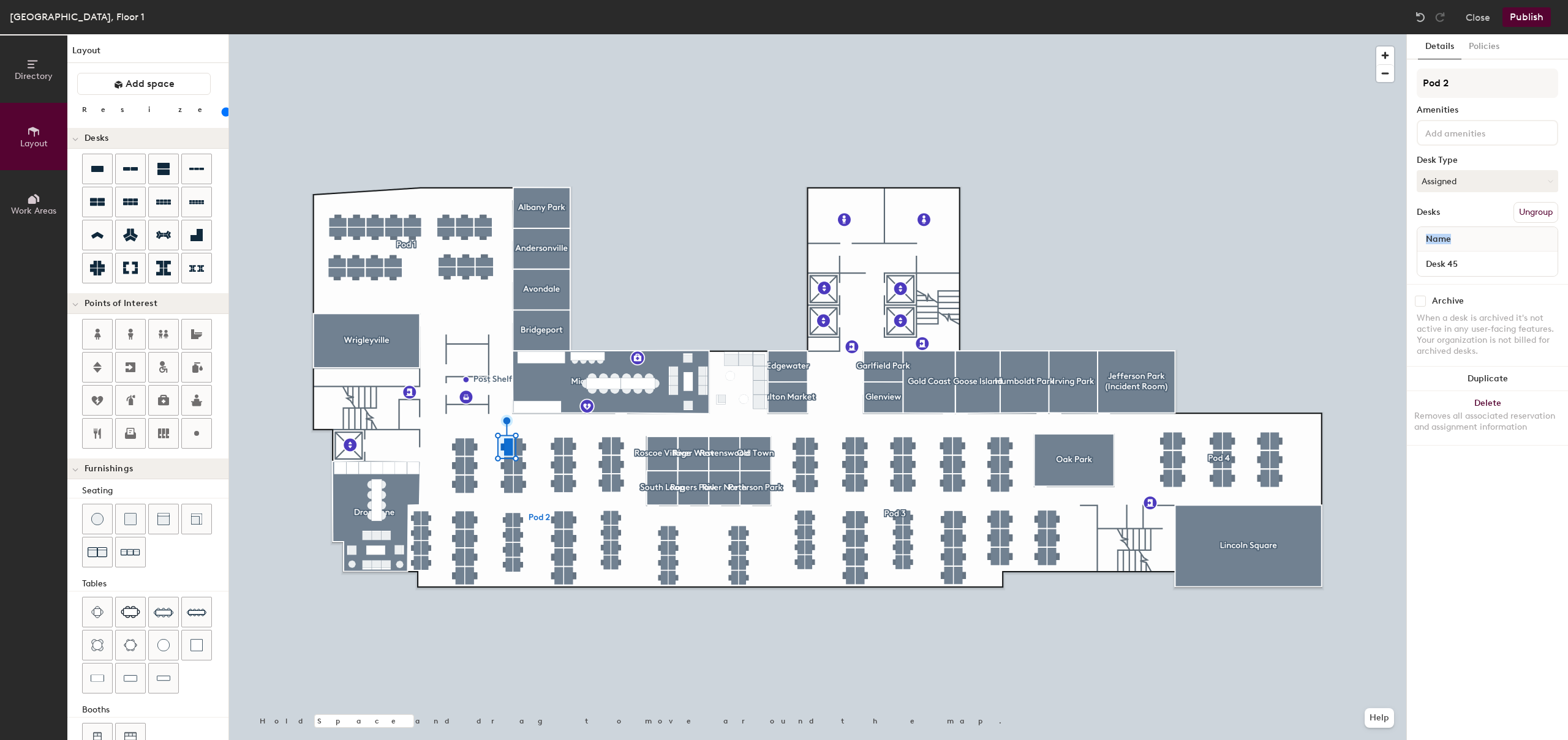
click at [1447, 239] on span "Name" at bounding box center [1438, 239] width 38 height 22
click at [1457, 258] on input "Desk 45" at bounding box center [1487, 264] width 136 height 17
click at [1481, 262] on input "Desk 45" at bounding box center [1487, 264] width 136 height 17
click at [1481, 21] on button "Close" at bounding box center [1478, 16] width 25 height 19
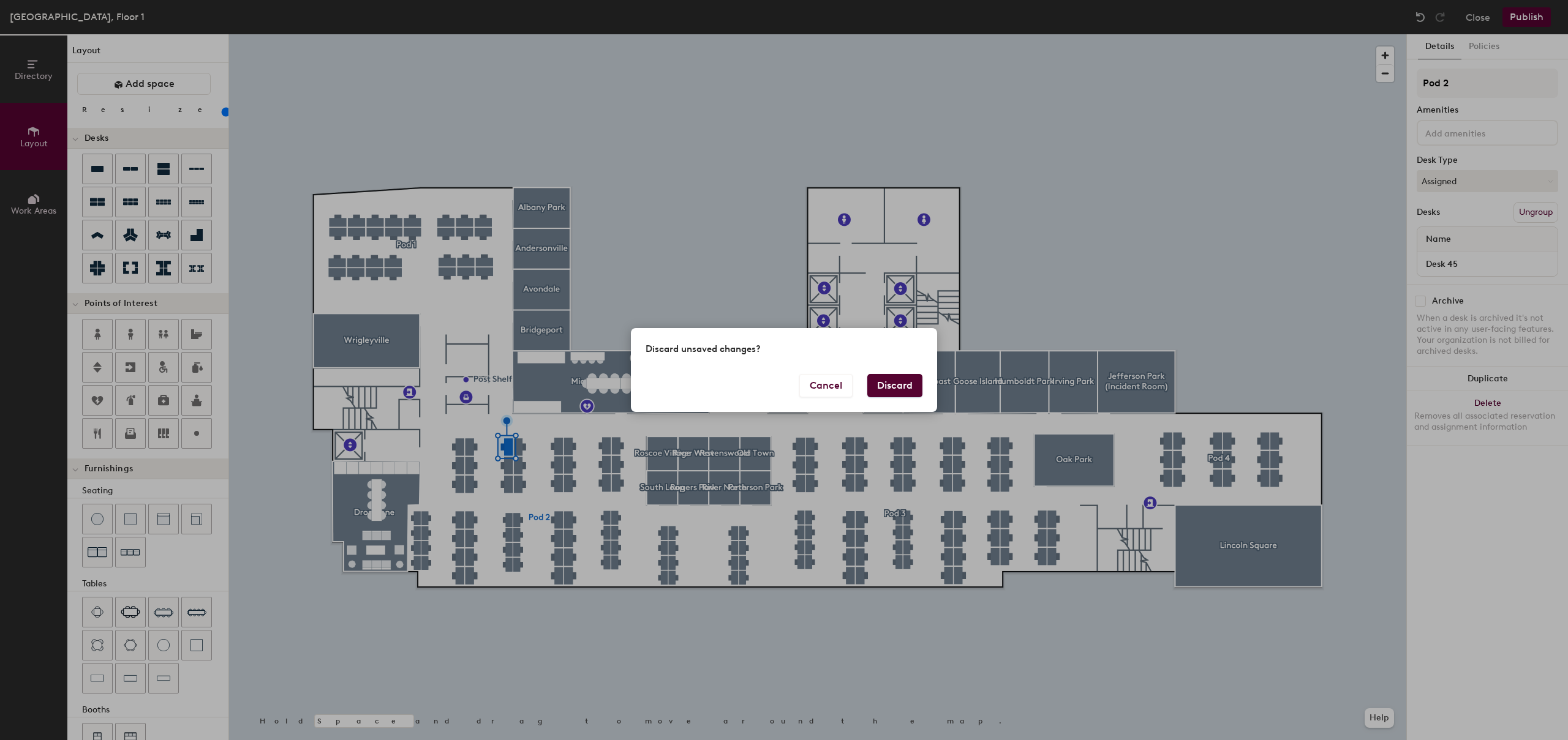
click at [892, 386] on button "Discard" at bounding box center [895, 385] width 55 height 23
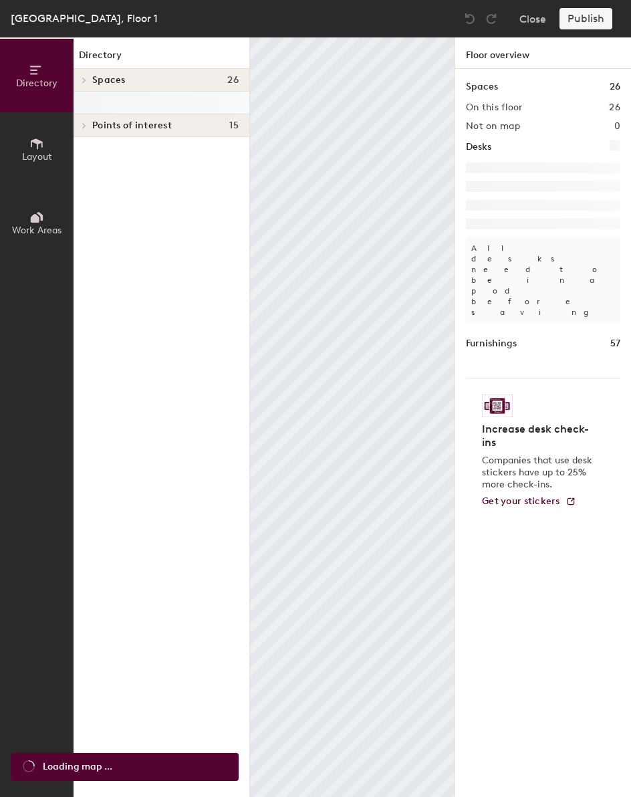
click at [47, 223] on button "Work Areas" at bounding box center [37, 223] width 74 height 74
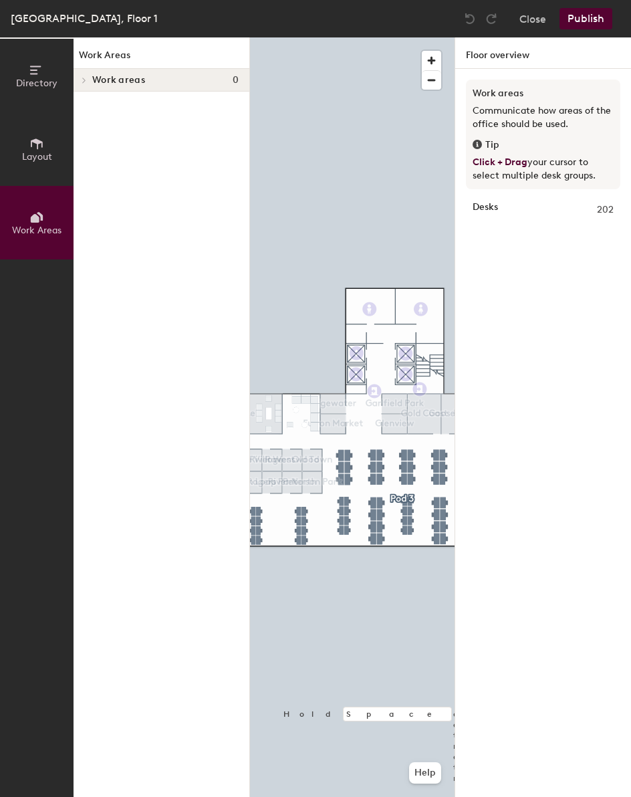
click at [399, 37] on div at bounding box center [352, 37] width 205 height 0
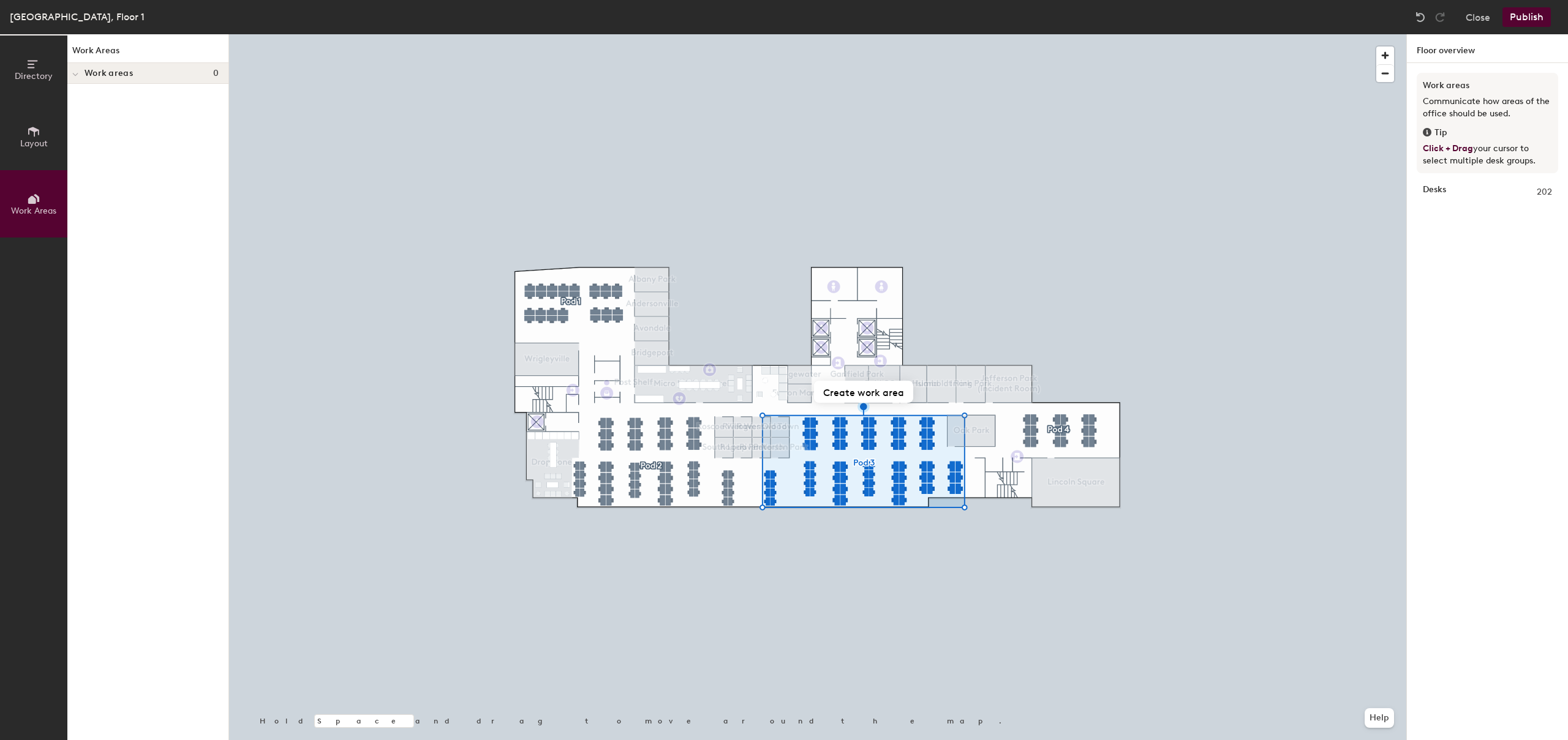
click at [22, 139] on span "Layout" at bounding box center [34, 143] width 27 height 10
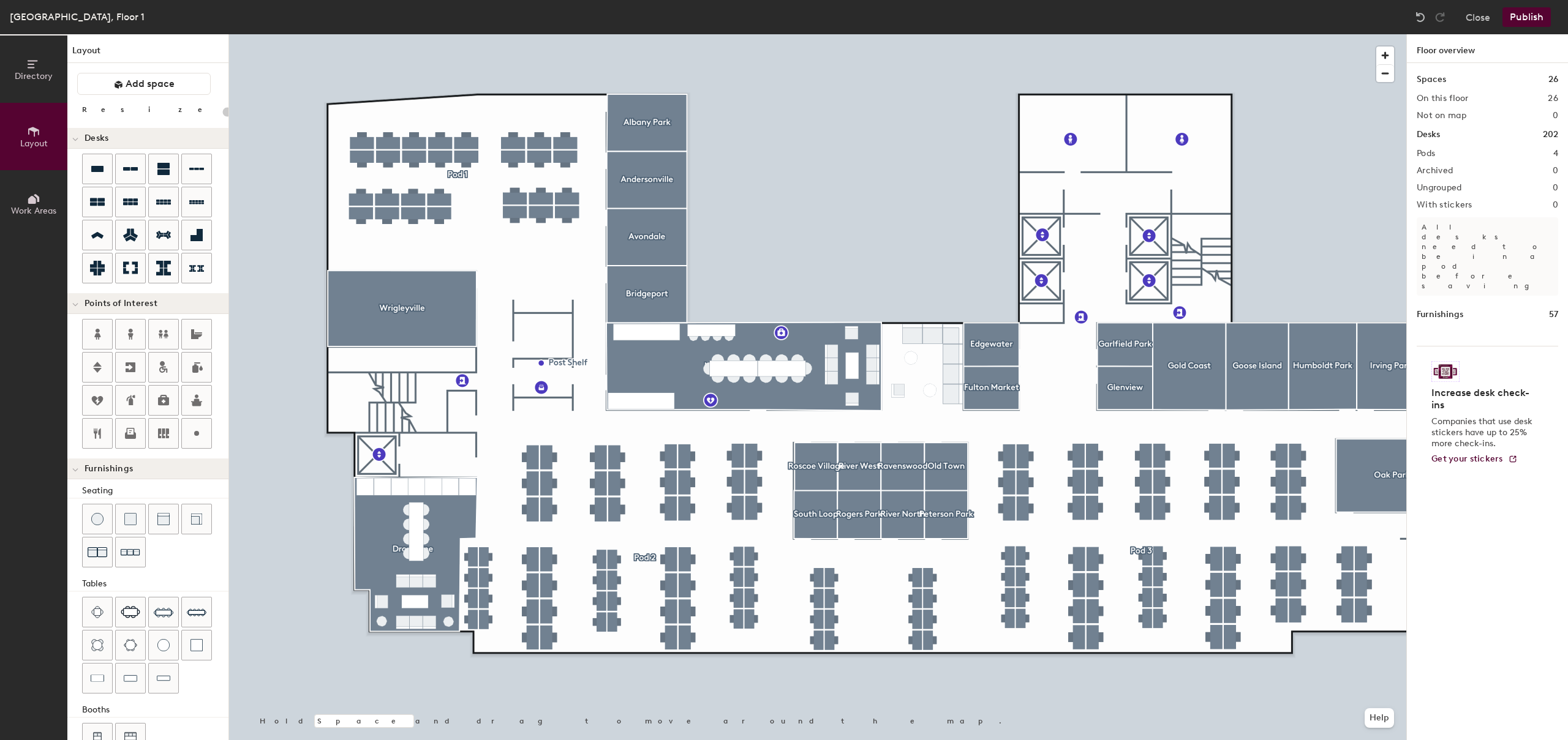
click at [517, 34] on div at bounding box center [817, 34] width 1178 height 0
type input "100"
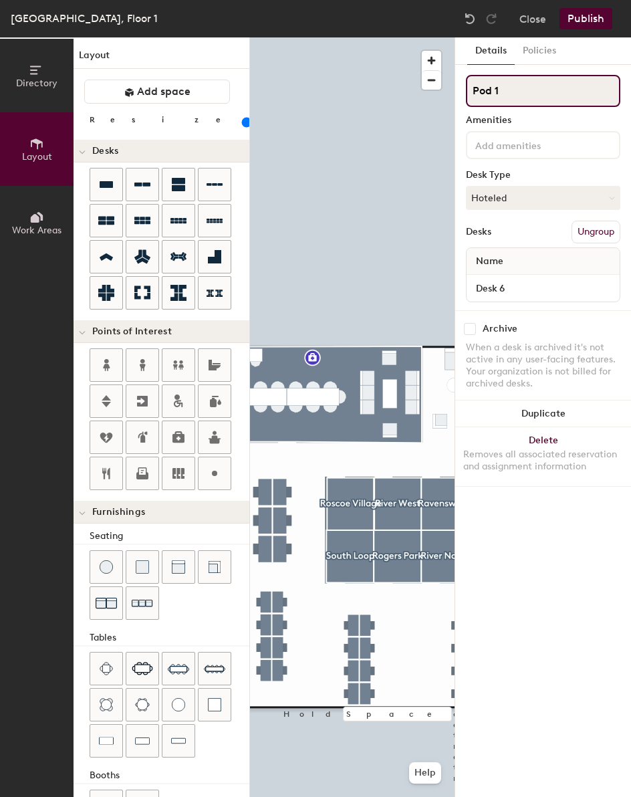
click at [497, 88] on input "Pod 1" at bounding box center [543, 91] width 154 height 32
click at [491, 88] on input "Pod 1" at bounding box center [543, 91] width 154 height 32
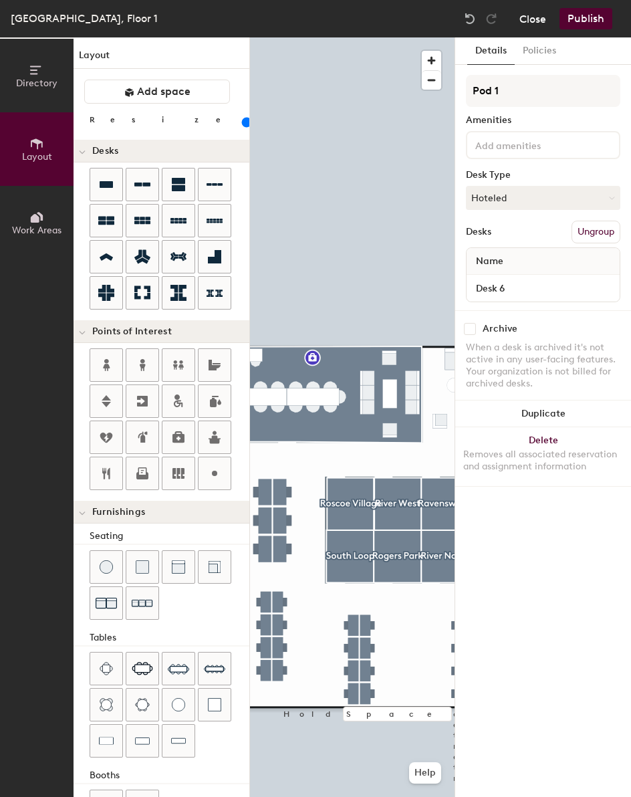
click at [537, 22] on button "Close" at bounding box center [532, 18] width 27 height 21
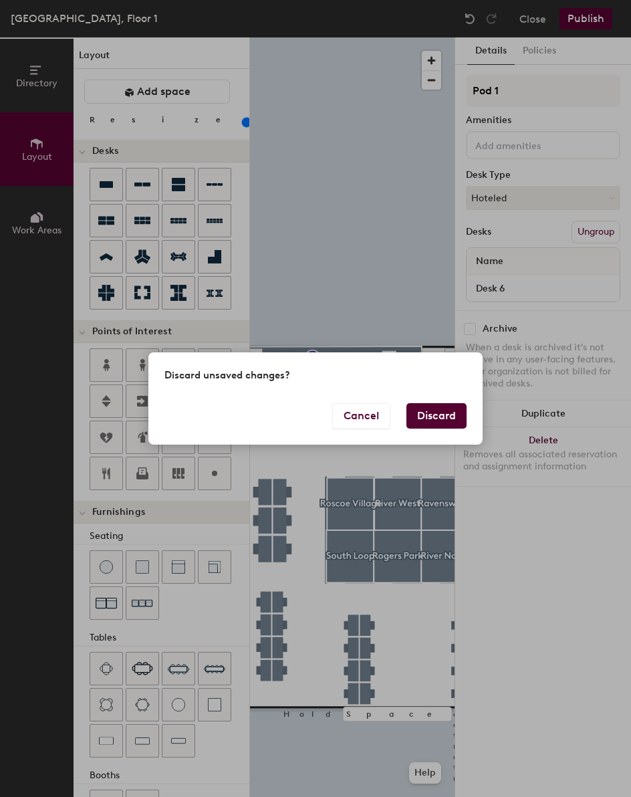
drag, startPoint x: 432, startPoint y: 413, endPoint x: 451, endPoint y: 419, distance: 19.7
click at [451, 419] on button "Discard" at bounding box center [436, 415] width 60 height 25
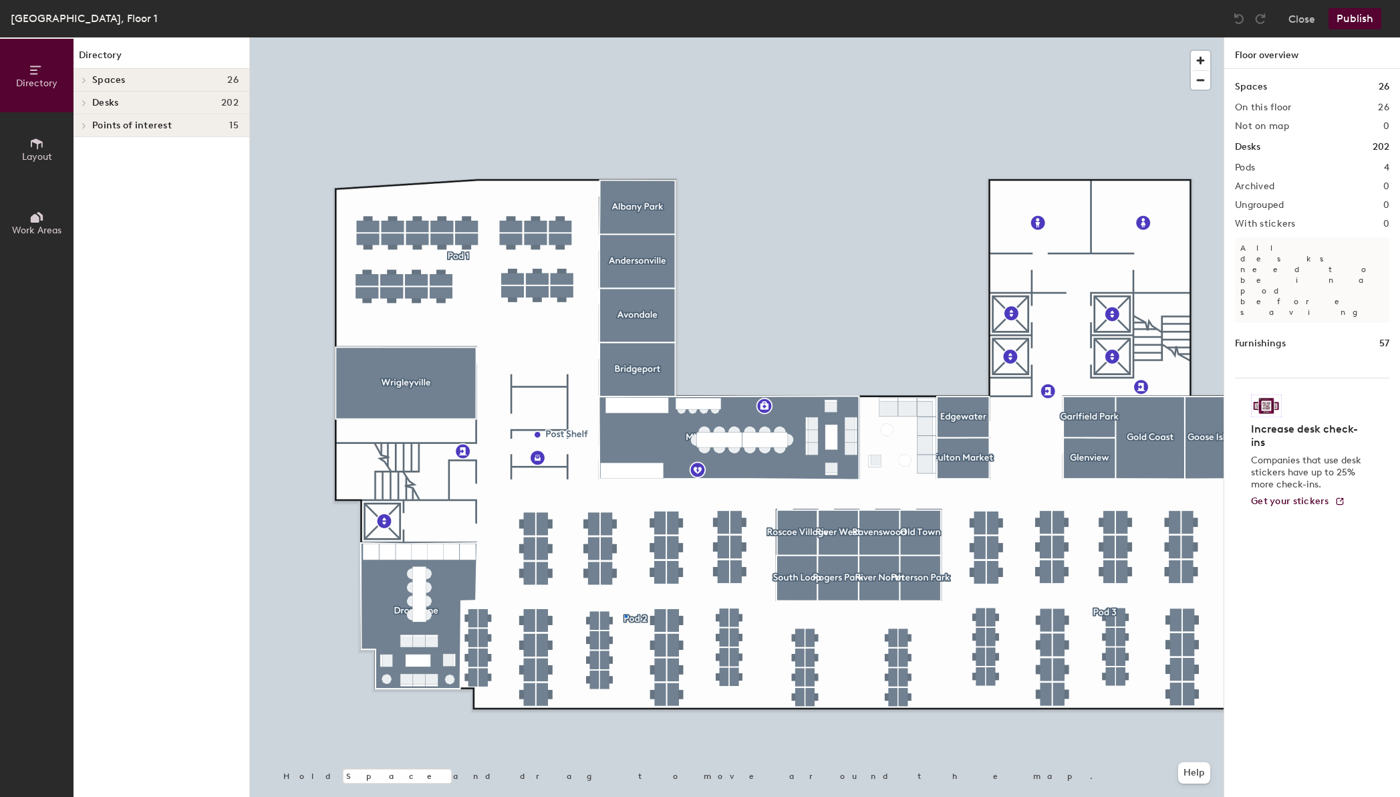
click at [625, 37] on div at bounding box center [737, 37] width 974 height 0
click at [41, 140] on icon at bounding box center [37, 143] width 12 height 11
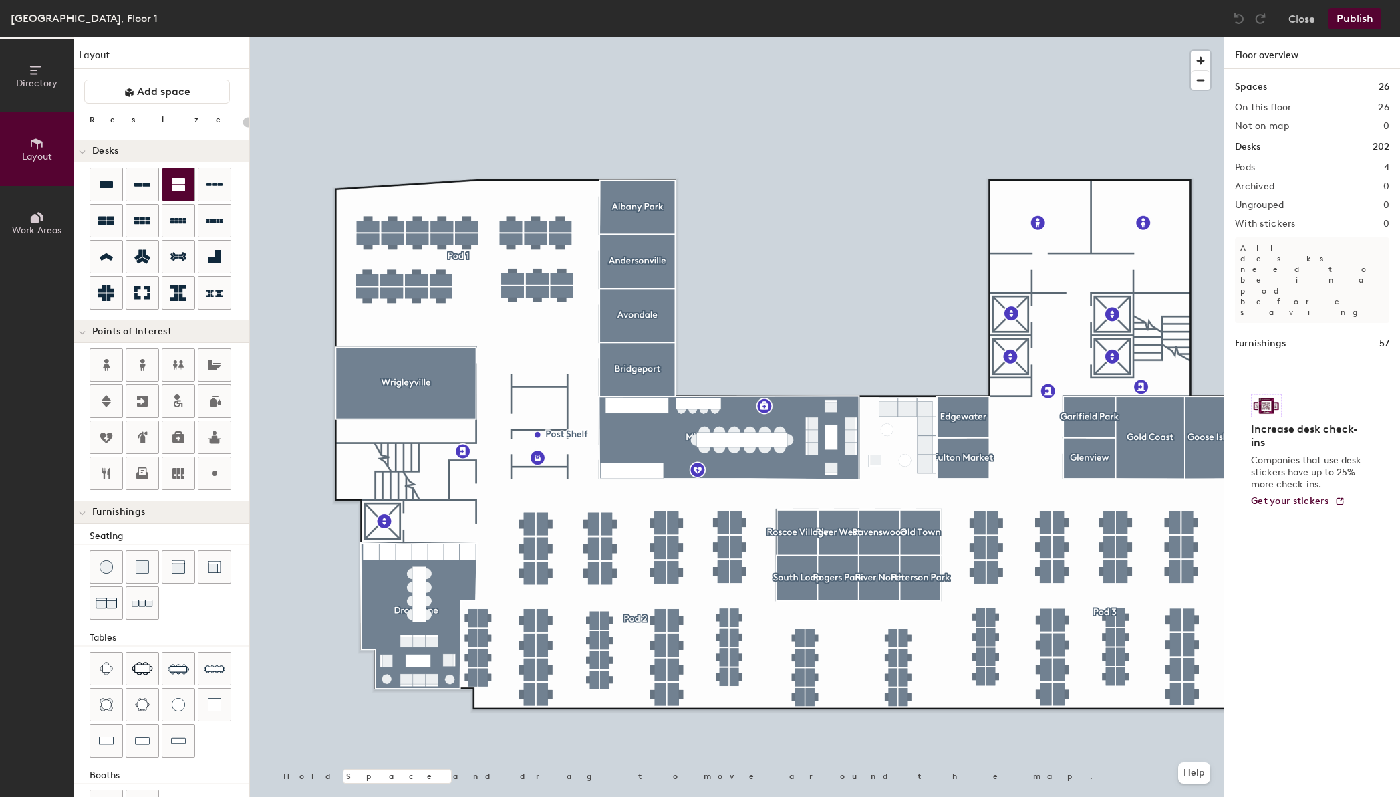
click at [638, 37] on div at bounding box center [737, 37] width 974 height 0
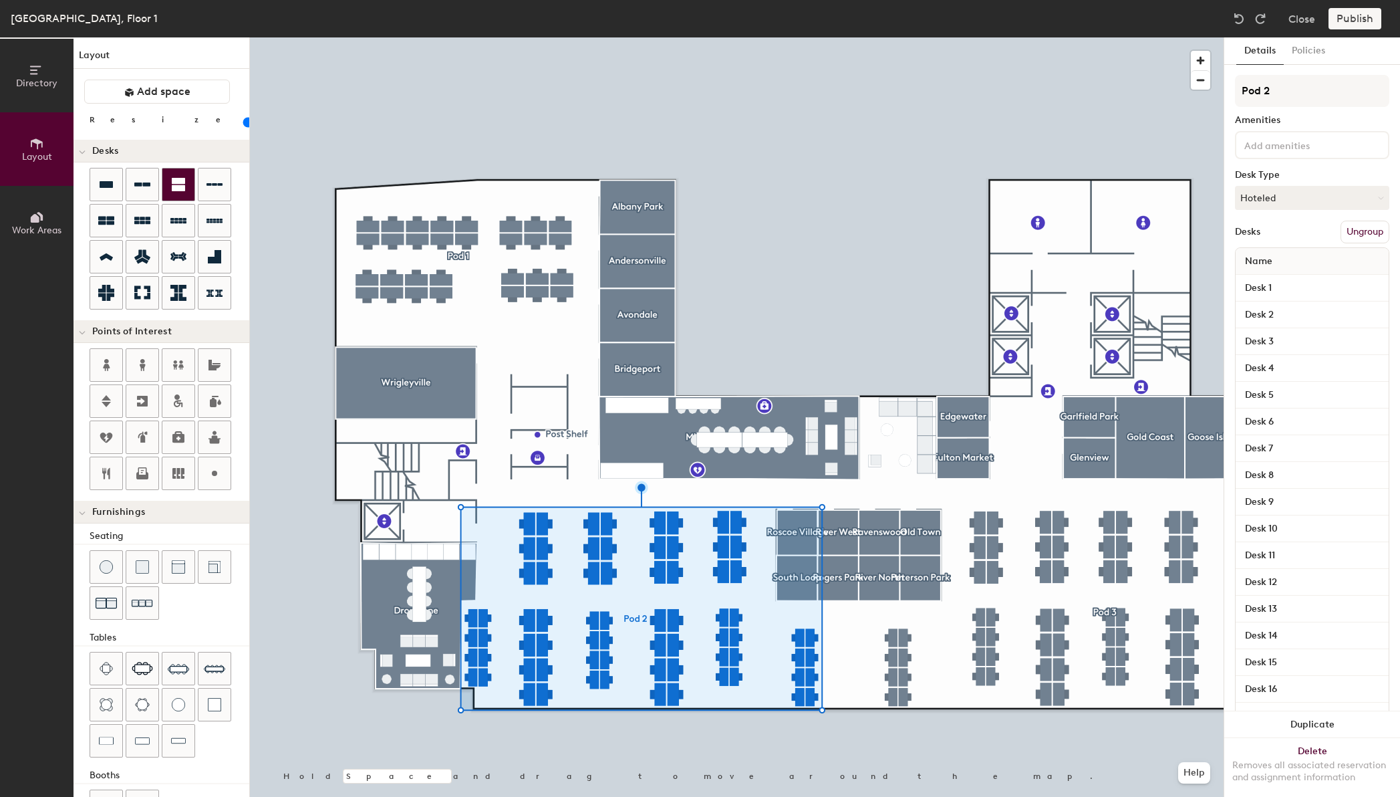
click at [581, 37] on div at bounding box center [737, 37] width 974 height 0
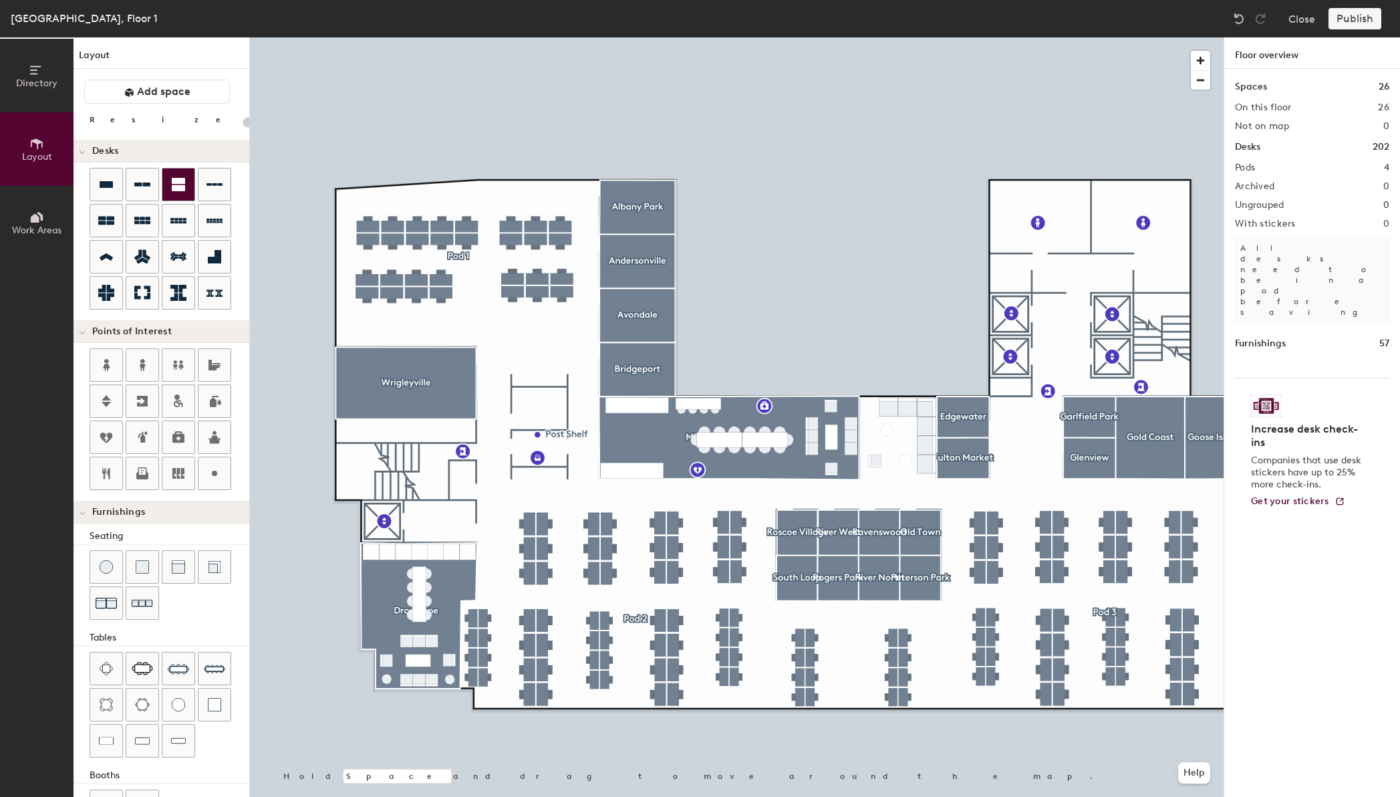
type input "20"
click at [44, 203] on button "Work Areas" at bounding box center [37, 223] width 74 height 74
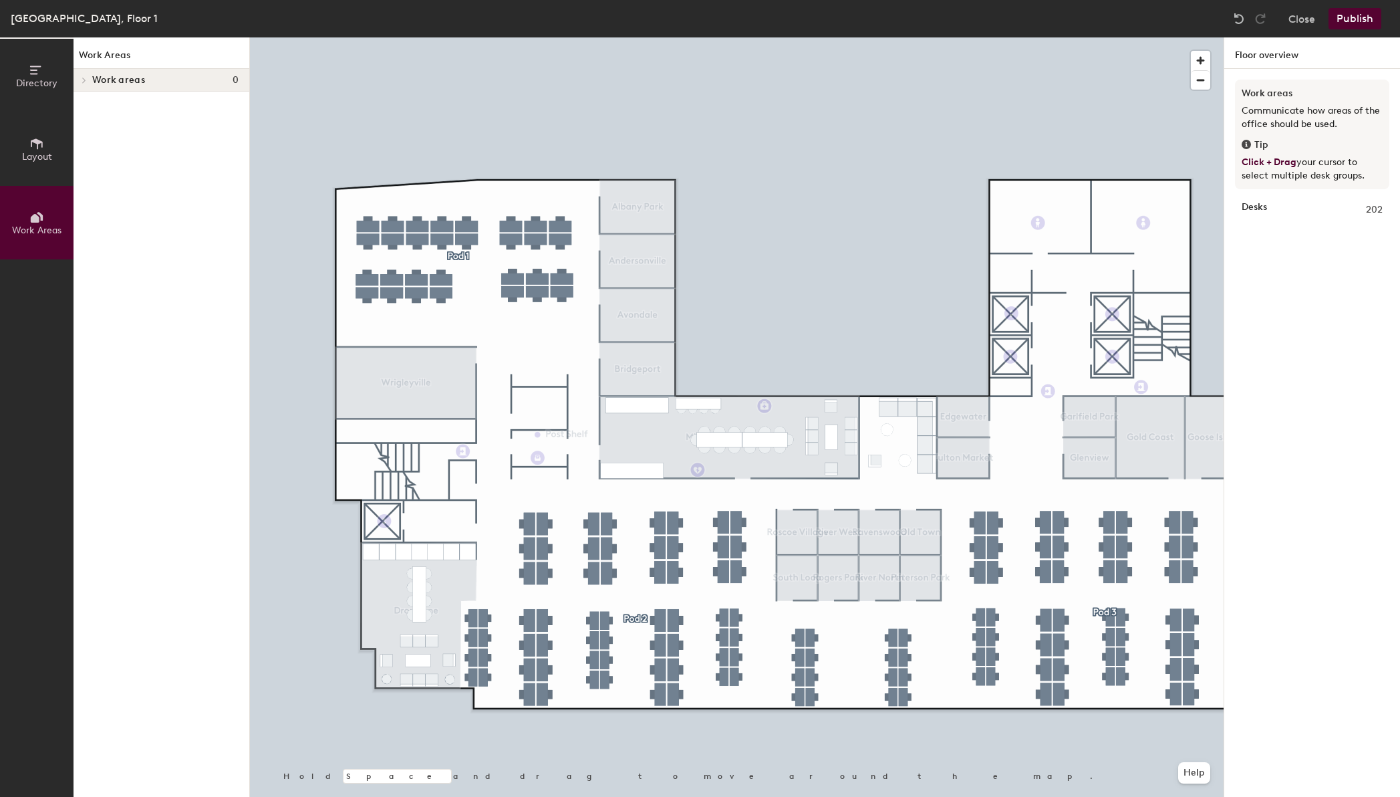
click at [275, 37] on div at bounding box center [737, 37] width 974 height 0
click at [465, 37] on div at bounding box center [737, 37] width 974 height 0
click at [41, 145] on icon at bounding box center [36, 143] width 15 height 15
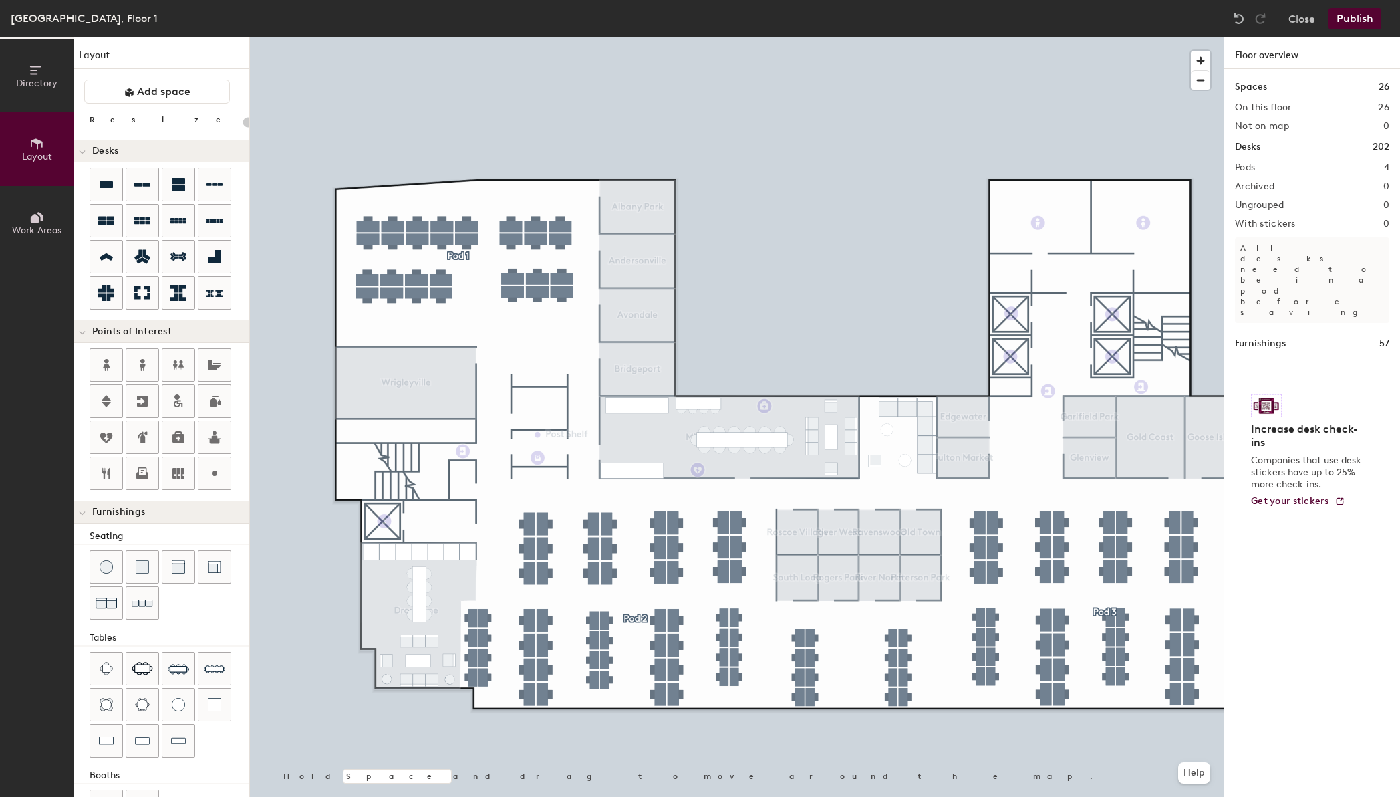
click at [27, 59] on button "Directory" at bounding box center [37, 76] width 74 height 74
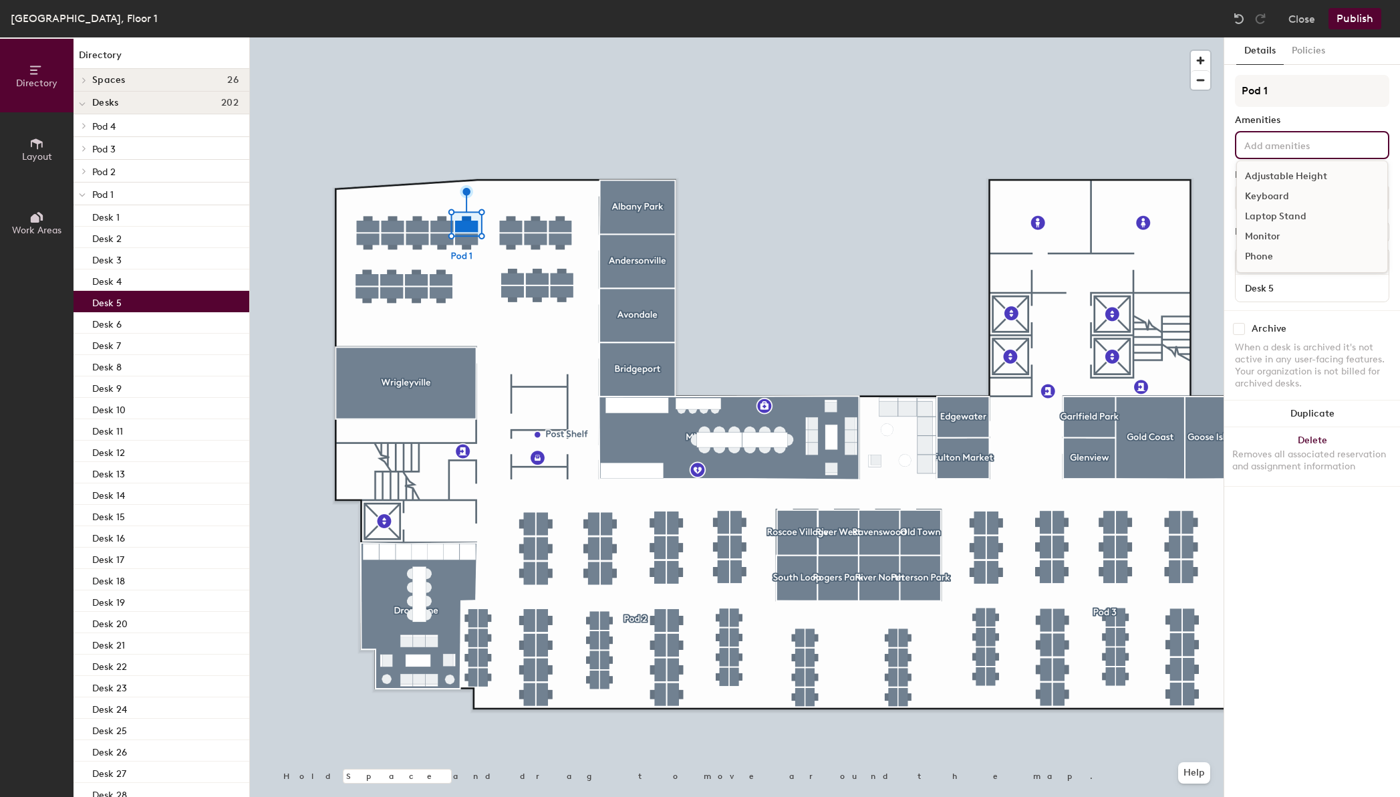
click at [1077, 144] on input at bounding box center [1302, 144] width 120 height 16
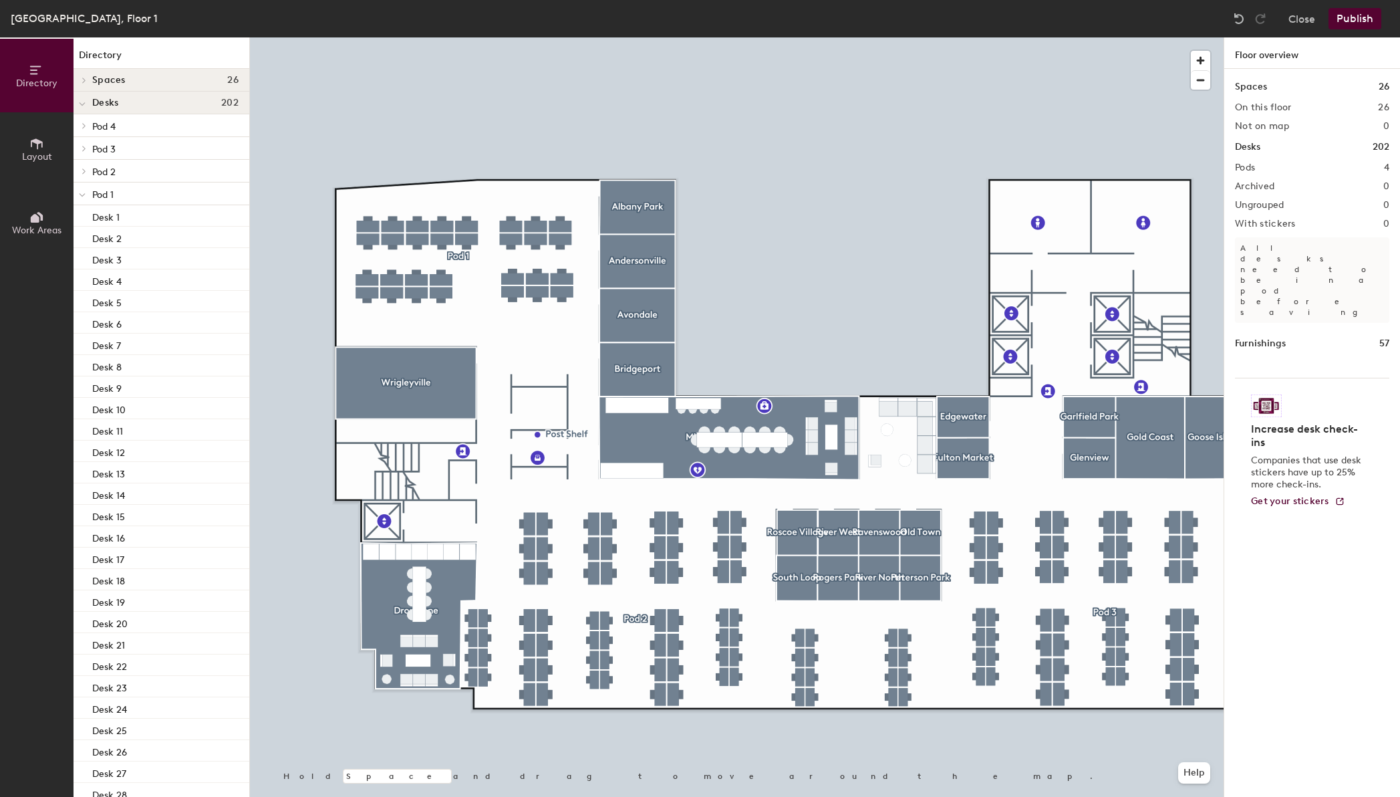
click at [421, 37] on div at bounding box center [737, 37] width 974 height 0
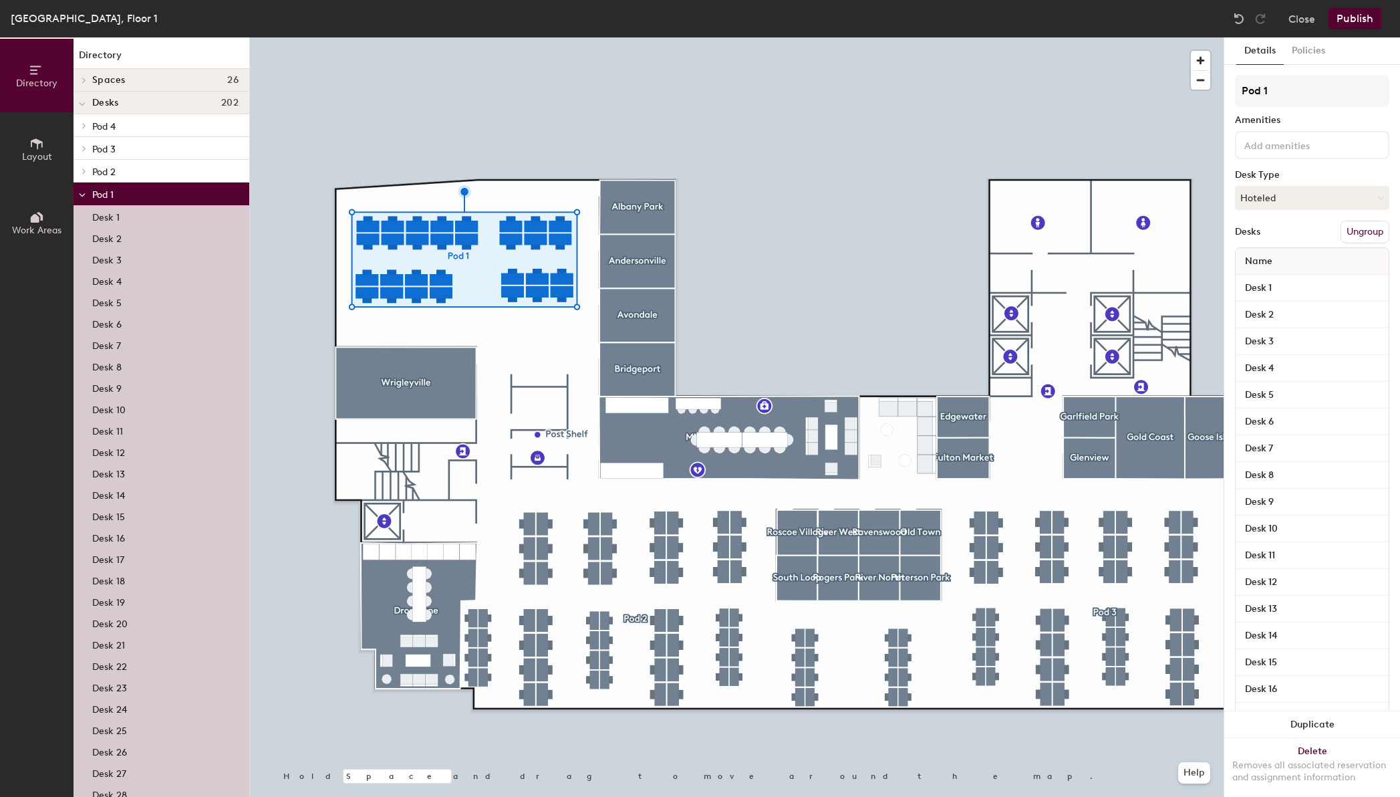
click at [382, 37] on div at bounding box center [737, 37] width 974 height 0
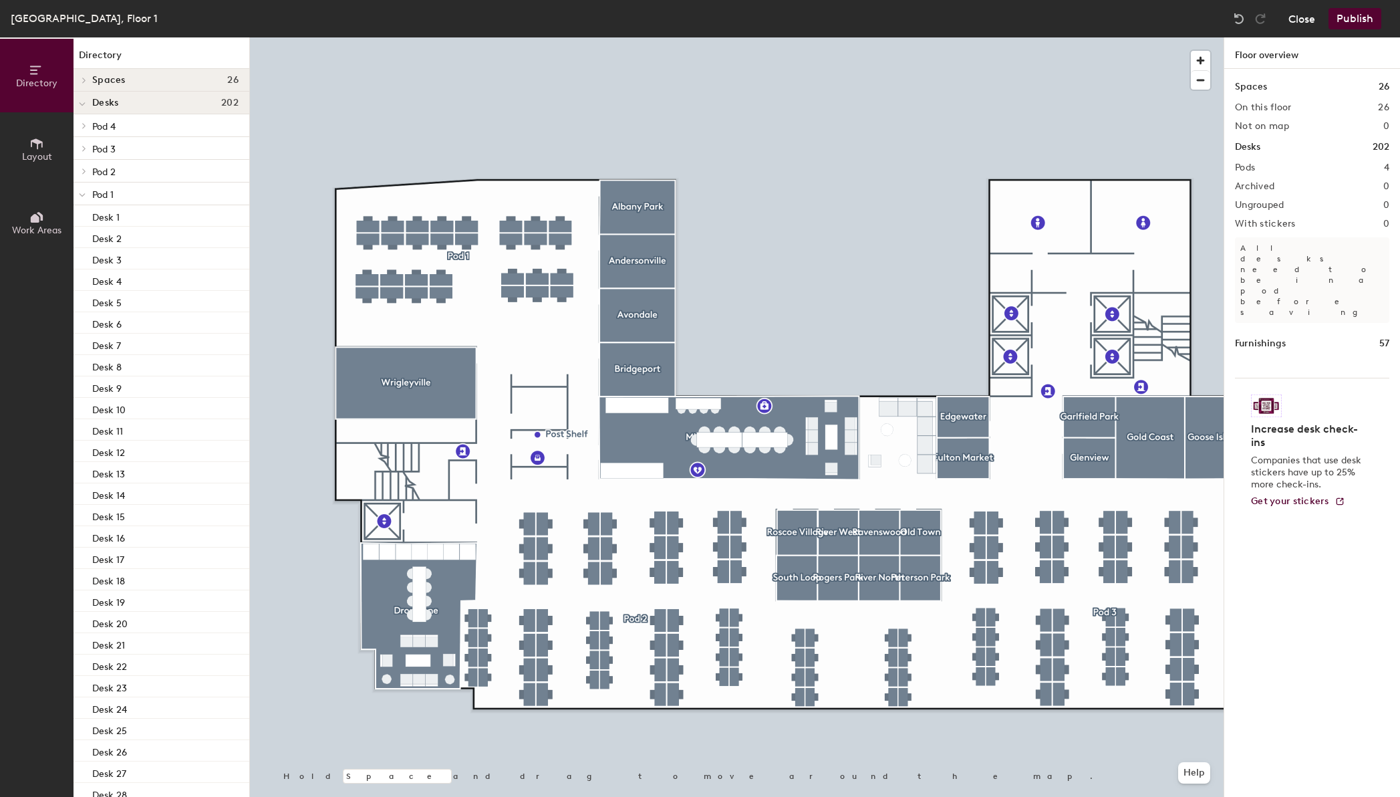
click at [1077, 16] on button "Close" at bounding box center [1302, 18] width 27 height 21
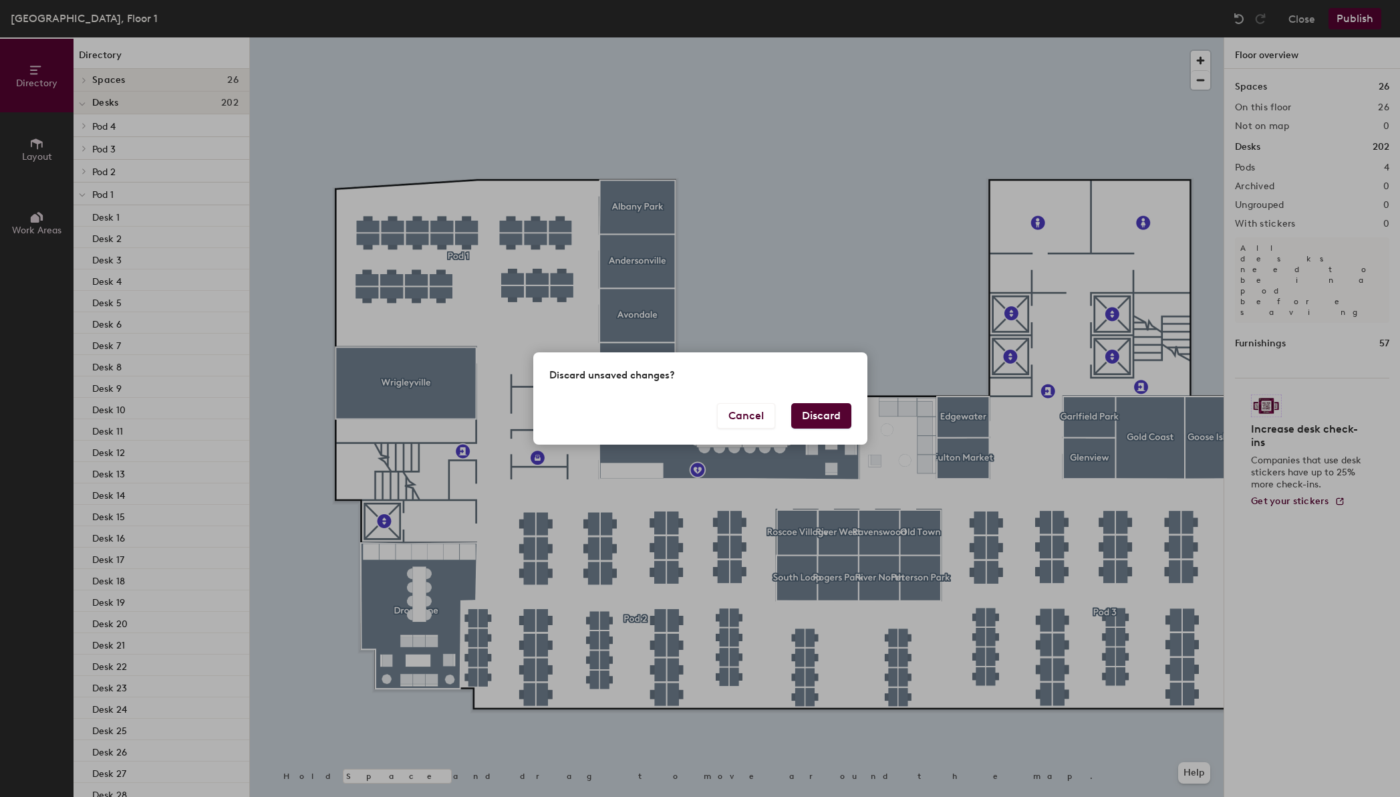
click at [809, 410] on button "Discard" at bounding box center [821, 415] width 60 height 25
